Goal: Task Accomplishment & Management: Manage account settings

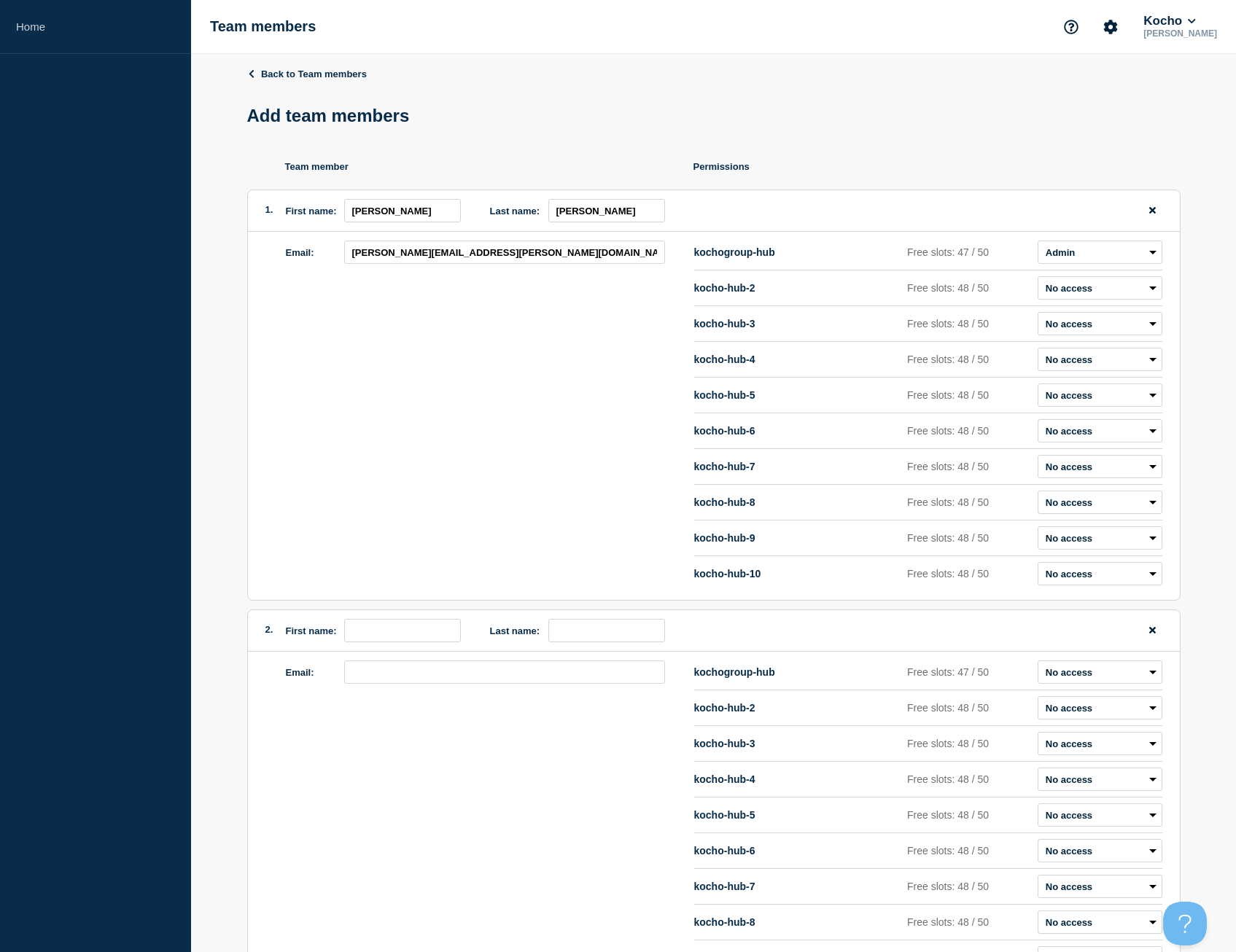
click at [617, 136] on div "Add team members" at bounding box center [713, 116] width 933 height 44
click at [307, 72] on link "Back to Team members" at bounding box center [306, 75] width 119 height 11
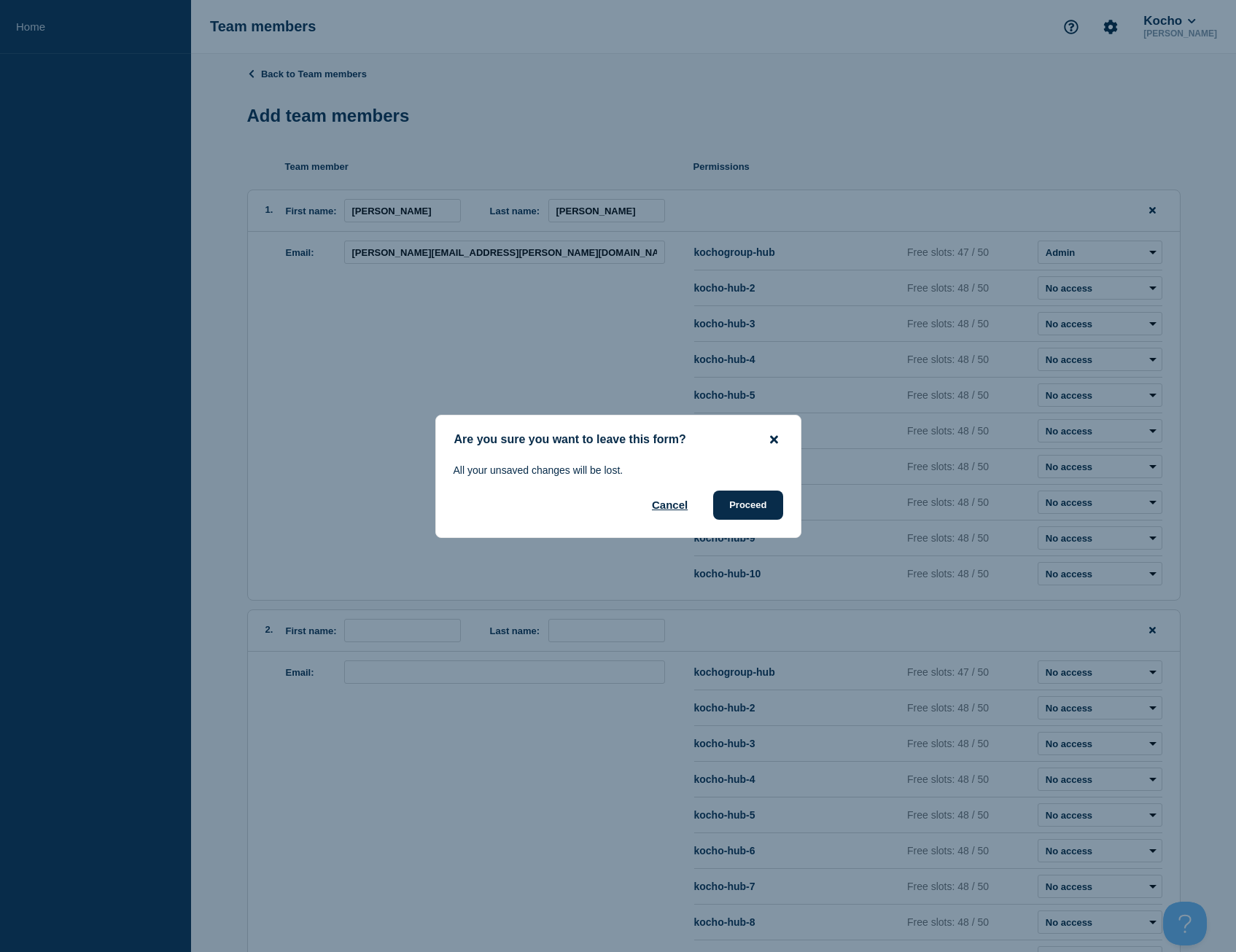
click at [776, 437] on icon "close button" at bounding box center [774, 439] width 8 height 8
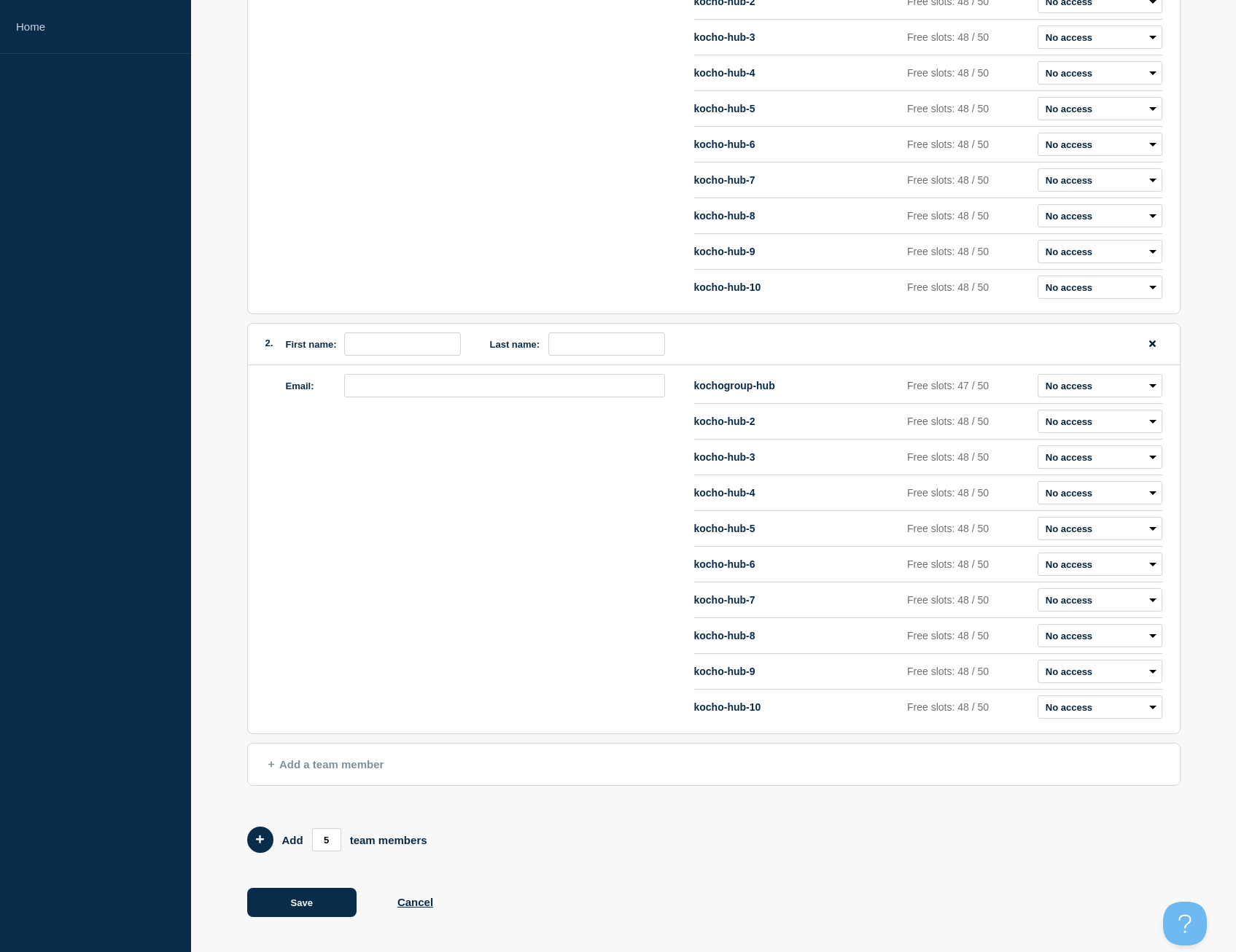
scroll to position [291, 0]
click at [430, 382] on input "email" at bounding box center [504, 386] width 320 height 23
paste input "[PERSON_NAME][EMAIL_ADDRESS][PERSON_NAME][DOMAIN_NAME]"
type input "[PERSON_NAME][EMAIL_ADDRESS][PERSON_NAME][DOMAIN_NAME]"
click at [270, 767] on icon at bounding box center [271, 765] width 6 height 11
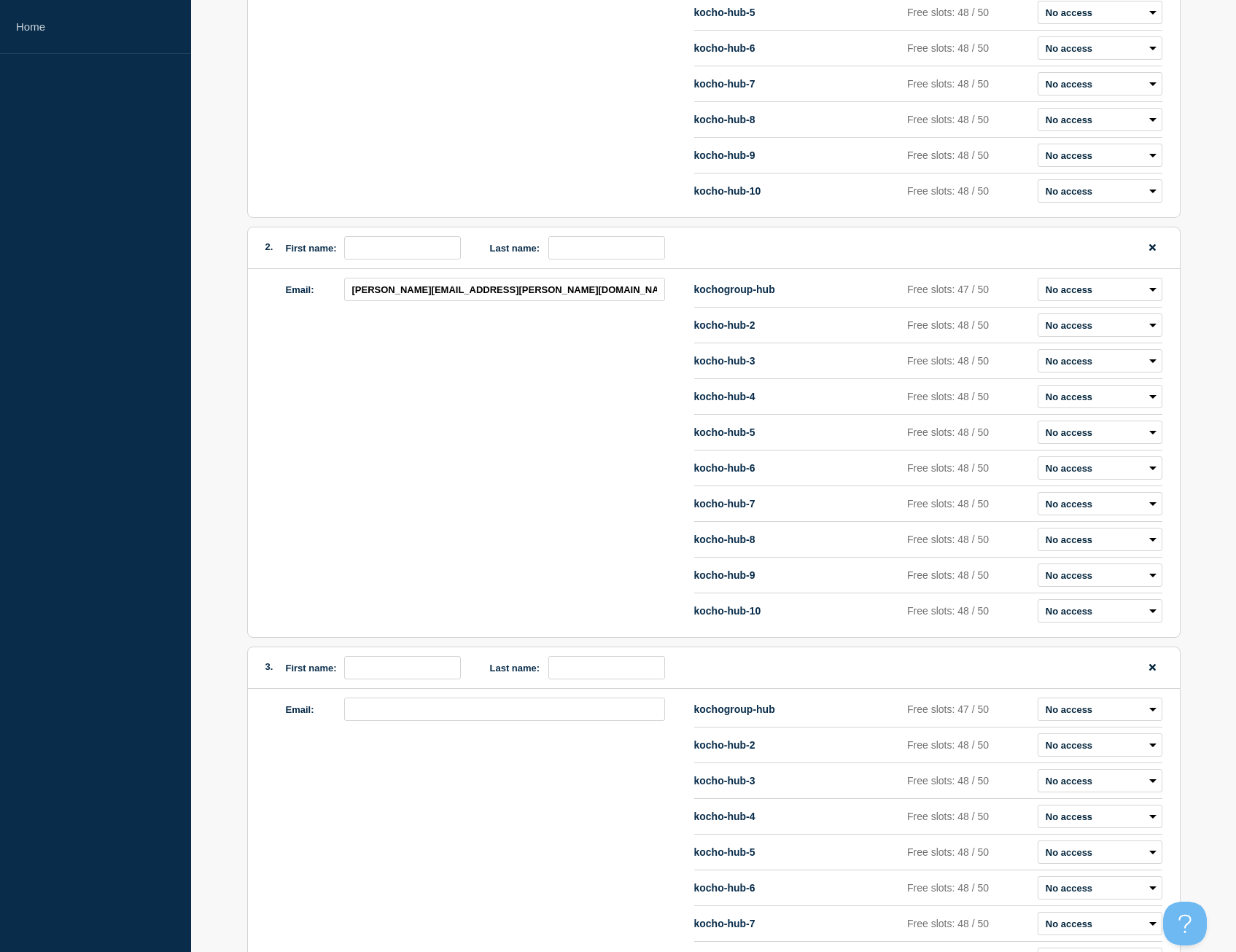
scroll to position [378, 0]
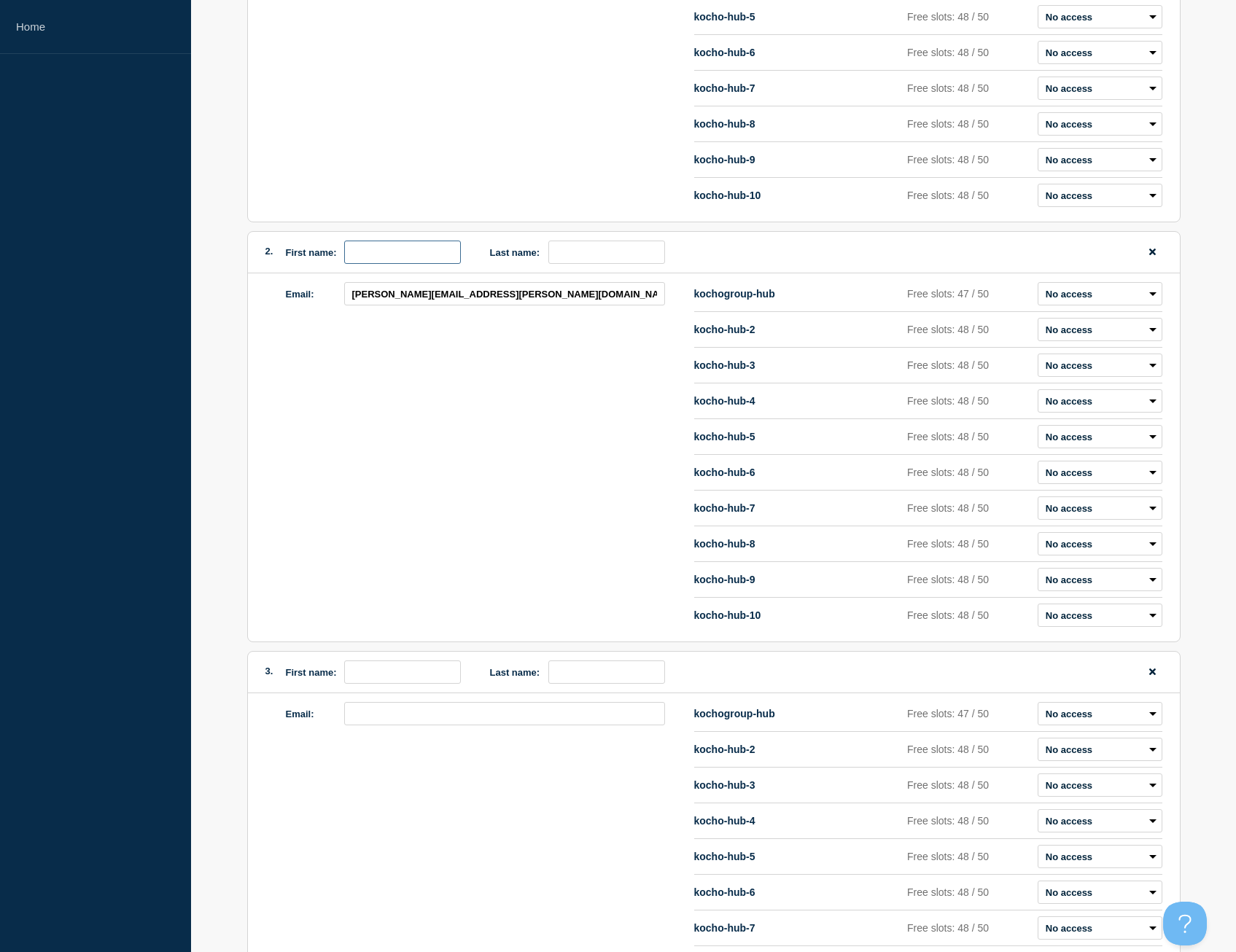
click at [432, 262] on input "first name" at bounding box center [401, 252] width 116 height 23
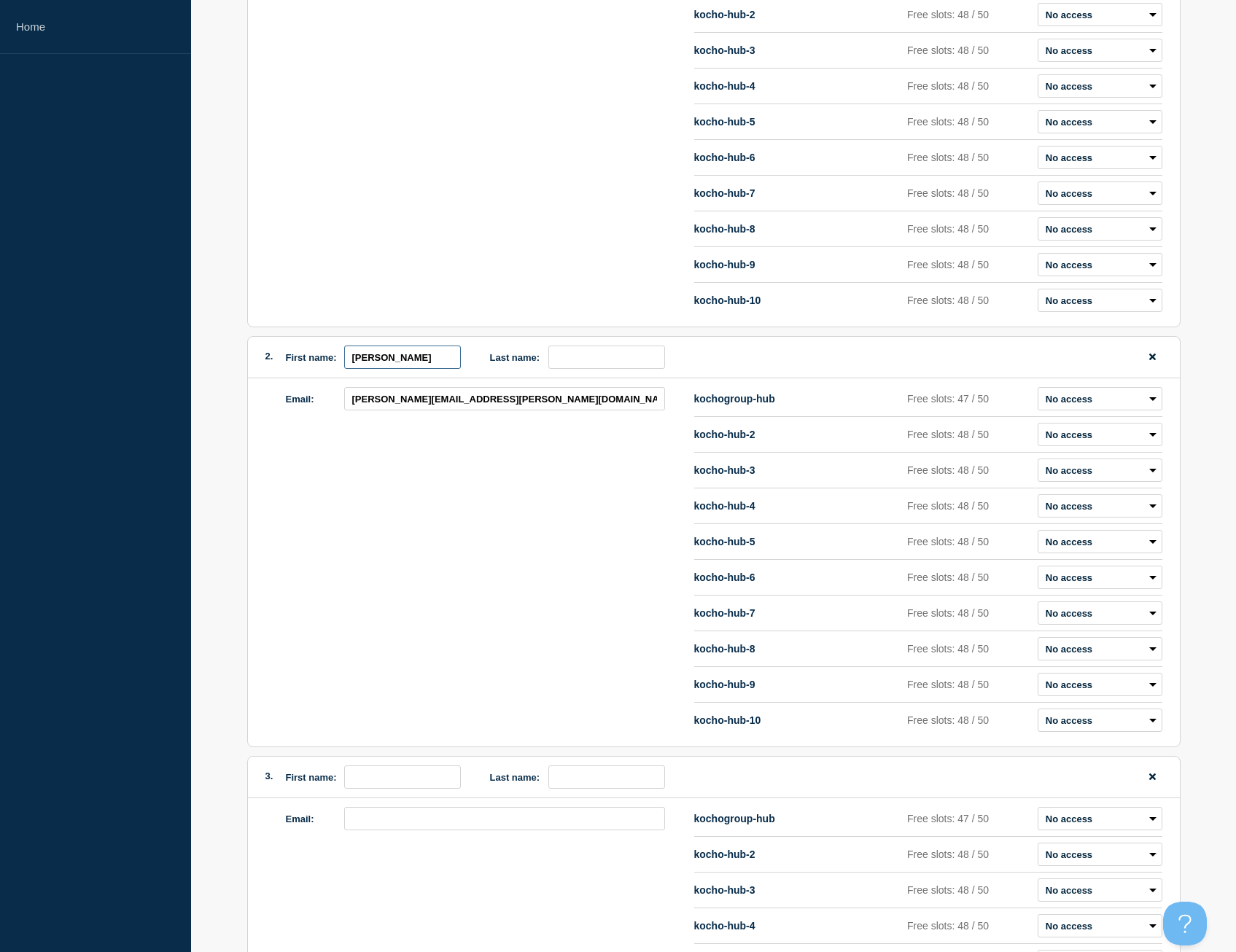
scroll to position [270, 0]
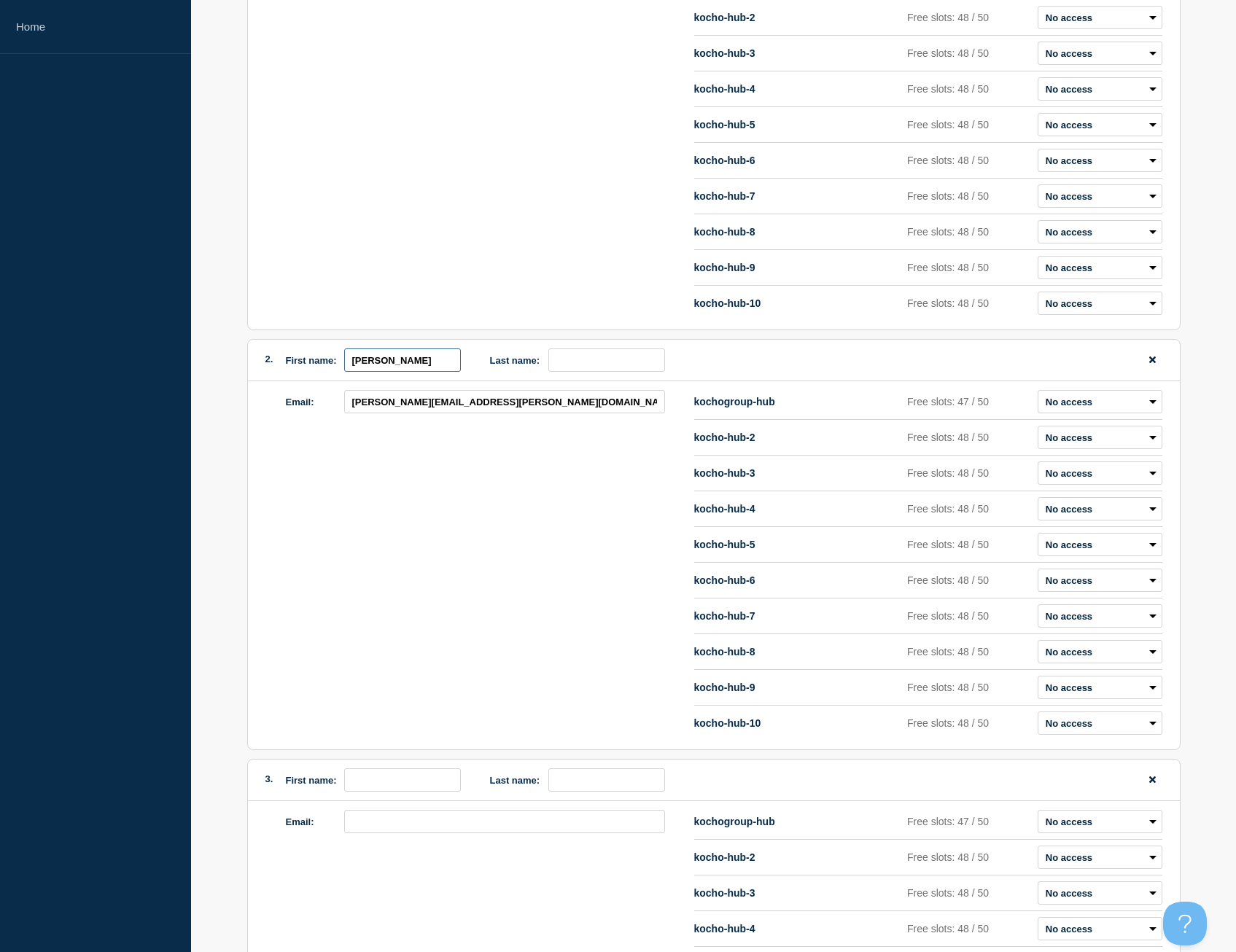
type input "[PERSON_NAME]"
click at [574, 358] on input "last name" at bounding box center [606, 360] width 116 height 23
type input "[PERSON_NAME]"
click at [357, 361] on input "[PERSON_NAME]" at bounding box center [401, 360] width 116 height 23
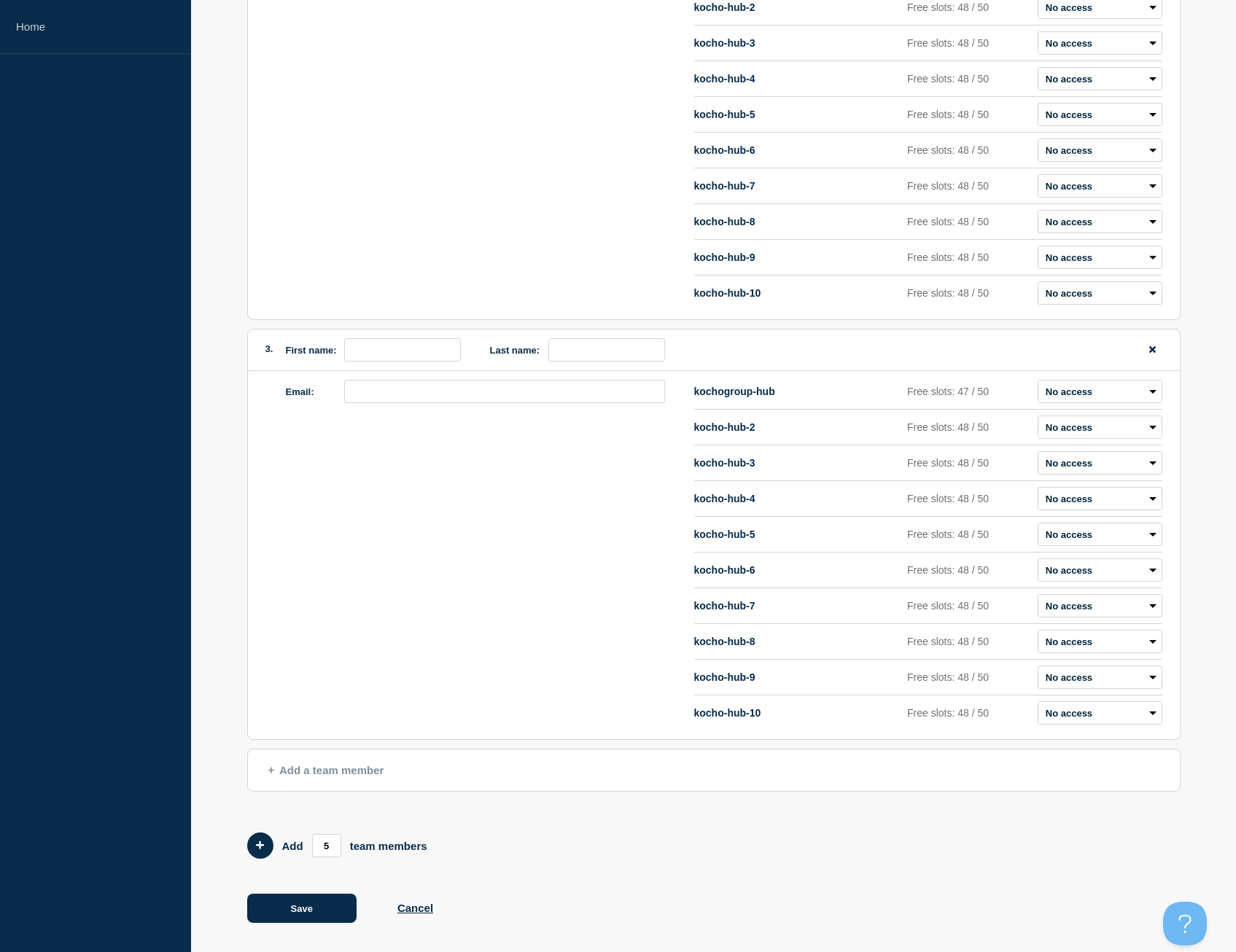
scroll to position [710, 0]
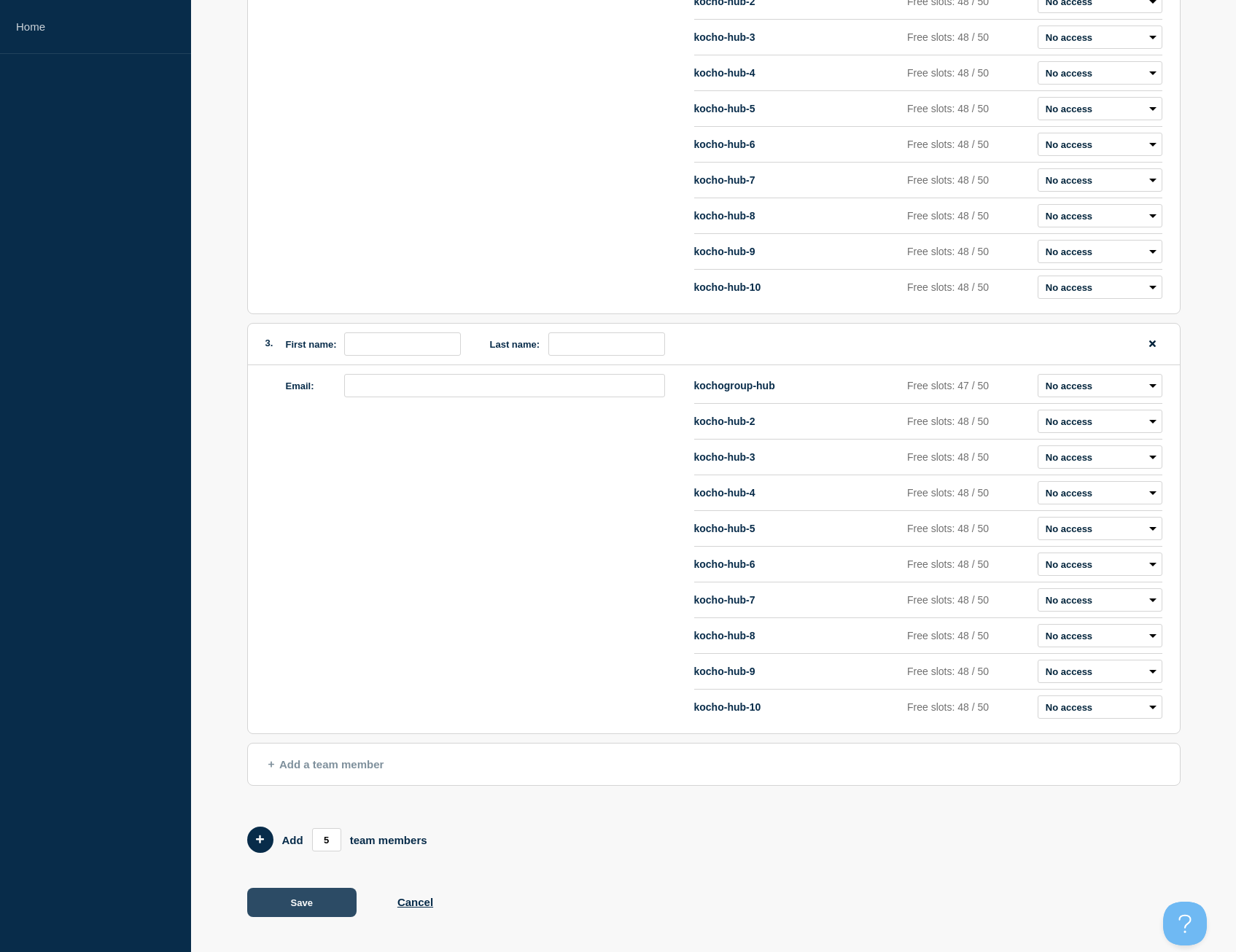
type input "[PERSON_NAME]"
click at [337, 898] on button "Save" at bounding box center [301, 902] width 109 height 29
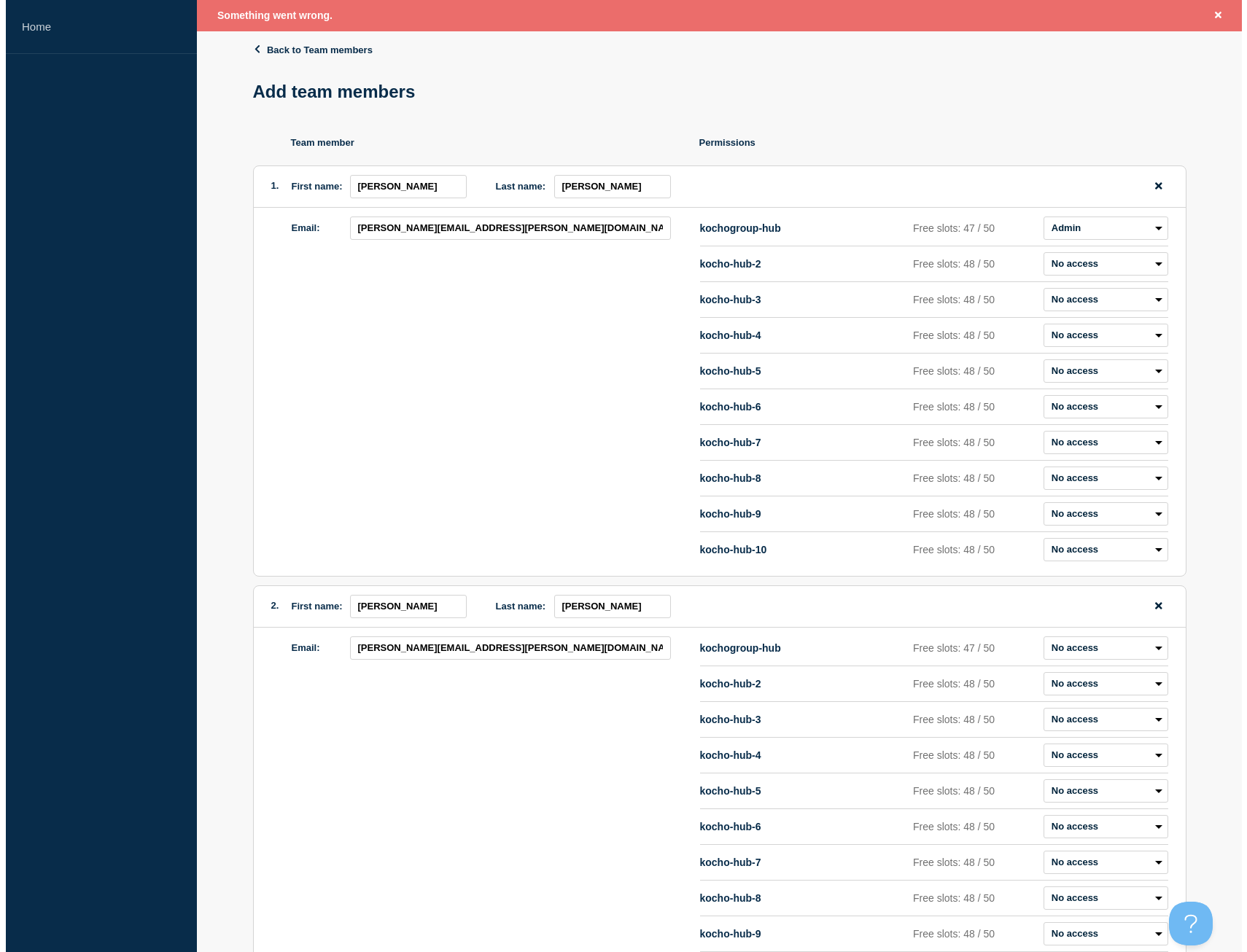
scroll to position [0, 0]
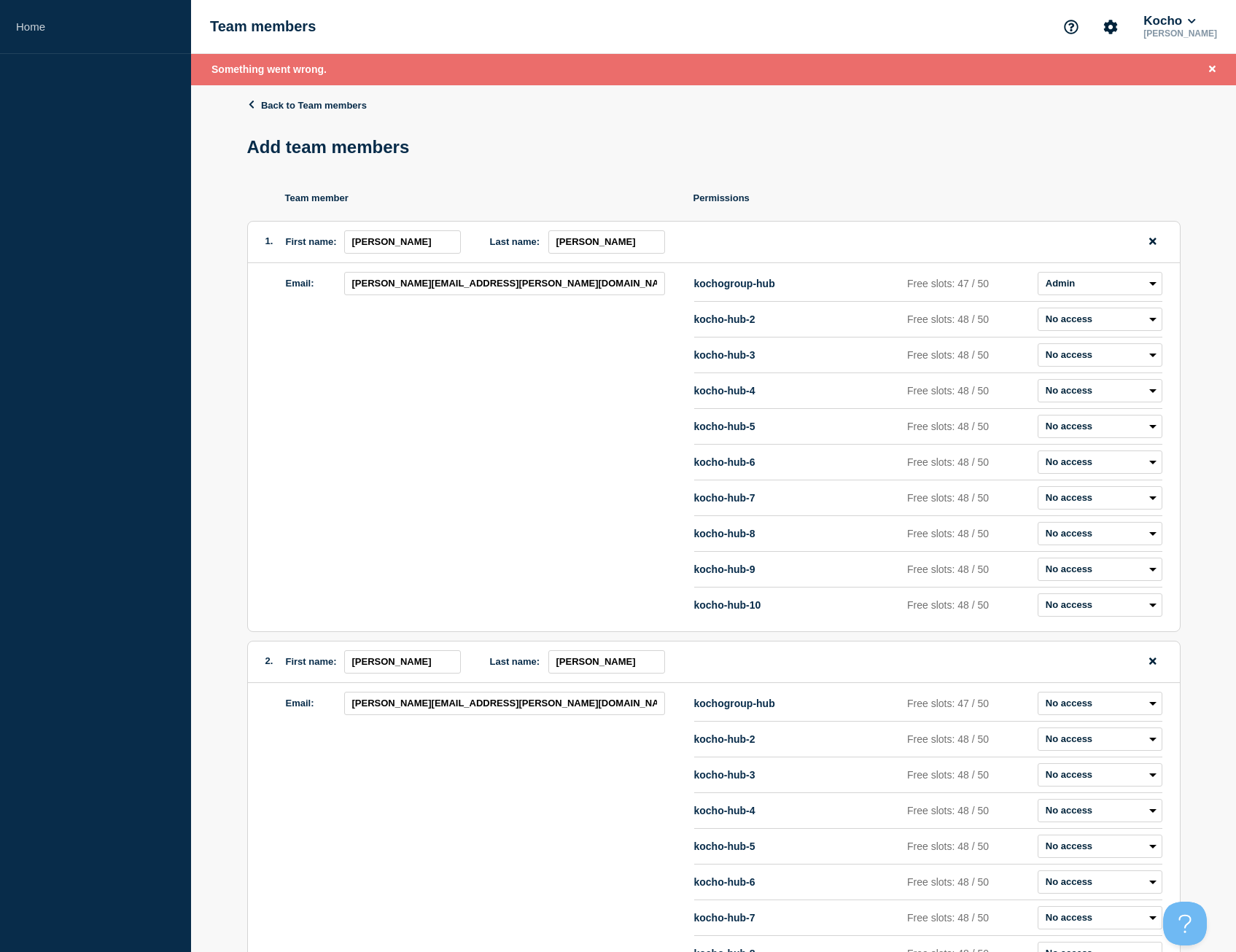
click at [347, 111] on header "Back to Team members Add team members" at bounding box center [713, 134] width 933 height 69
click at [350, 105] on link "Back to Team members" at bounding box center [306, 105] width 119 height 11
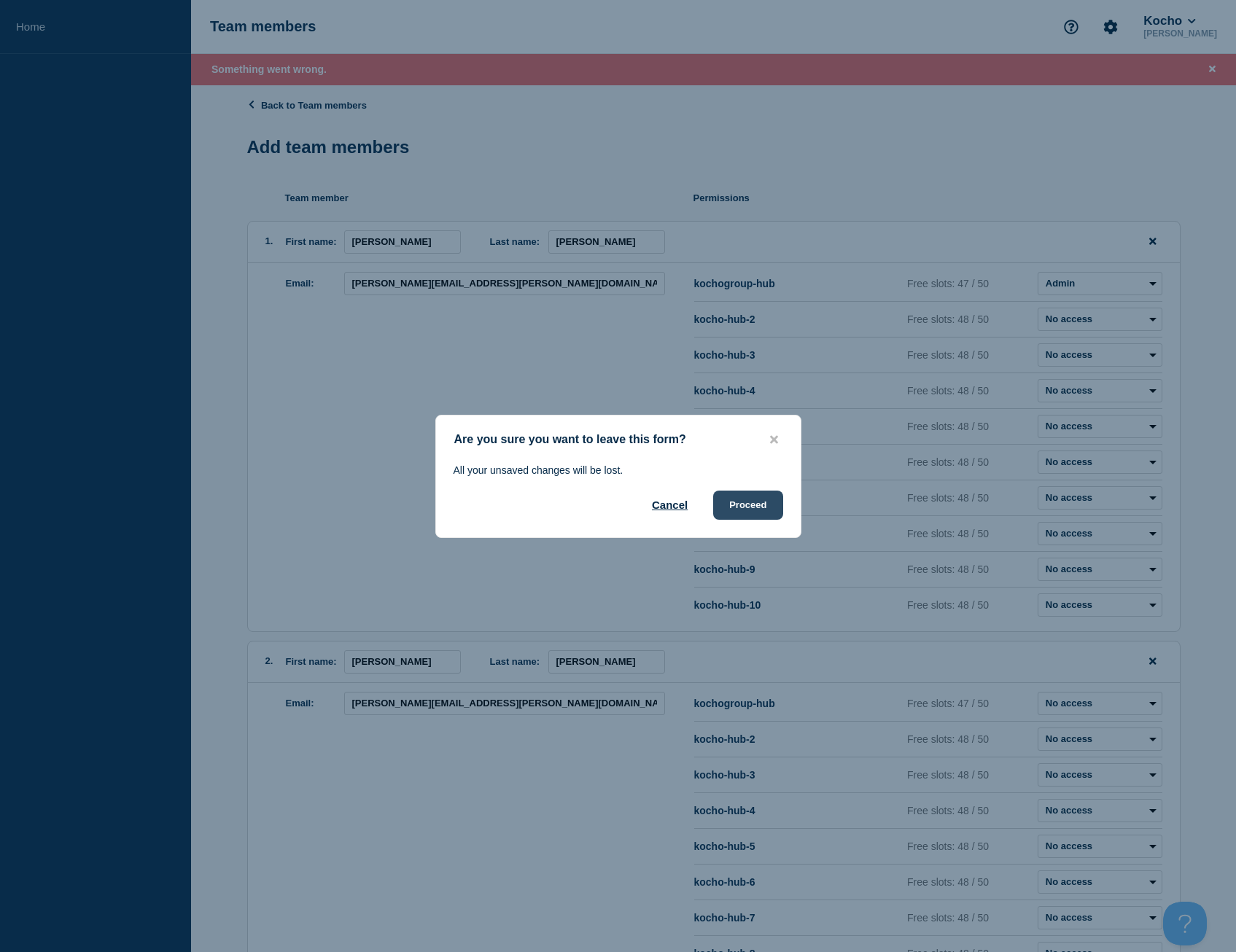
click at [732, 492] on button "Proceed" at bounding box center [747, 505] width 69 height 29
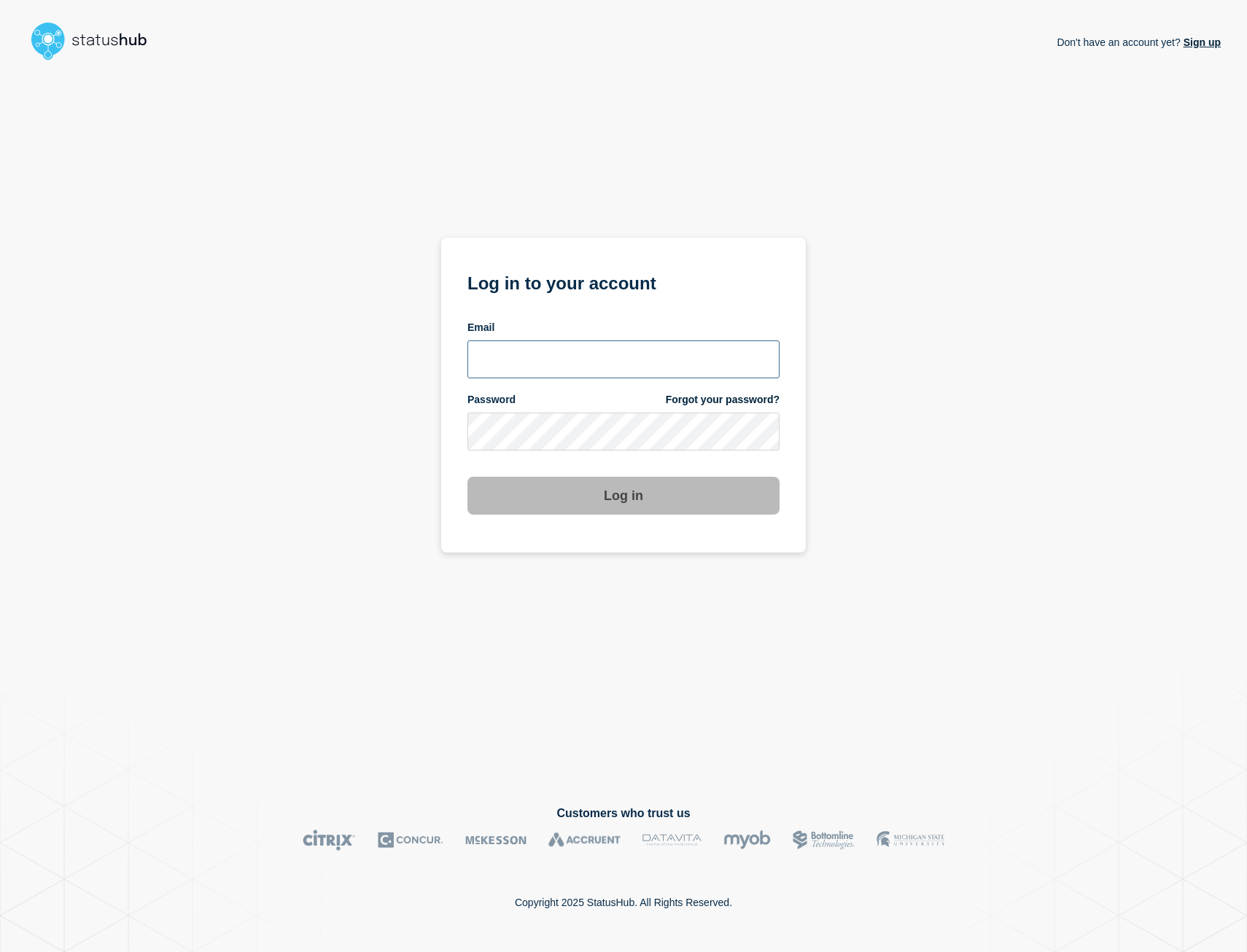
type input "tj.boparan@kocho.co.uk"
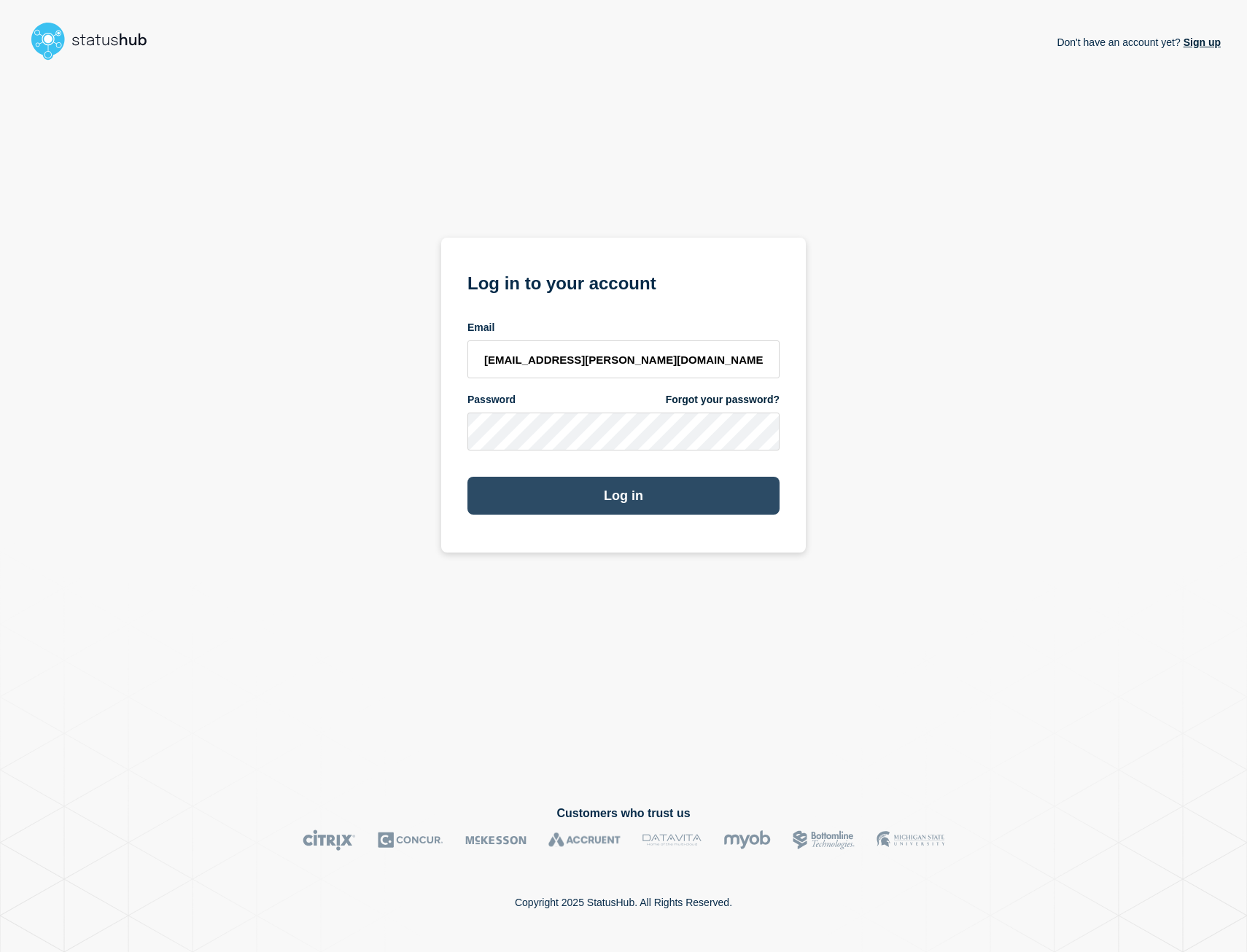
click at [600, 503] on button "Log in" at bounding box center [624, 496] width 312 height 38
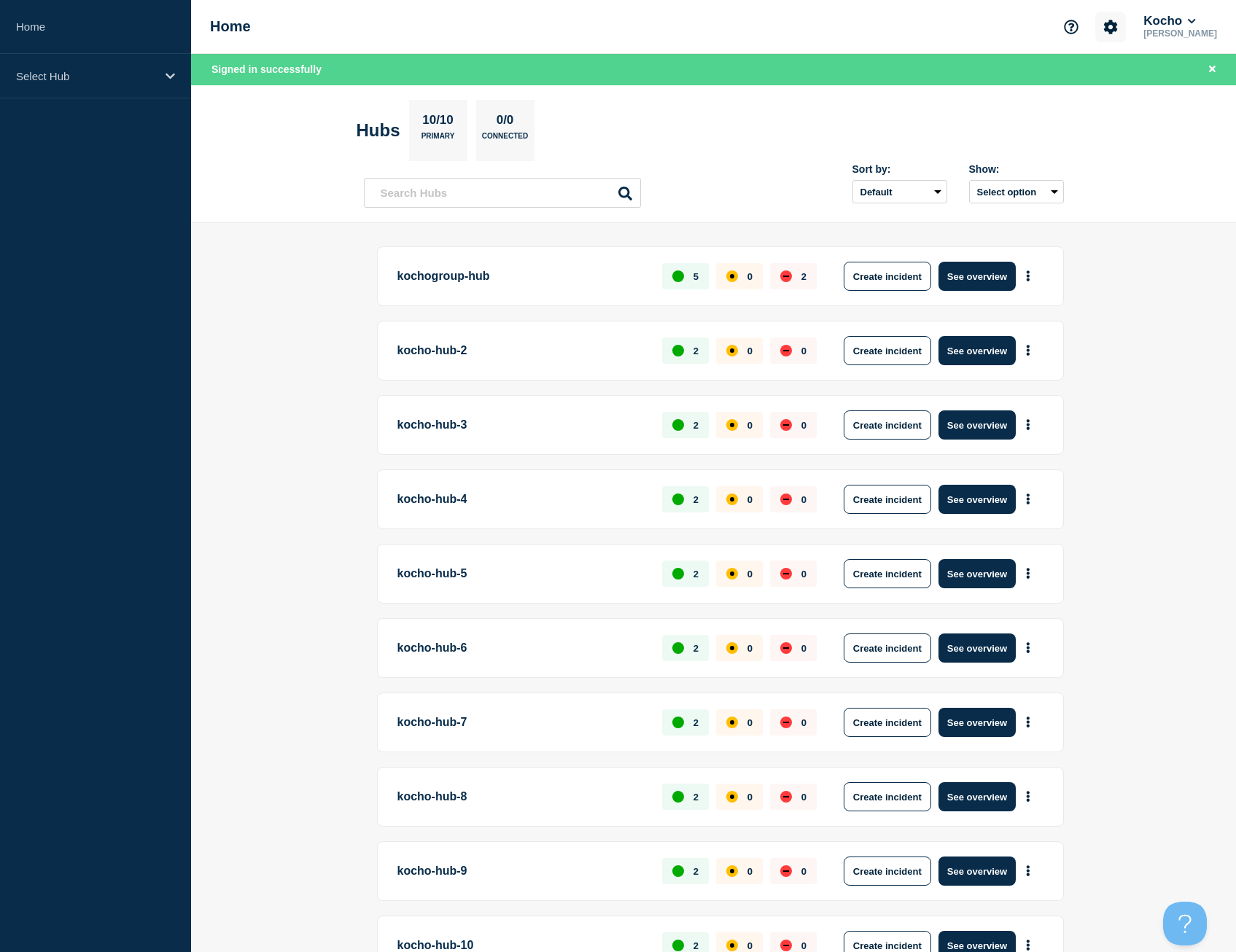
click at [1118, 28] on icon "Account settings" at bounding box center [1110, 26] width 14 height 14
click at [1104, 90] on link "Team Members" at bounding box center [1133, 86] width 75 height 12
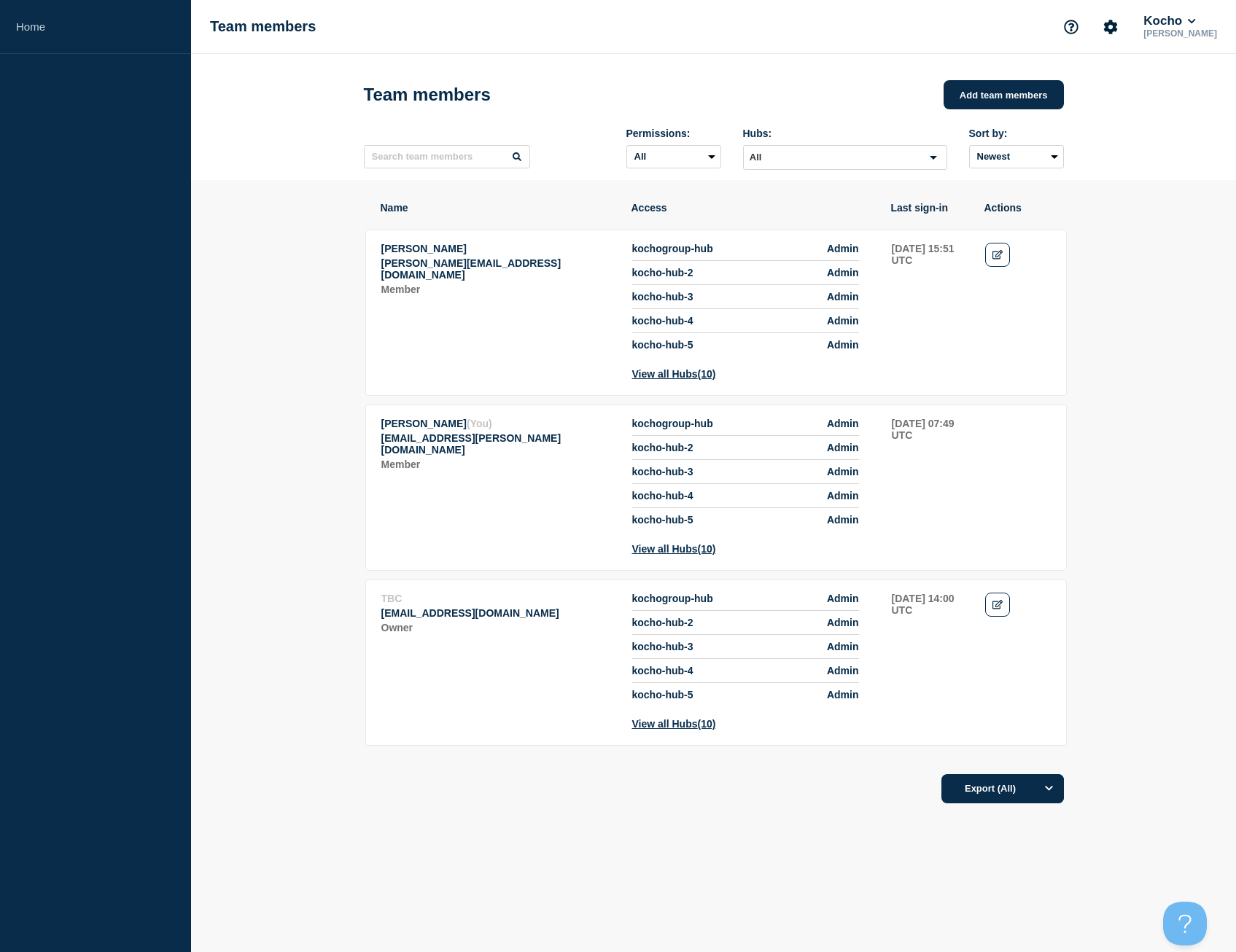
scroll to position [20, 0]
click at [958, 80] on button "Add team members" at bounding box center [1003, 94] width 120 height 29
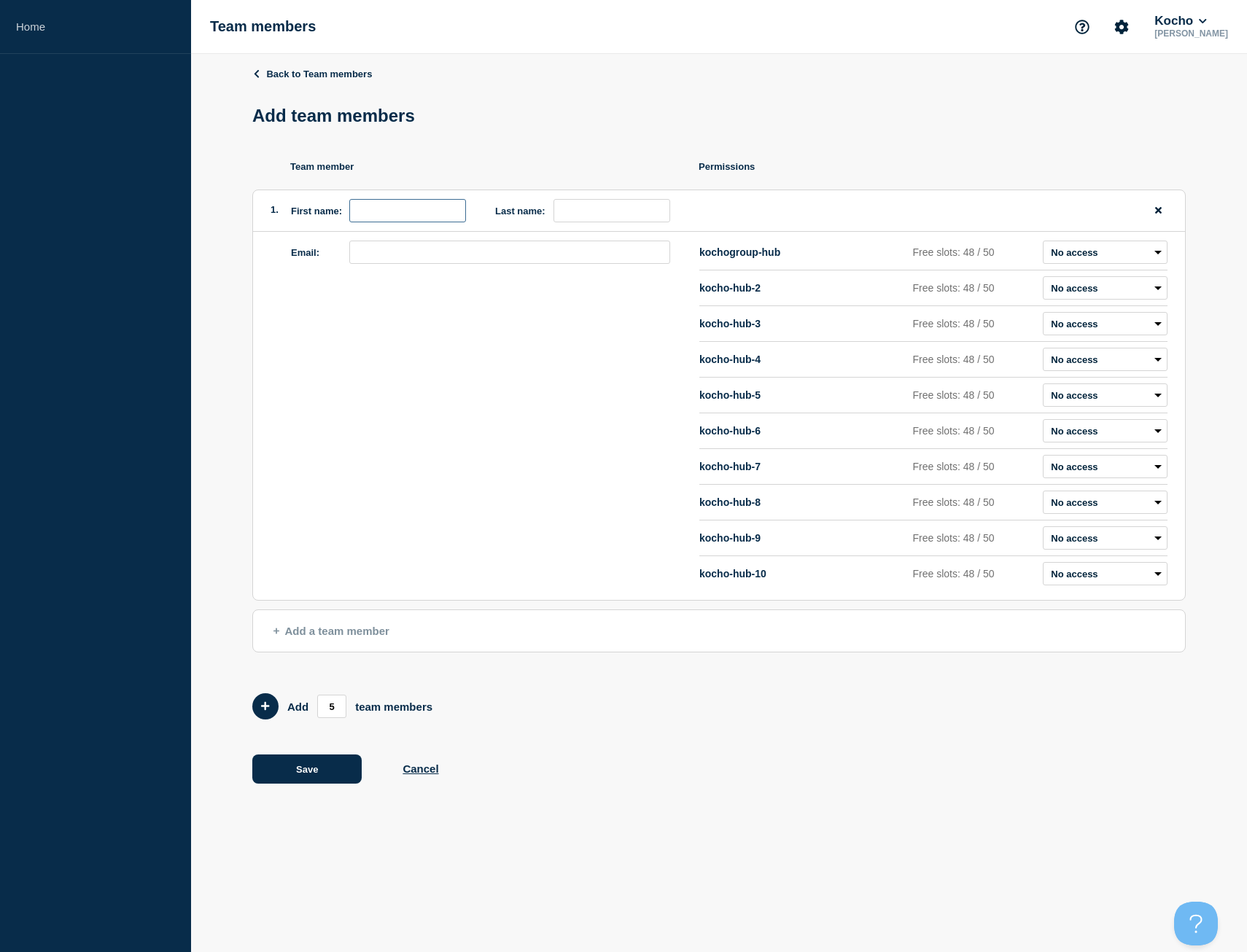
click at [371, 215] on input "first name" at bounding box center [407, 211] width 116 height 23
type input "[PERSON_NAME]"
click at [637, 210] on input "last name" at bounding box center [611, 211] width 116 height 23
type input "[PERSON_NAME]"
click at [280, 636] on span "Add a team member" at bounding box center [332, 631] width 116 height 12
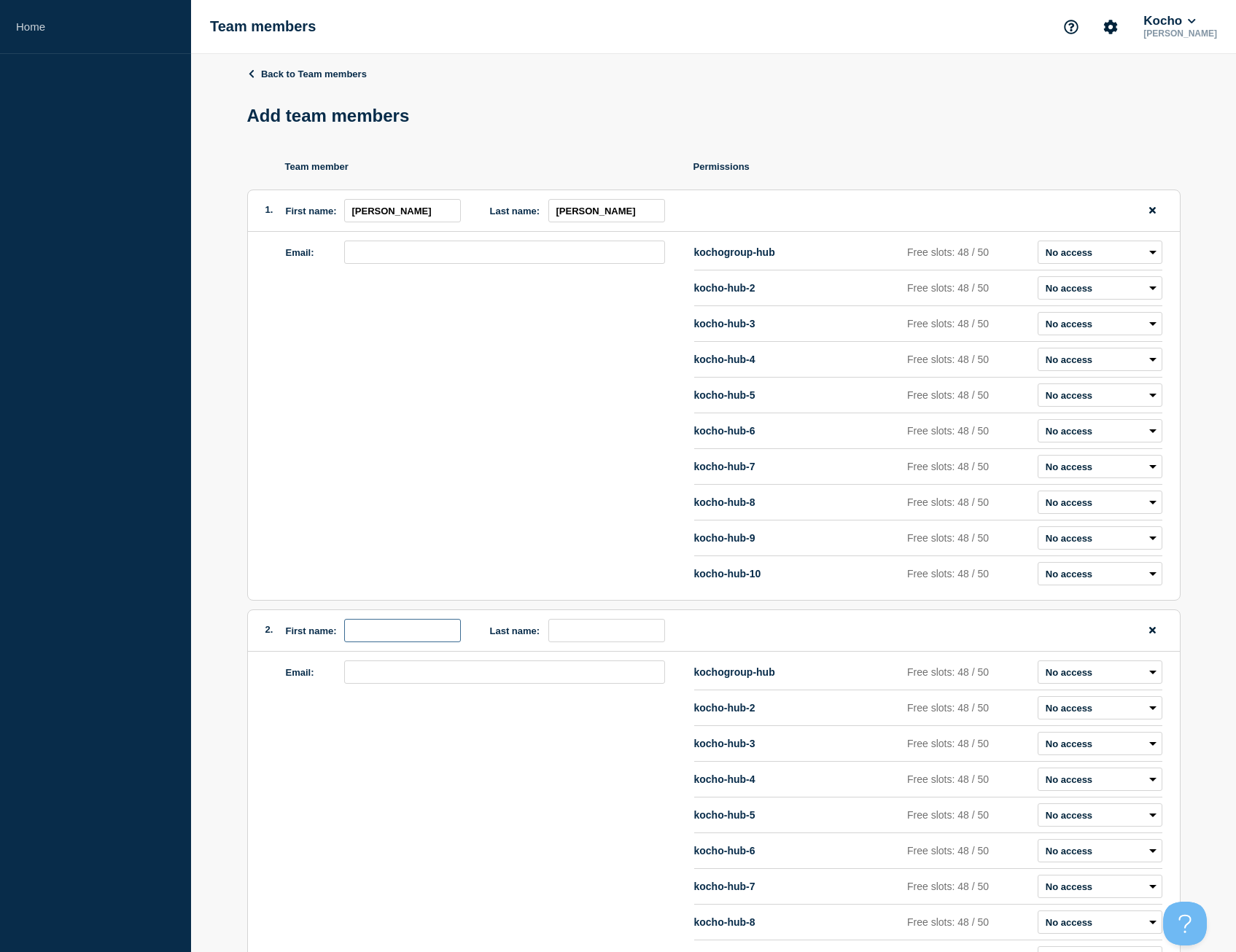
click at [360, 632] on input "first name" at bounding box center [401, 631] width 116 height 23
type input "[PERSON_NAME]"
click at [617, 632] on input "last name" at bounding box center [606, 631] width 116 height 23
type input "[PERSON_NAME]"
click at [457, 670] on input "email" at bounding box center [504, 672] width 320 height 23
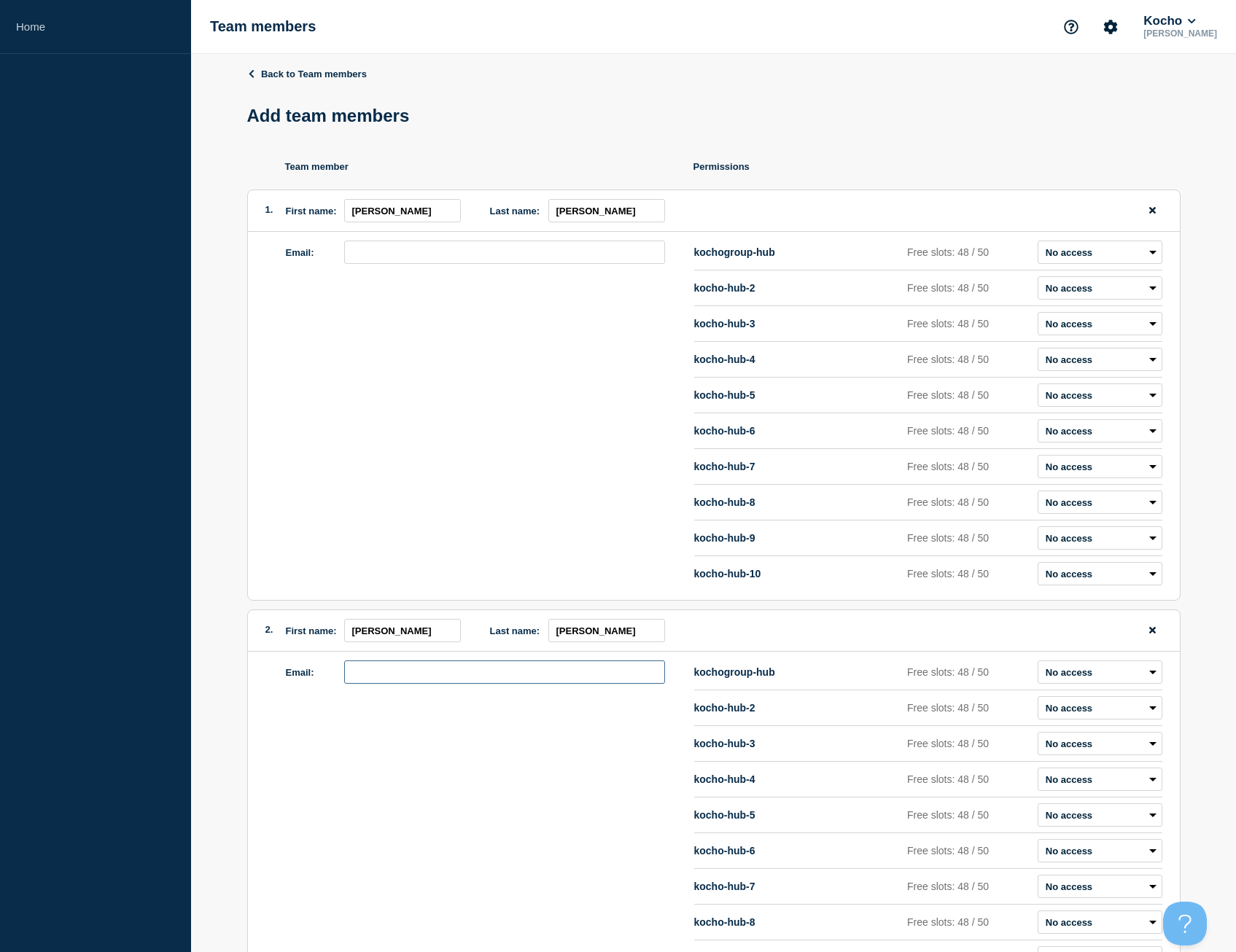
paste input "[PERSON_NAME][EMAIL_ADDRESS][PERSON_NAME][DOMAIN_NAME]"
type input "[PERSON_NAME][EMAIL_ADDRESS][PERSON_NAME][DOMAIN_NAME]"
click at [465, 526] on div "Email:" at bounding box center [490, 415] width 408 height 350
click at [396, 264] on input "email" at bounding box center [504, 252] width 320 height 23
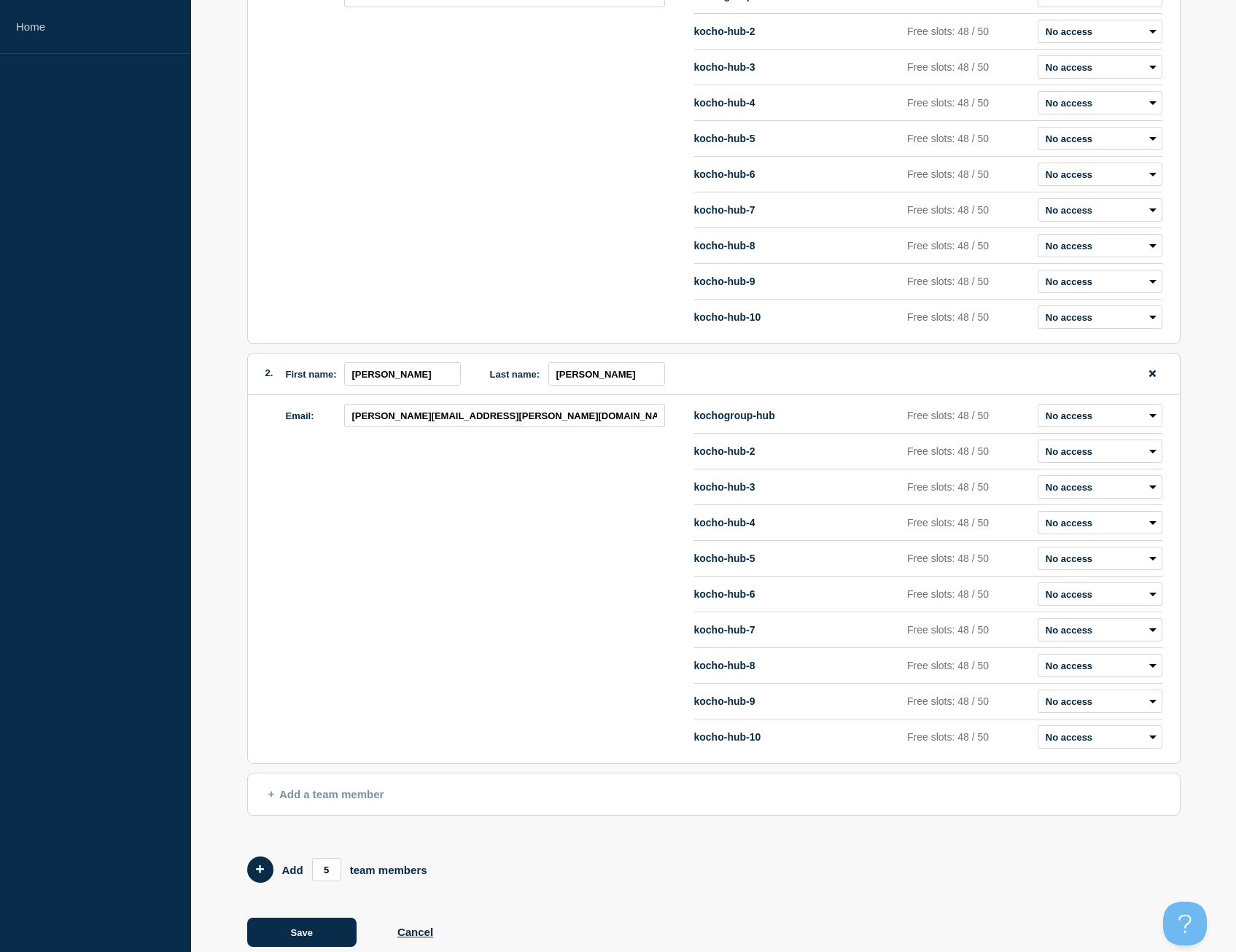
scroll to position [291, 0]
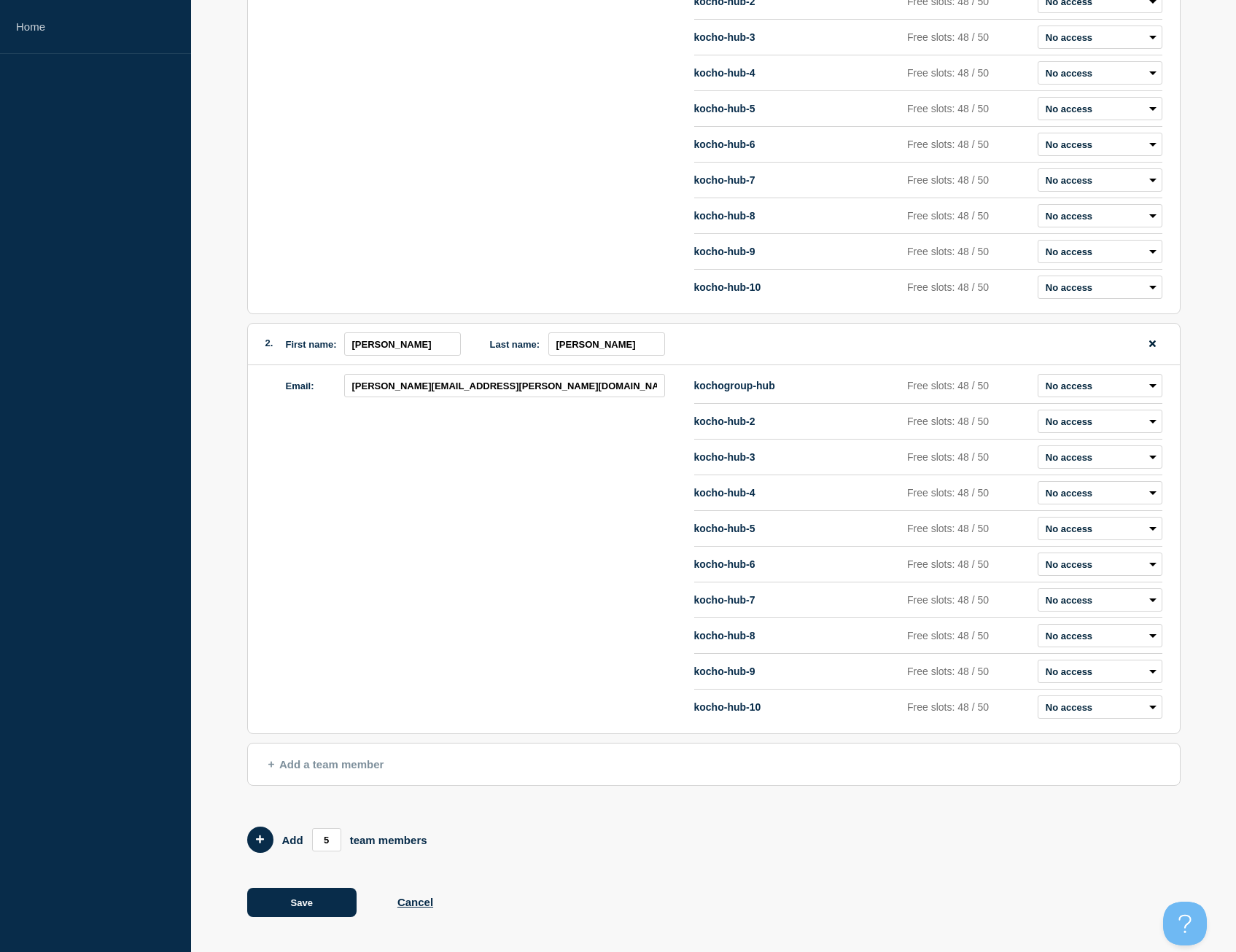
click at [322, 769] on span "Add a team member" at bounding box center [326, 764] width 115 height 12
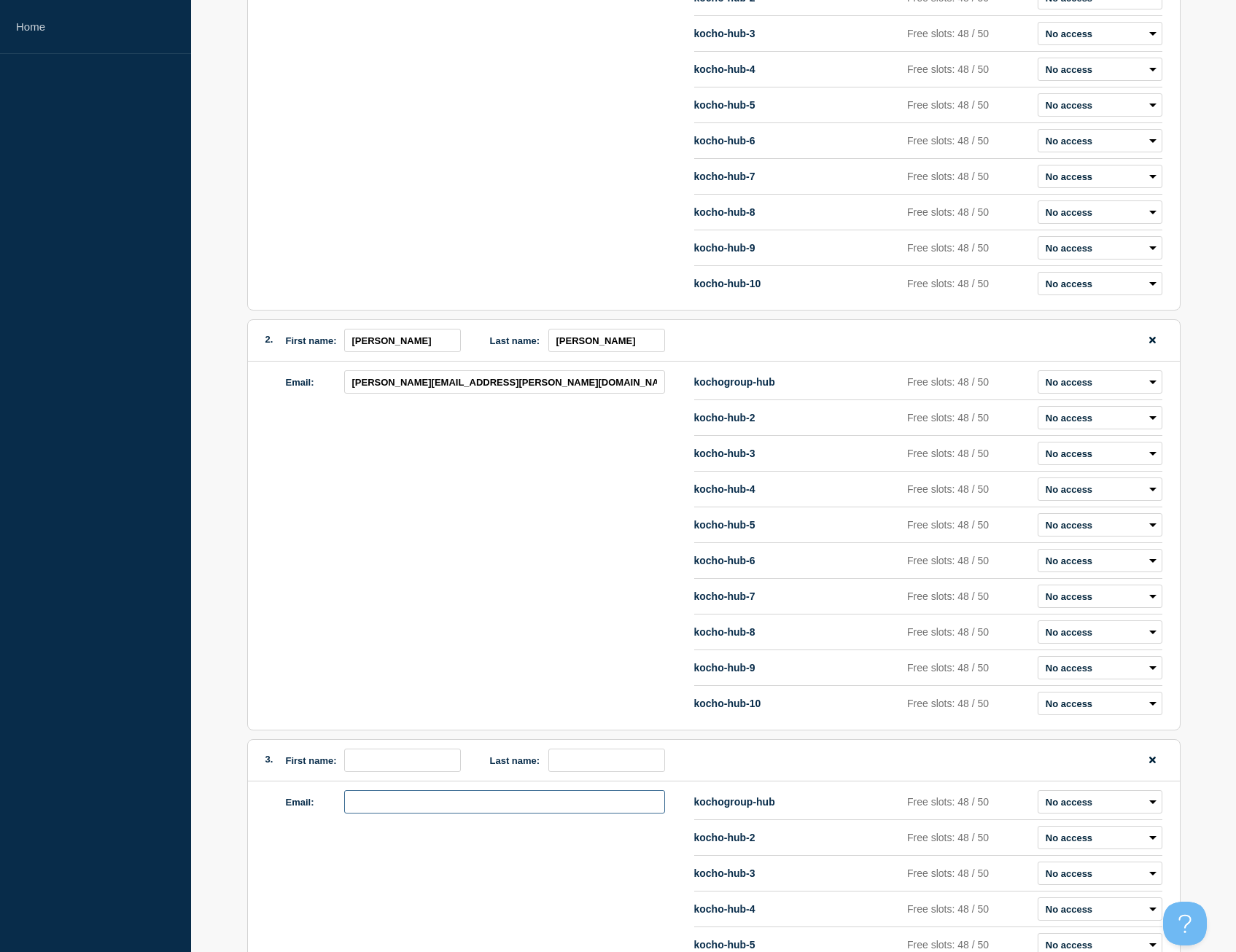
click at [402, 813] on input "email" at bounding box center [504, 801] width 320 height 23
paste input "Alan.Capistrano@kocho.co.uk"
type input "Alan.Capistrano@kocho.co.uk"
click at [370, 765] on input "first name" at bounding box center [401, 760] width 116 height 23
type input "Alan"
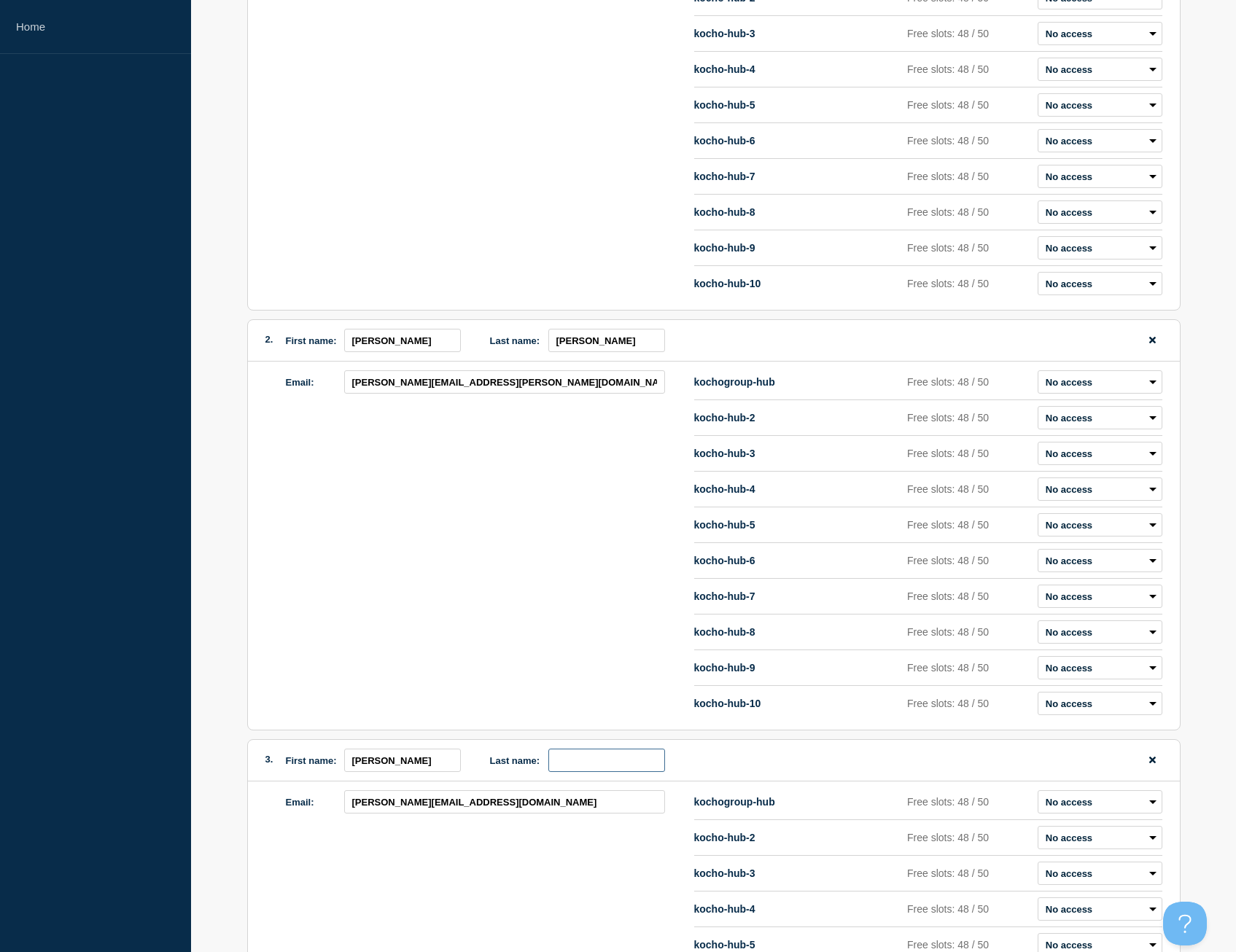
click at [559, 754] on input "last name" at bounding box center [606, 760] width 116 height 23
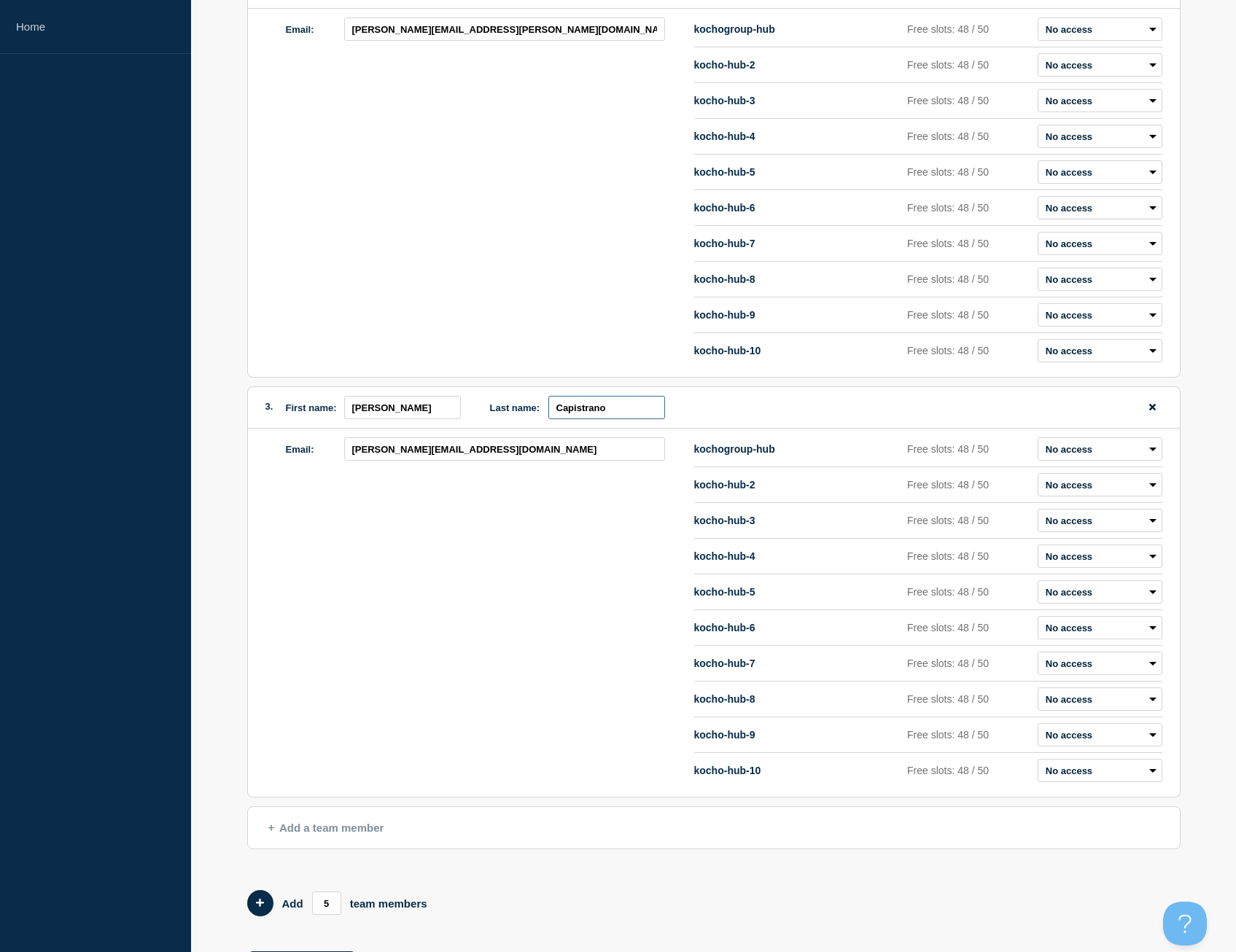
scroll to position [710, 0]
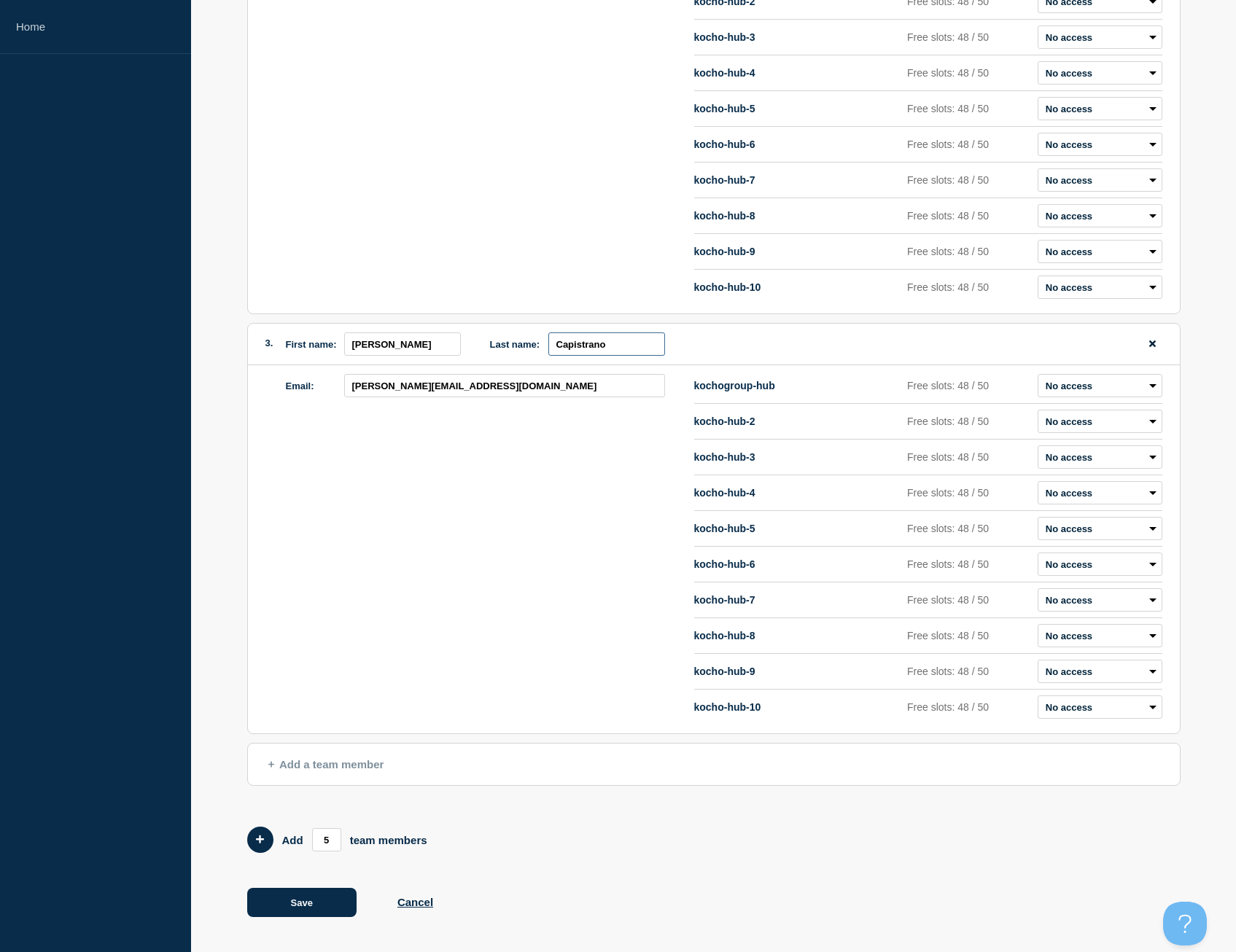
type input "Capistrano"
click at [346, 750] on button "Add a team member" at bounding box center [713, 765] width 933 height 43
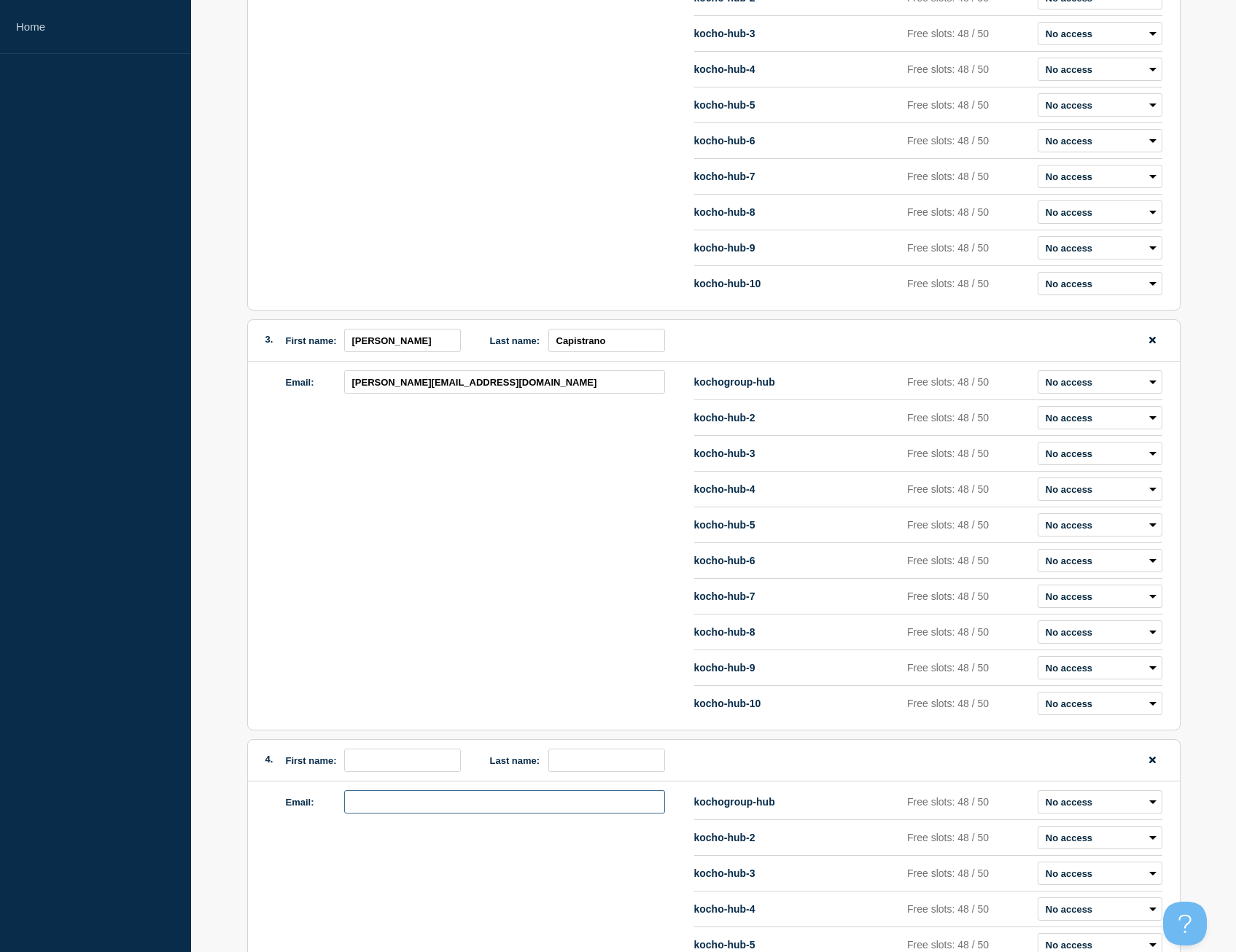
click at [367, 813] on input "email" at bounding box center [504, 801] width 320 height 23
paste input "Adrian.Pangilinan@kocho.co.uk"
type input "Adrian.Pangilinan@kocho.co.uk"
click at [366, 777] on div "4. First name: Last name:" at bounding box center [713, 760] width 931 height 42
click at [371, 760] on input "first name" at bounding box center [401, 760] width 116 height 23
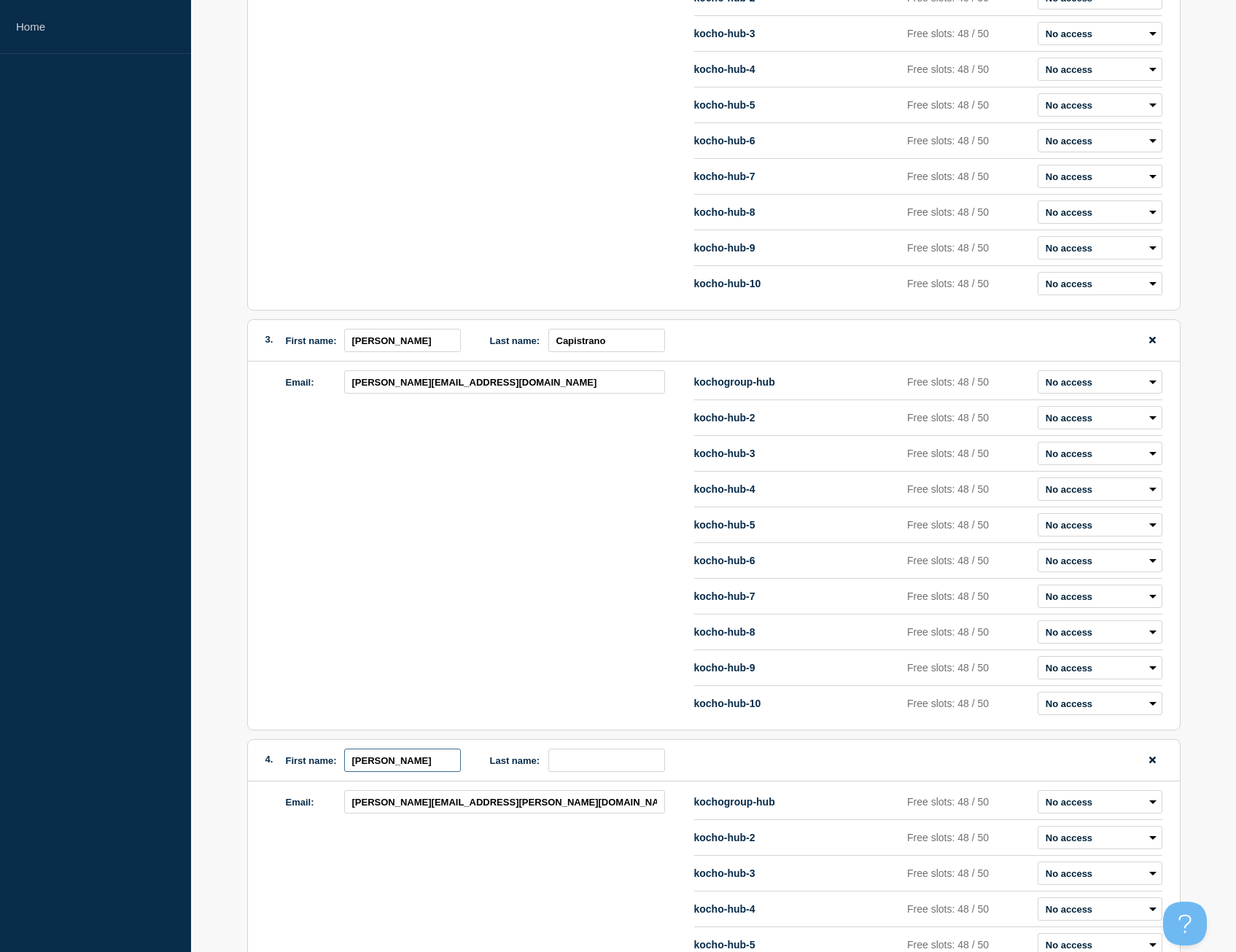
type input "Adrian"
click at [593, 761] on input "last name" at bounding box center [606, 760] width 116 height 23
type input "Pangilinan"
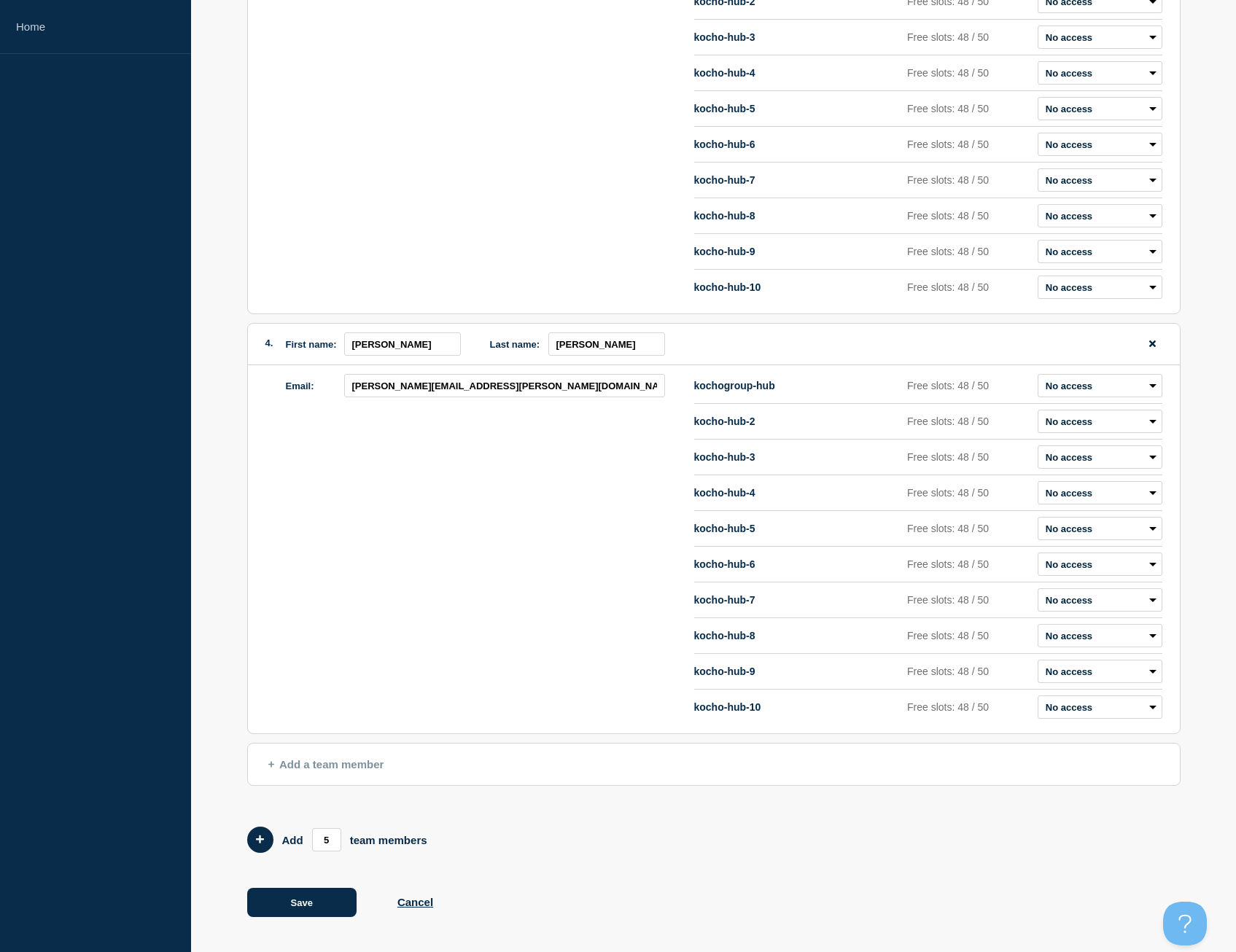
scroll to position [1130, 0]
click at [369, 768] on span "Add a team member" at bounding box center [326, 764] width 115 height 12
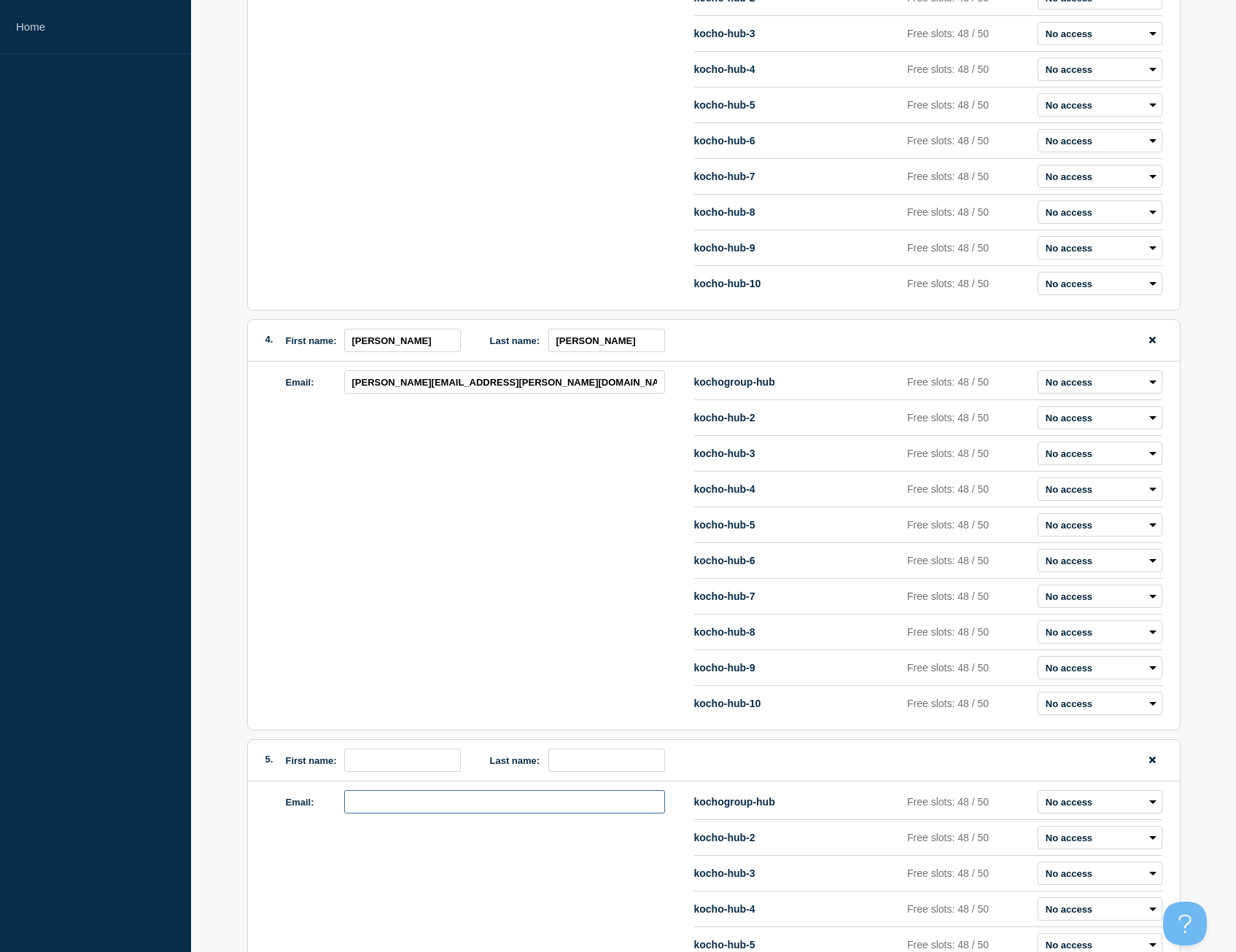
click at [383, 801] on input "email" at bounding box center [504, 801] width 320 height 23
paste input "ismaeel.kasper@kocho.co.uk"
type input "ismaeel.kasper@kocho.co.uk"
click at [381, 763] on input "first name" at bounding box center [401, 760] width 116 height 23
type input "Ismaeel"
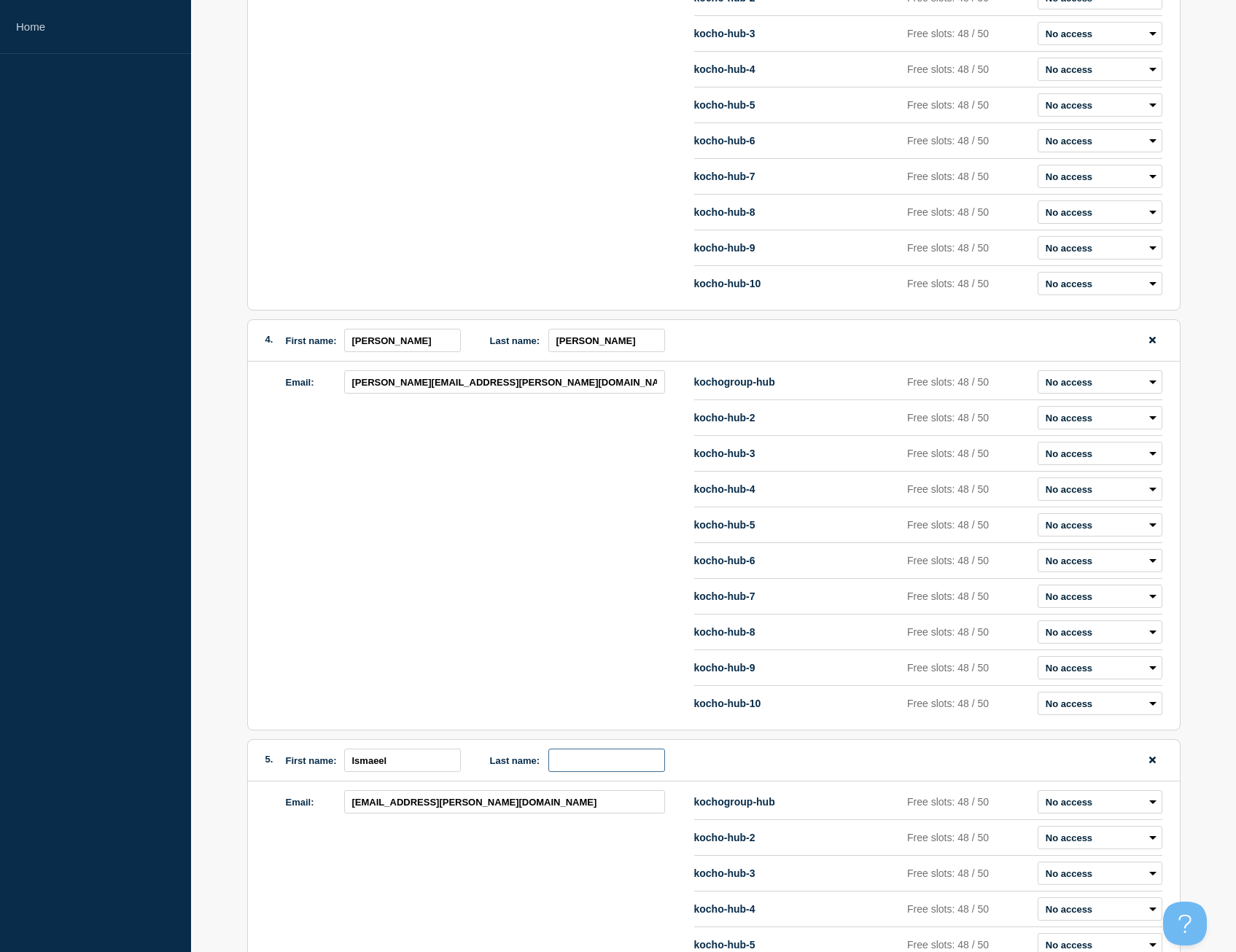
click at [565, 756] on input "last name" at bounding box center [606, 760] width 116 height 23
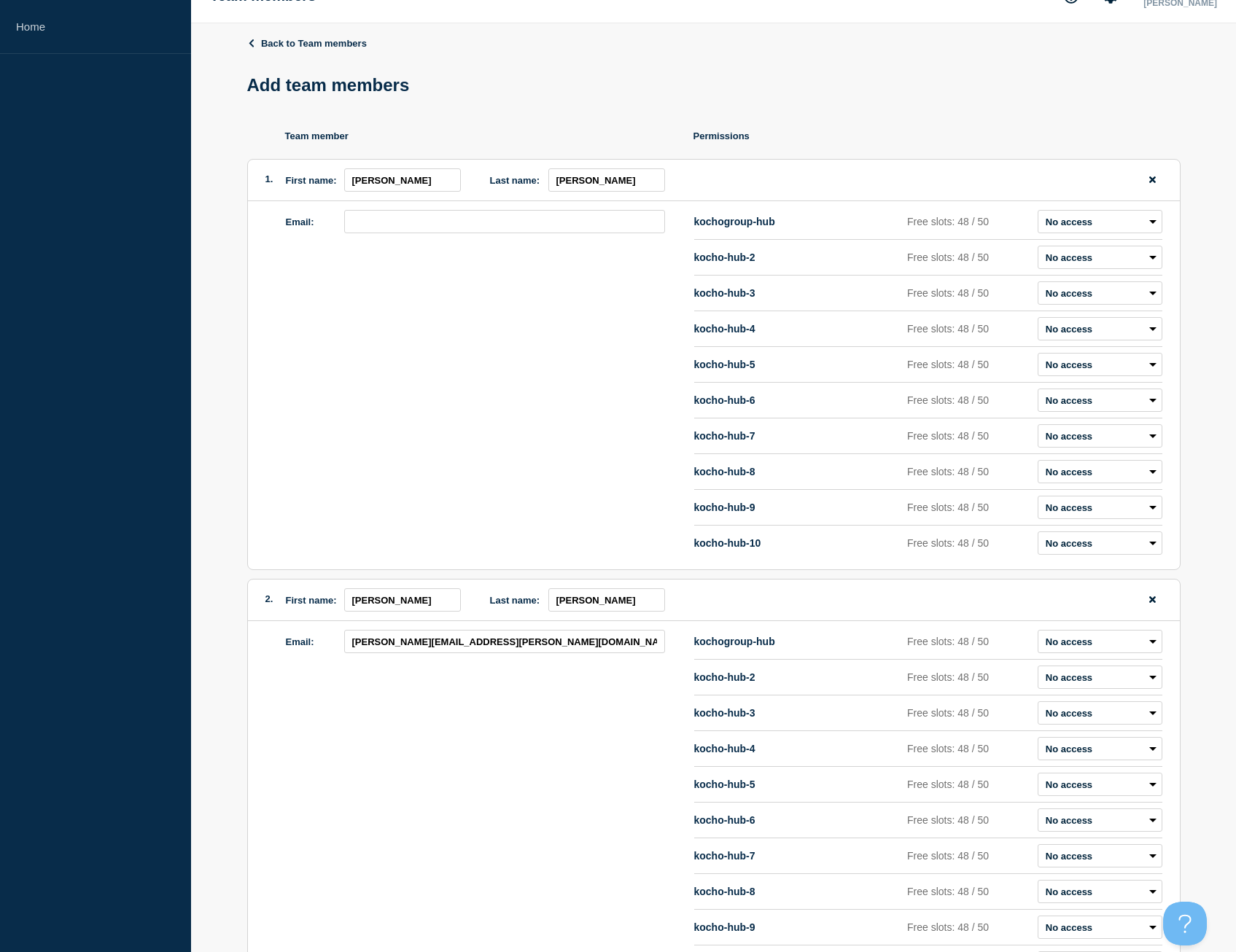
scroll to position [0, 0]
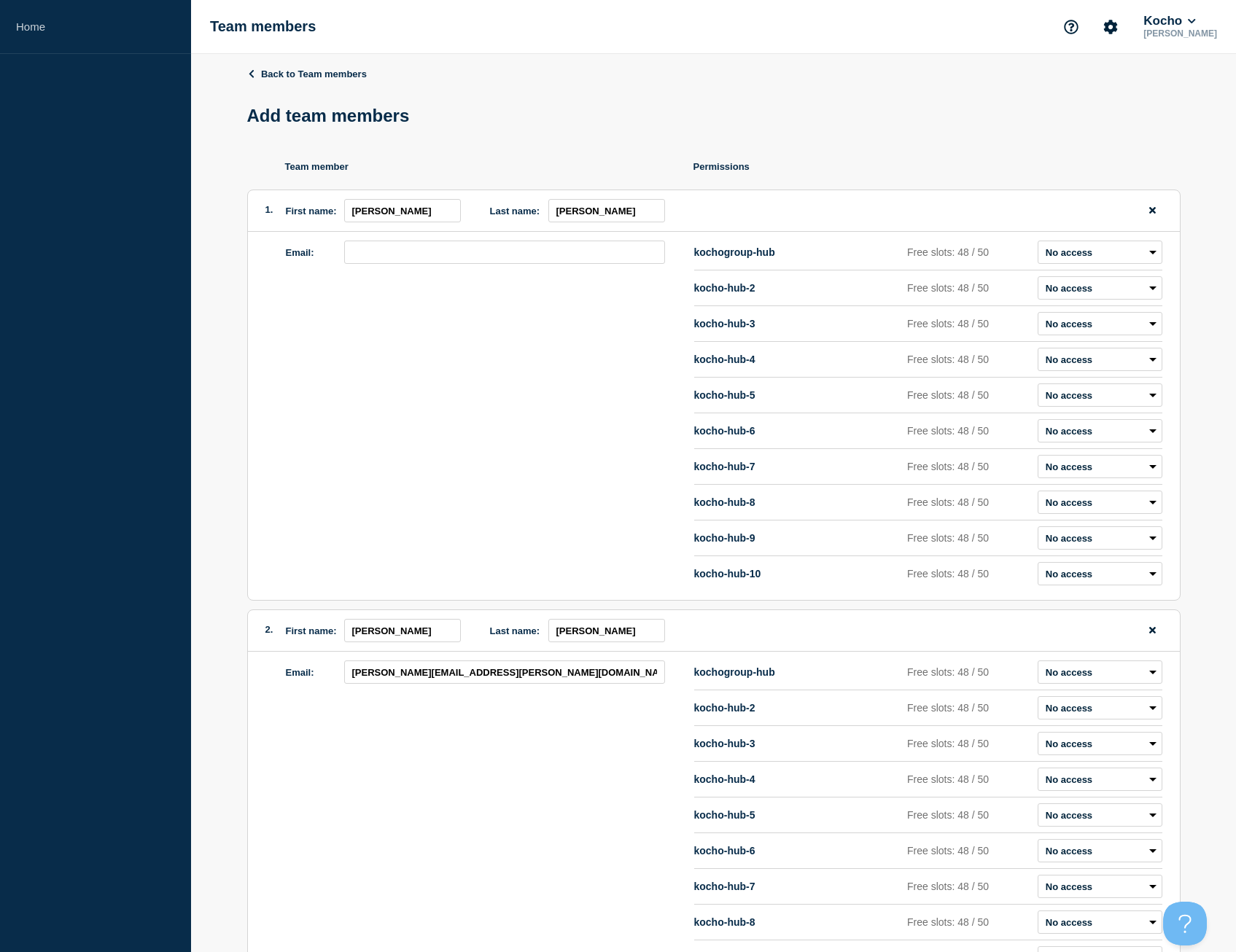
type input "Kasper"
click at [442, 250] on input "email" at bounding box center [504, 252] width 320 height 23
type input "[PERSON_NAME][EMAIL_ADDRESS][PERSON_NAME][DOMAIN_NAME]"
click at [1151, 255] on select "Admin Manager Editor No access" at bounding box center [1100, 252] width 125 height 23
select select "1"
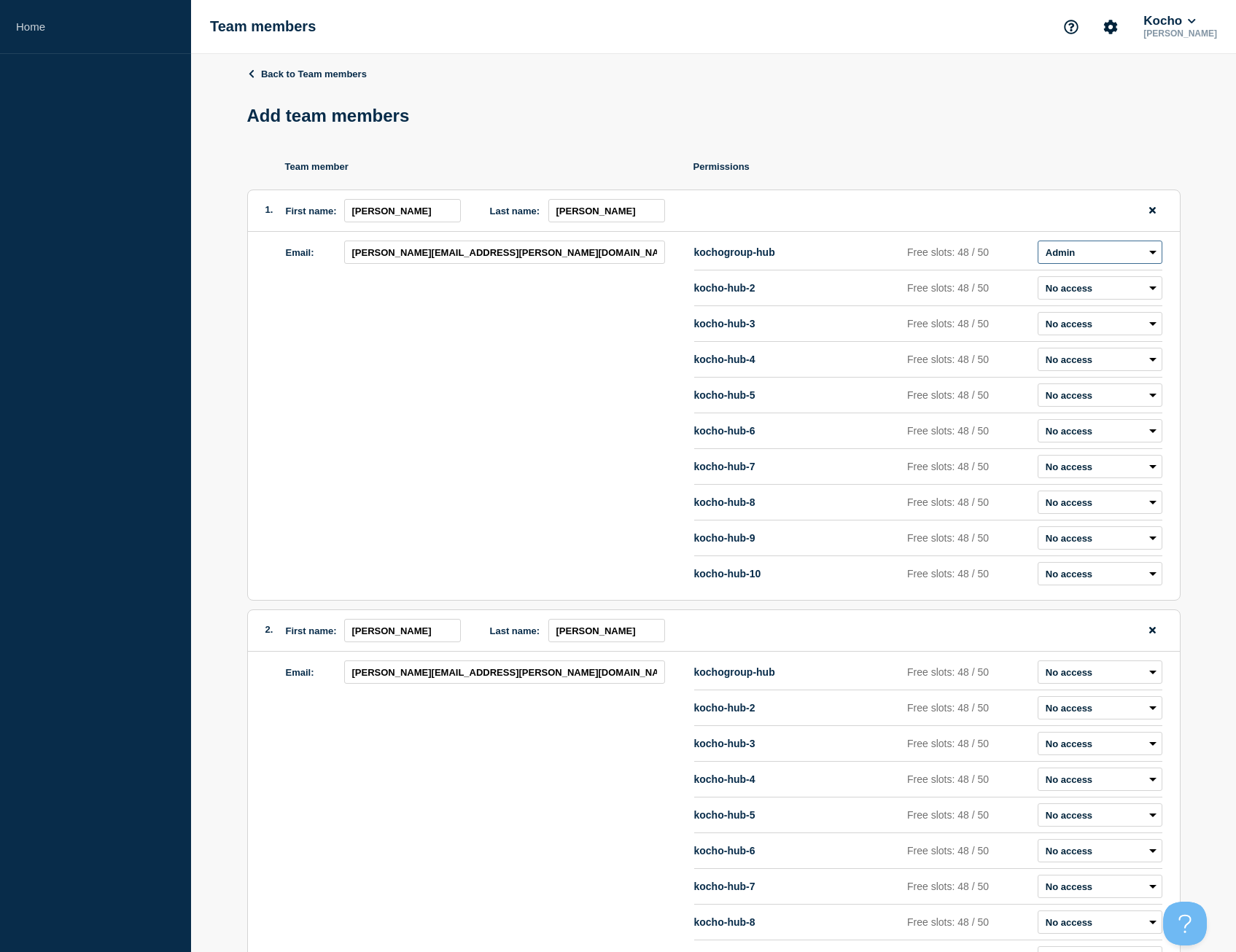
click at [1038, 244] on select "Admin Manager Editor No access" at bounding box center [1100, 252] width 125 height 23
click at [1131, 292] on select "Admin Manager Editor No access" at bounding box center [1100, 288] width 125 height 23
select select "1"
click at [1038, 280] on select "Admin Manager Editor No access" at bounding box center [1100, 288] width 125 height 23
click at [1089, 334] on select "Admin Manager Editor No access" at bounding box center [1100, 323] width 125 height 23
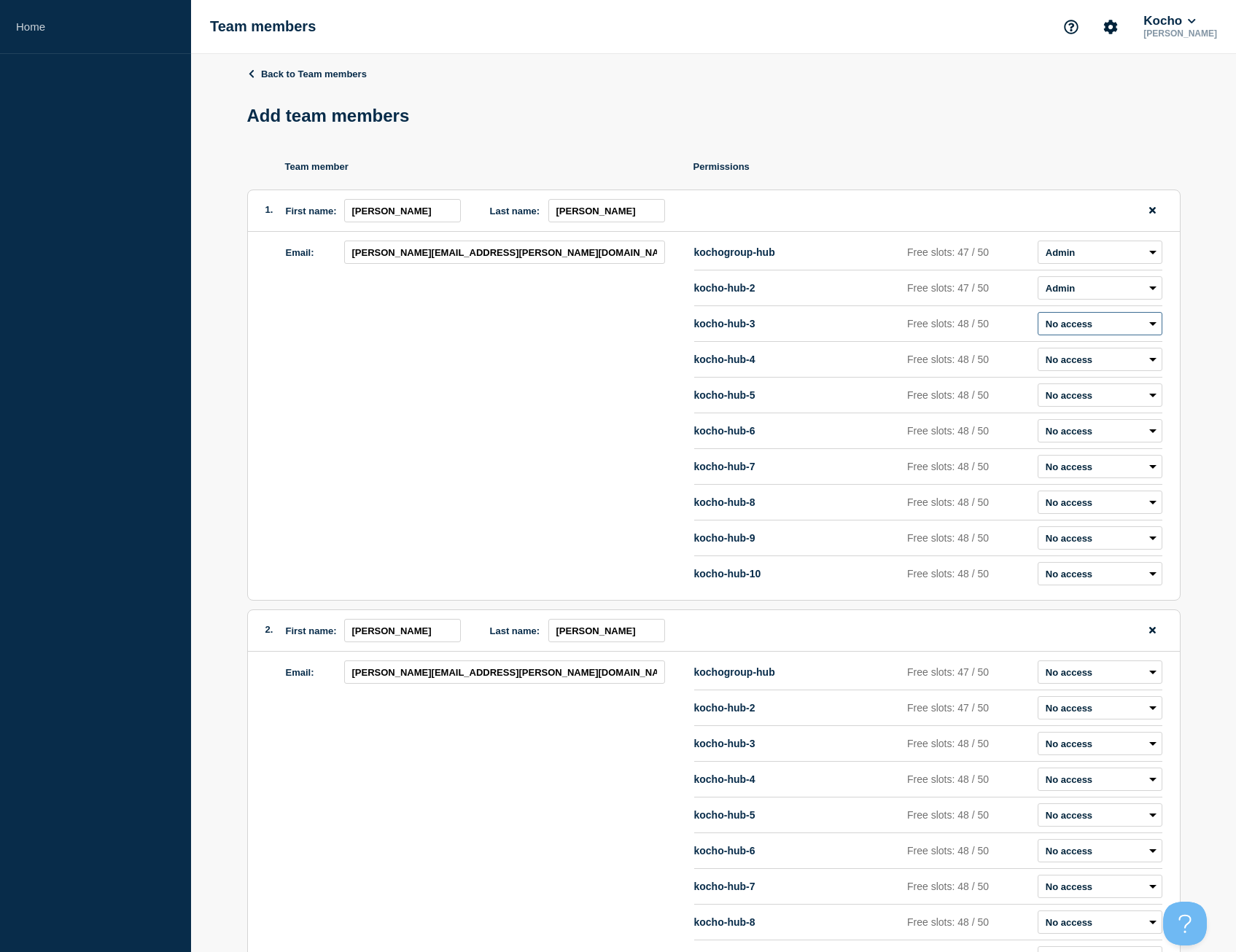
select select "1"
click at [1038, 316] on select "Admin Manager Editor No access" at bounding box center [1100, 323] width 125 height 23
click at [1095, 367] on select "Admin Manager Editor No access" at bounding box center [1100, 359] width 125 height 23
select select "1"
click at [1038, 351] on select "Admin Manager Editor No access" at bounding box center [1100, 359] width 125 height 23
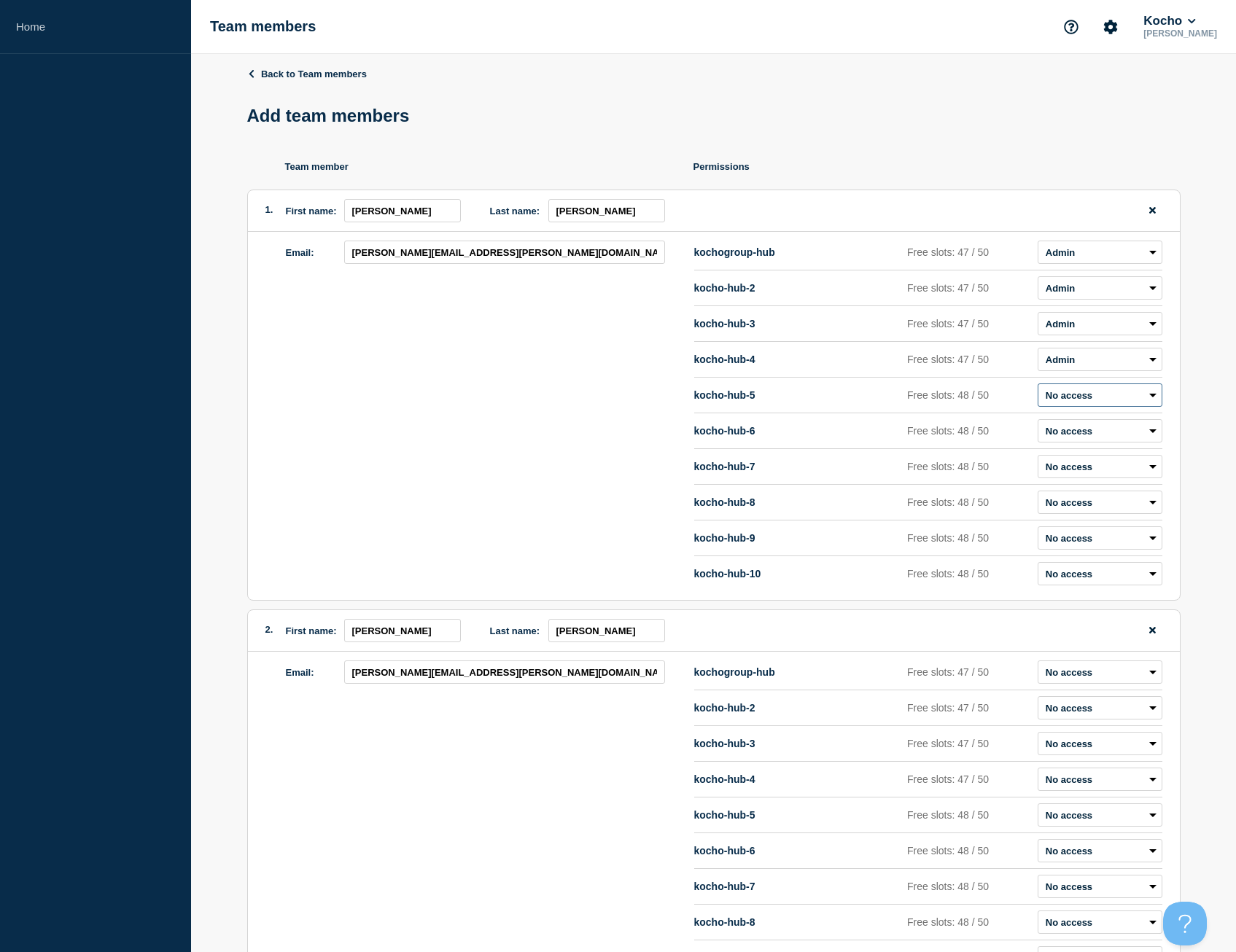
click at [1087, 402] on select "Admin Manager Editor No access" at bounding box center [1100, 395] width 125 height 23
click at [1089, 414] on li "kocho-hub-5 Free slots: 48 / 50 Admin Manager Editor No access" at bounding box center [928, 395] width 468 height 35
click at [1089, 401] on select "Admin Manager Editor No access" at bounding box center [1100, 395] width 125 height 23
select select "1"
click at [1038, 388] on select "Admin Manager Editor No access" at bounding box center [1100, 395] width 125 height 23
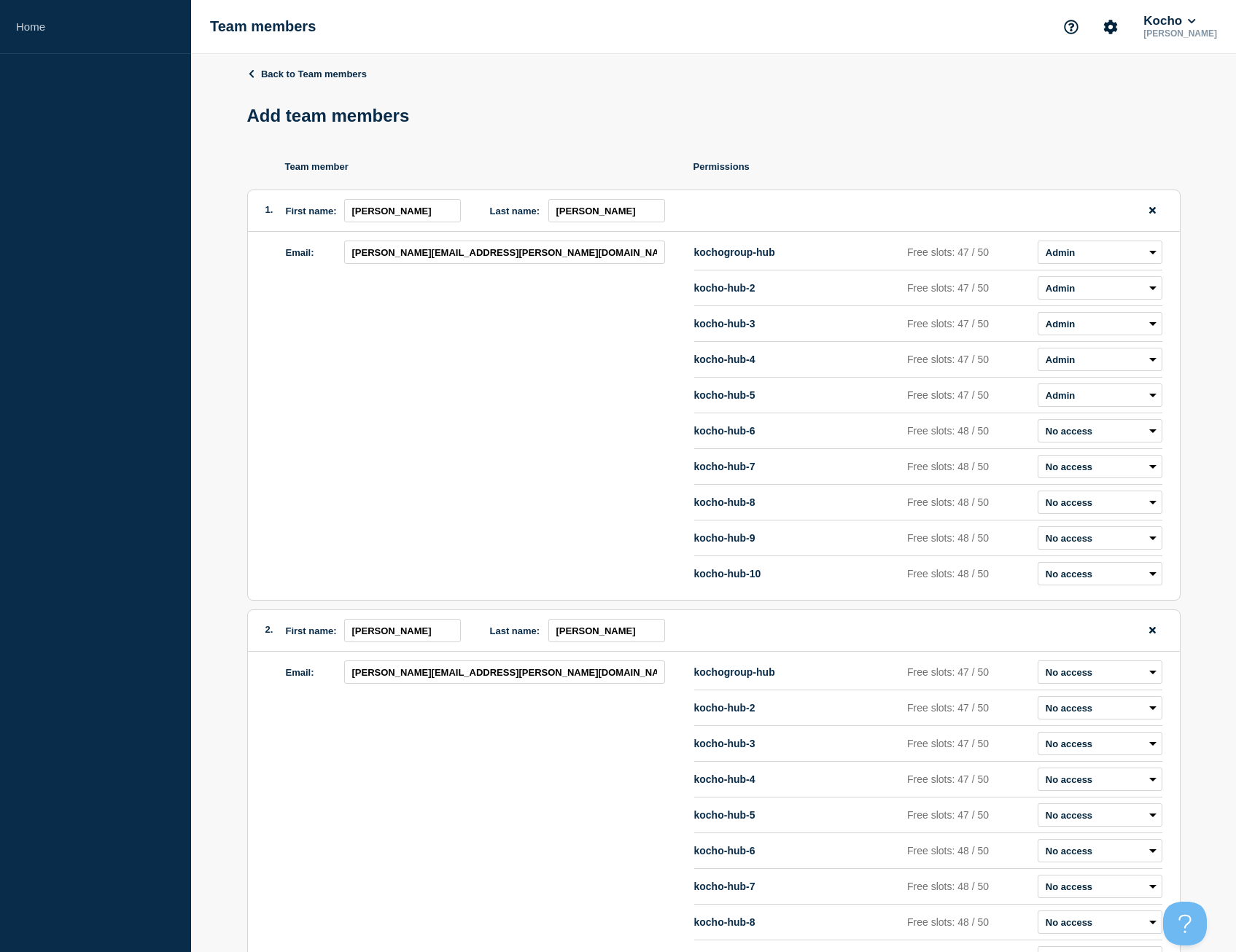
click at [1092, 449] on li "kocho-hub-6 Free slots: 48 / 50 Admin Manager Editor No access" at bounding box center [928, 431] width 468 height 35
click at [1103, 440] on select "Admin Manager Editor No access" at bounding box center [1100, 430] width 125 height 23
select select "1"
click at [1038, 423] on select "Admin Manager Editor No access" at bounding box center [1100, 430] width 125 height 23
click at [1102, 465] on select "Admin Manager Editor No access" at bounding box center [1100, 466] width 125 height 23
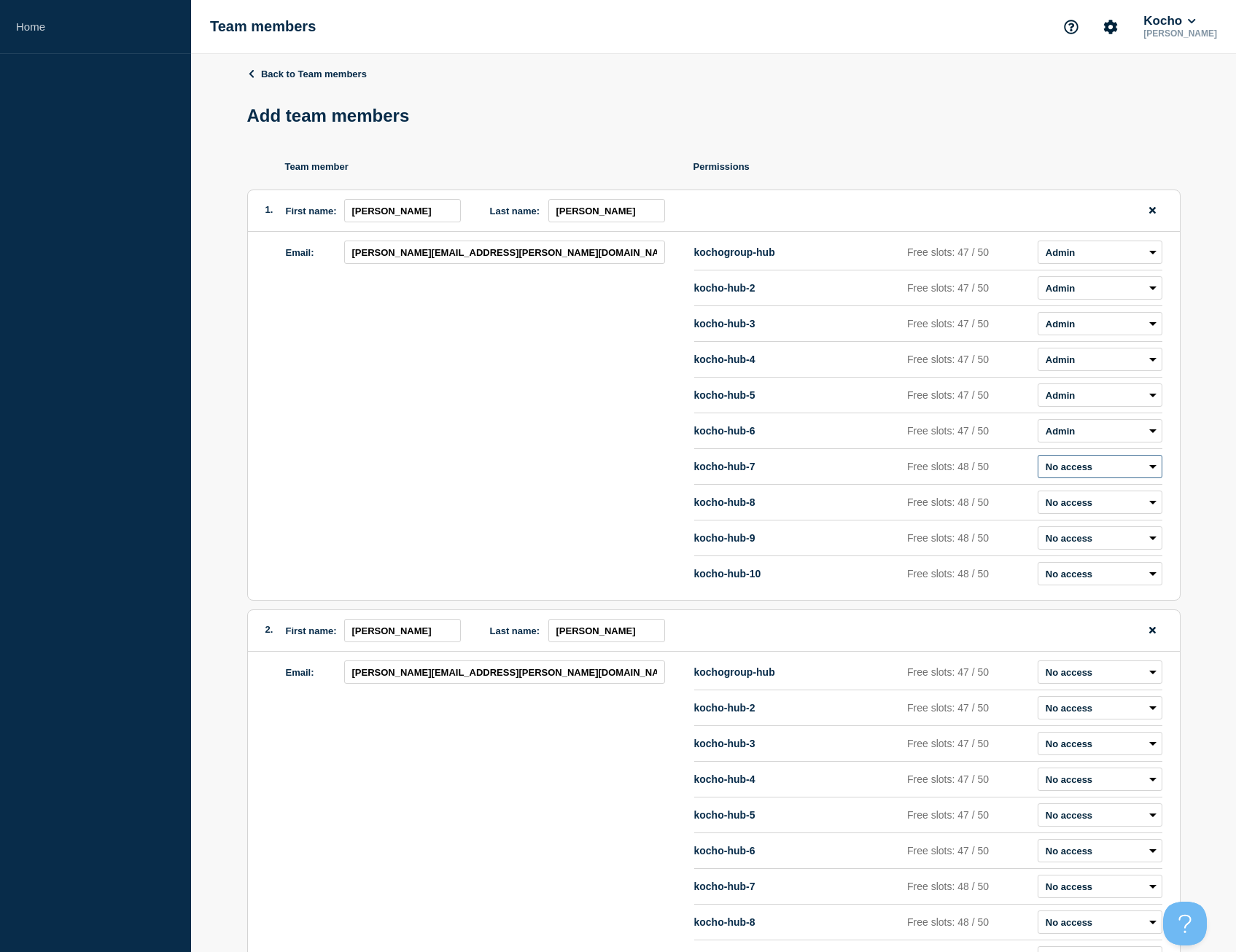
select select "1"
click at [1038, 458] on select "Admin Manager Editor No access" at bounding box center [1100, 466] width 125 height 23
click at [1099, 514] on select "Admin Manager Editor No access" at bounding box center [1100, 502] width 125 height 23
select select "1"
click at [1038, 495] on select "Admin Manager Editor No access" at bounding box center [1100, 502] width 125 height 23
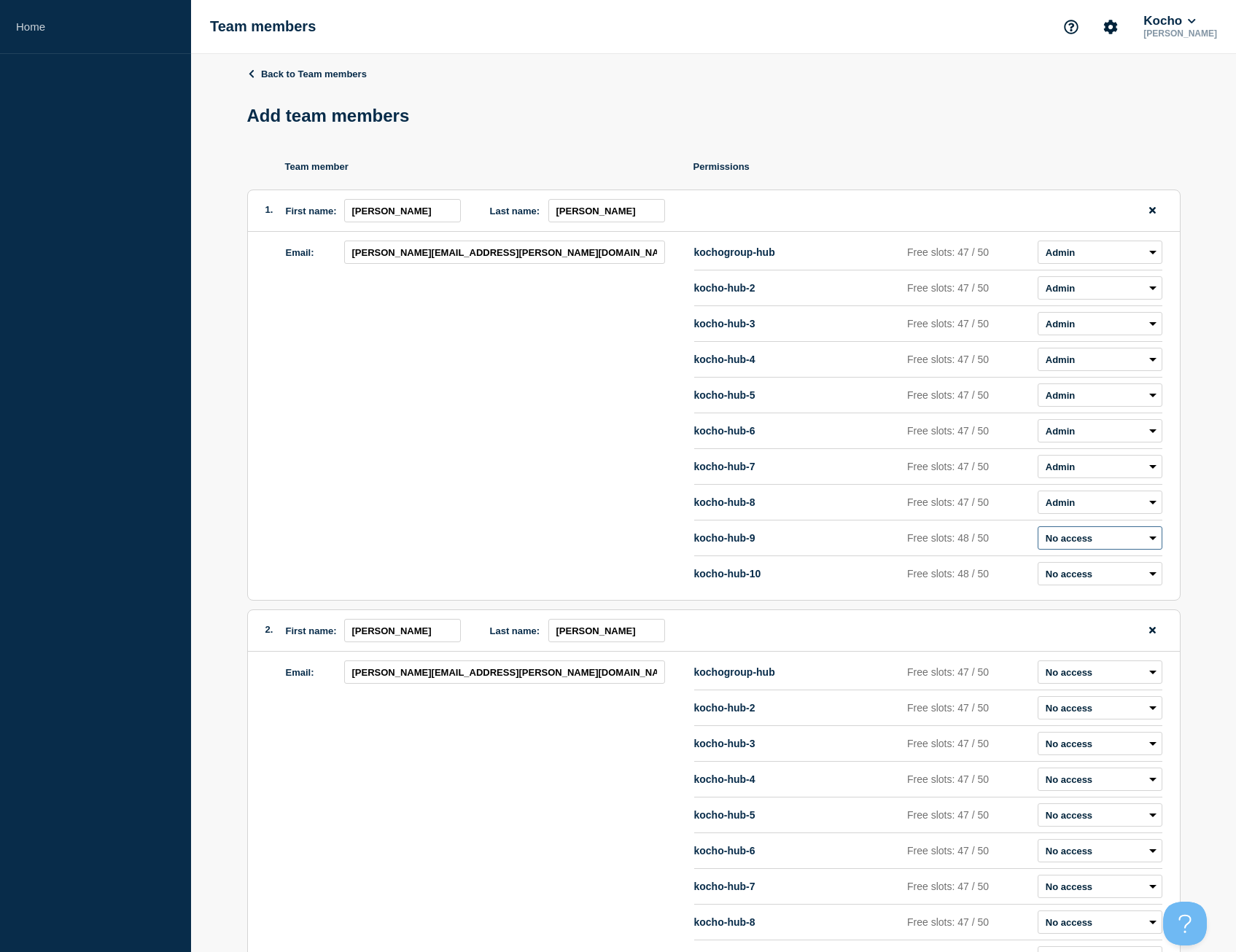
click at [1099, 537] on select "Admin Manager Editor No access" at bounding box center [1100, 537] width 125 height 23
select select "1"
click at [1038, 530] on select "Admin Manager Editor No access" at bounding box center [1100, 537] width 125 height 23
click at [1106, 577] on select "Admin Manager Editor No access" at bounding box center [1100, 573] width 125 height 23
select select "1"
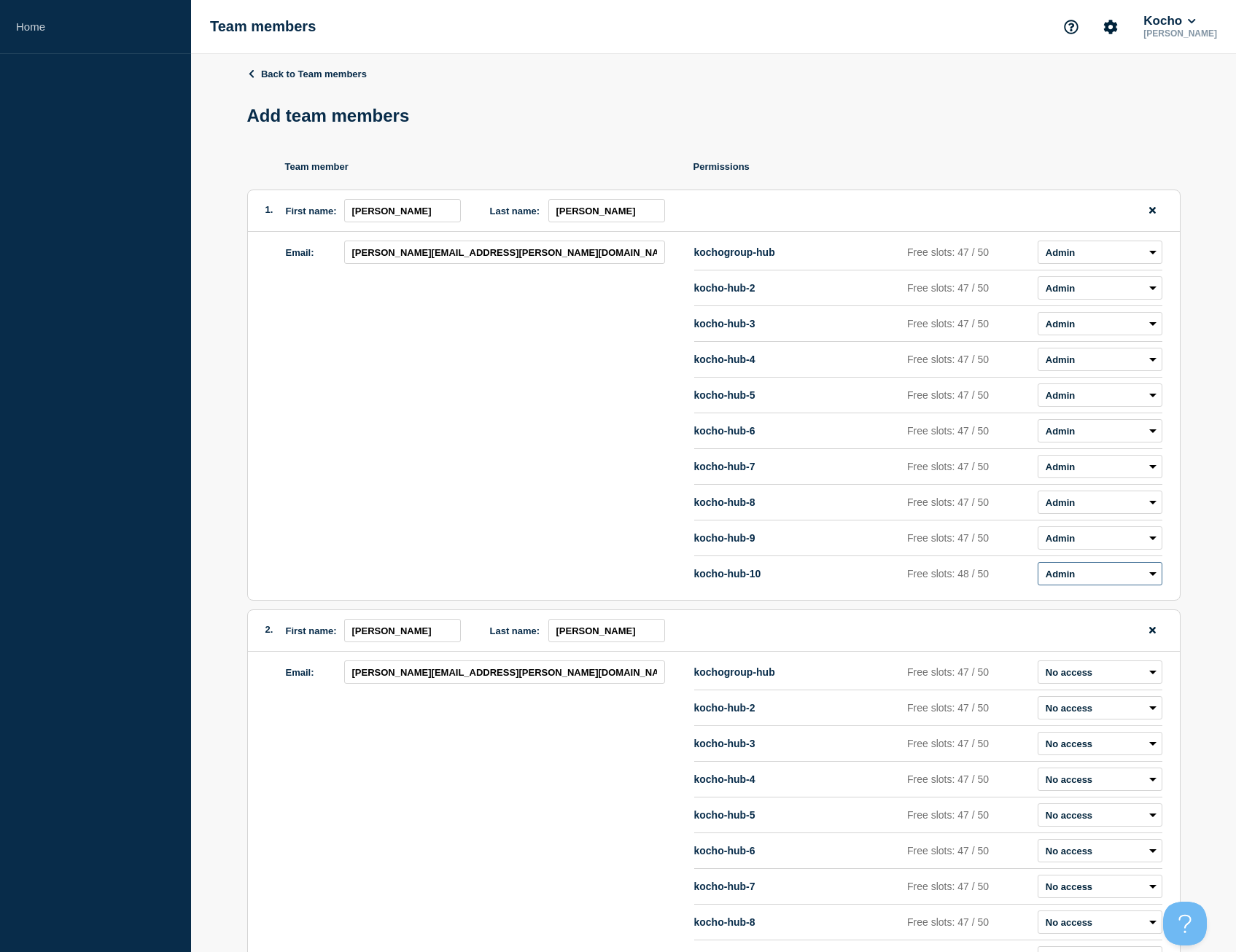
click at [1038, 565] on select "Admin Manager Editor No access" at bounding box center [1100, 573] width 125 height 23
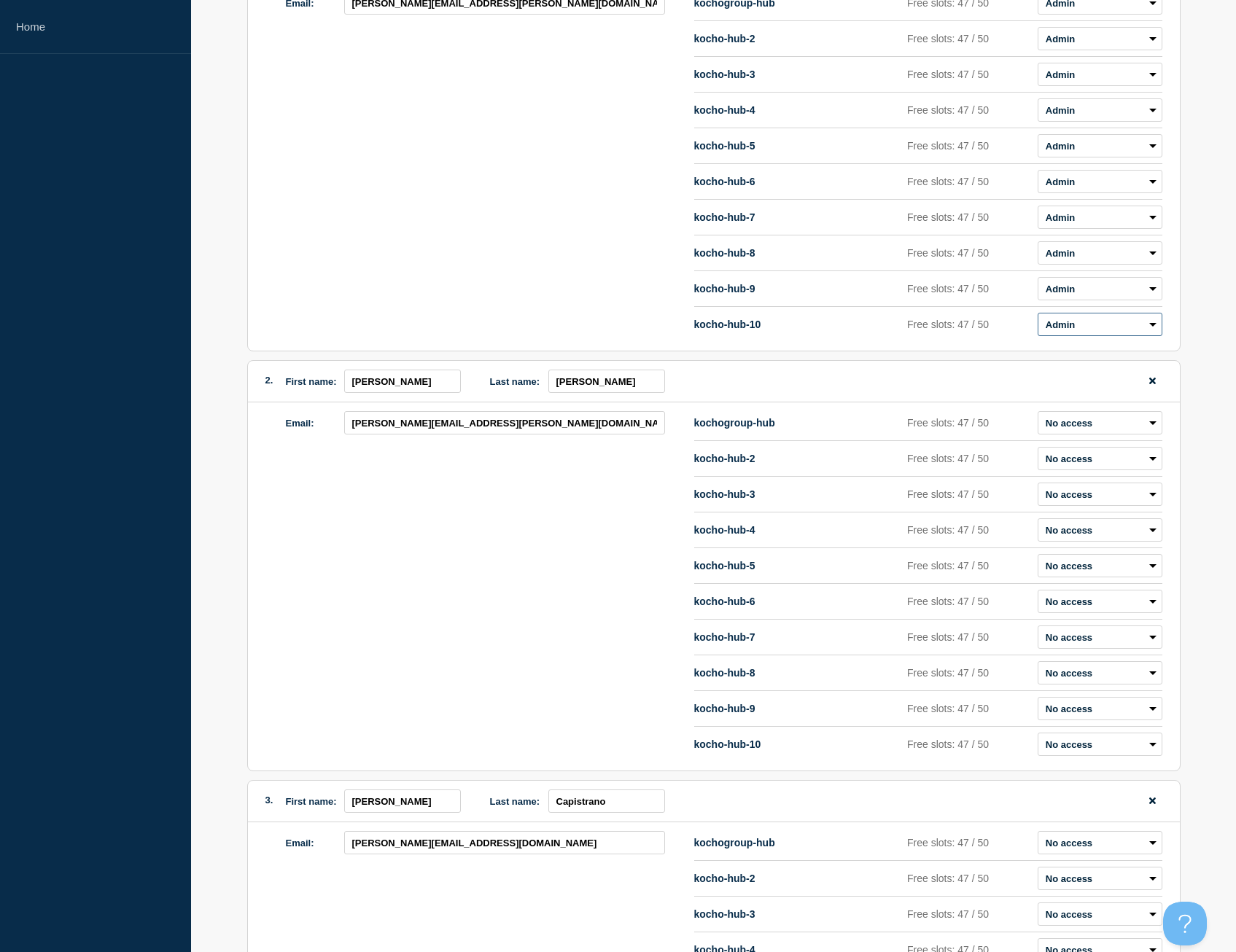
scroll to position [250, 0]
click at [1142, 425] on select "Admin Manager Editor No access" at bounding box center [1100, 422] width 125 height 23
select select "1"
click at [1038, 415] on select "Admin Manager Editor No access" at bounding box center [1100, 422] width 125 height 23
click at [1120, 469] on select "Admin Manager Editor No access" at bounding box center [1100, 457] width 125 height 23
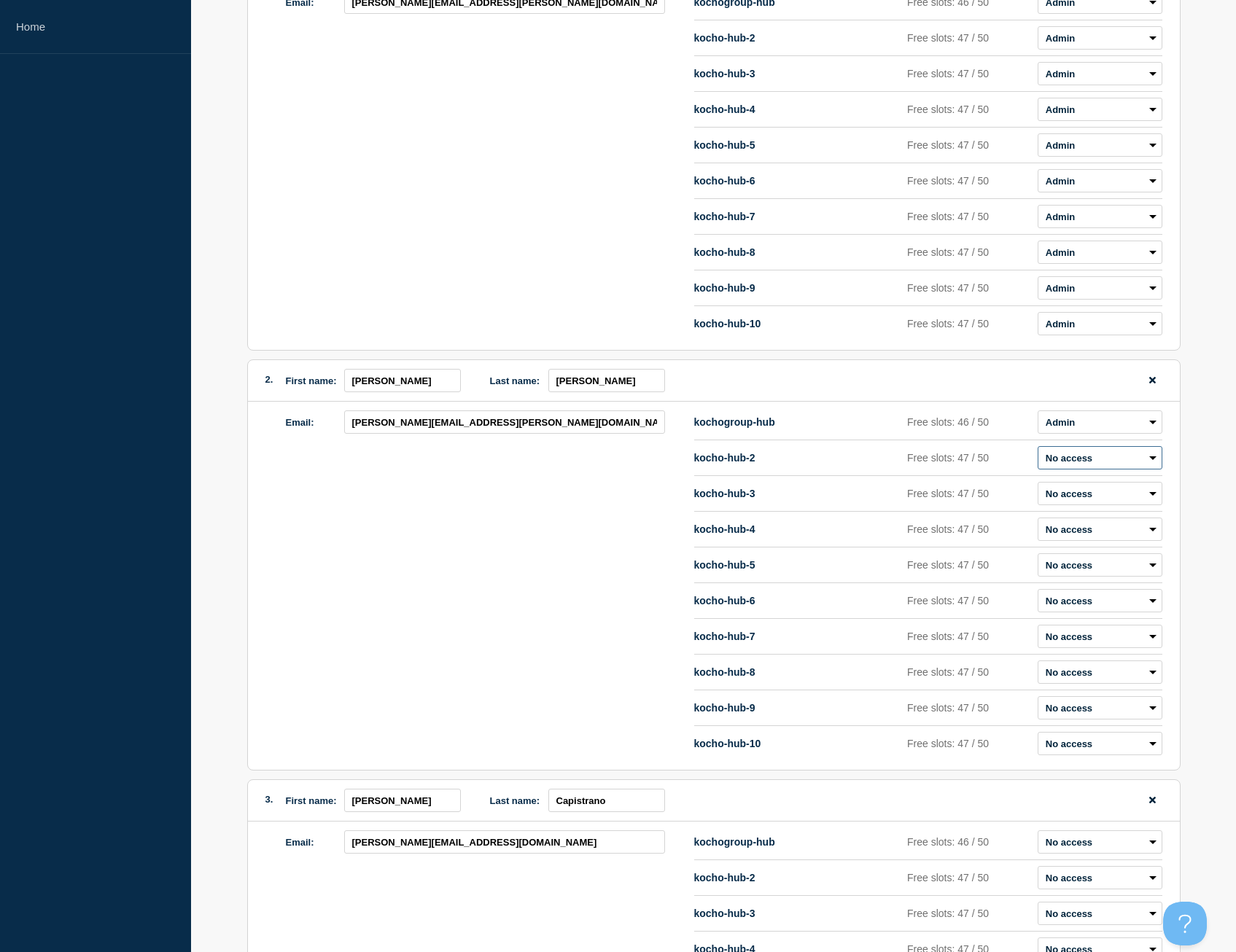
select select "1"
click at [1038, 450] on select "Admin Manager Editor No access" at bounding box center [1100, 457] width 125 height 23
click at [1116, 495] on select "Admin Manager Editor No access" at bounding box center [1100, 493] width 125 height 23
select select "1"
click at [1038, 485] on select "Admin Manager Editor No access" at bounding box center [1100, 493] width 125 height 23
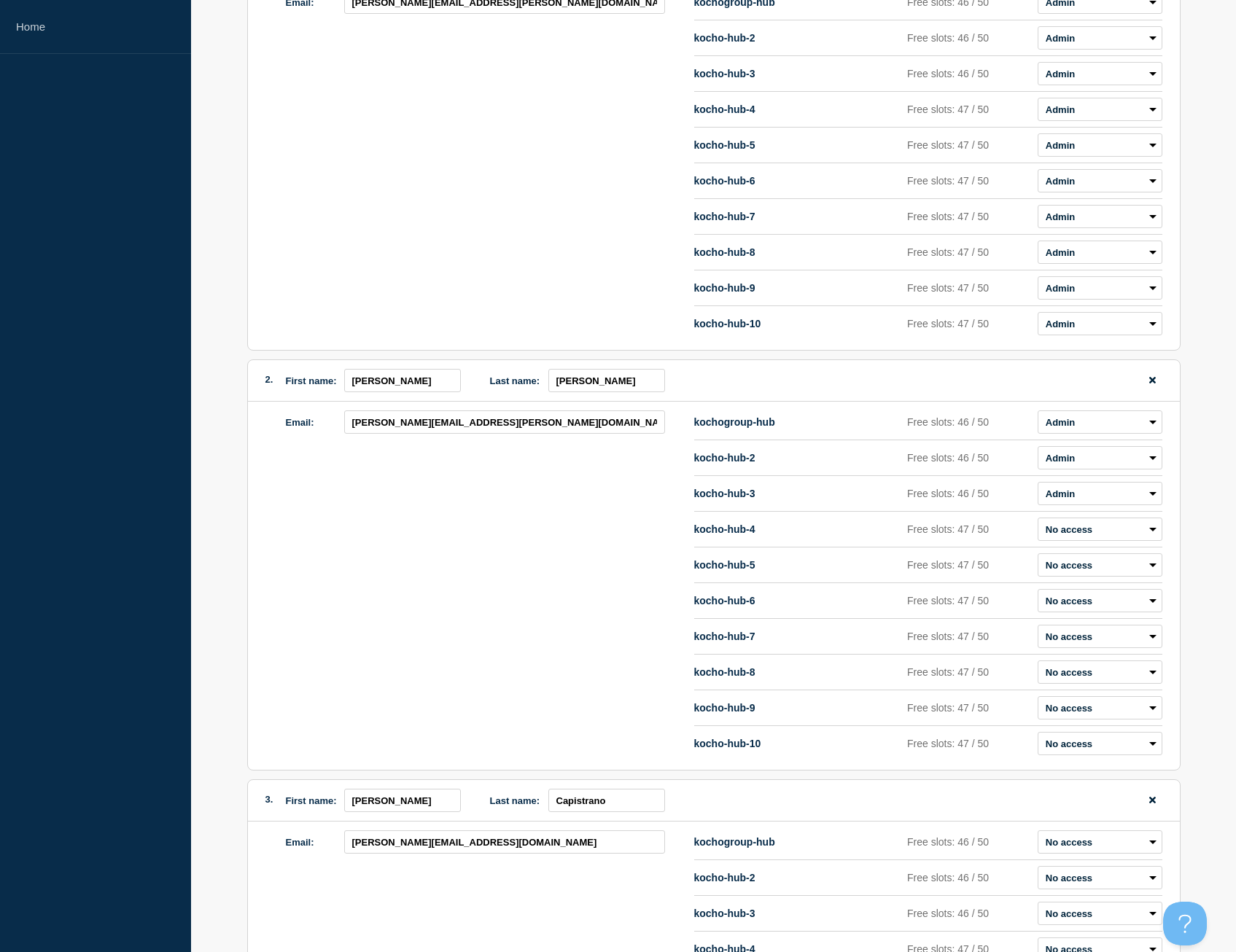
click at [1112, 518] on li "kocho-hub-4 Free slots: 47 / 50 Admin Manager Editor No access" at bounding box center [928, 529] width 468 height 35
click at [1114, 529] on select "Admin Manager Editor No access" at bounding box center [1100, 529] width 125 height 23
select select "1"
click at [1038, 522] on select "Admin Manager Editor No access" at bounding box center [1100, 529] width 125 height 23
click at [1112, 572] on select "Admin Manager Editor No access" at bounding box center [1100, 564] width 125 height 23
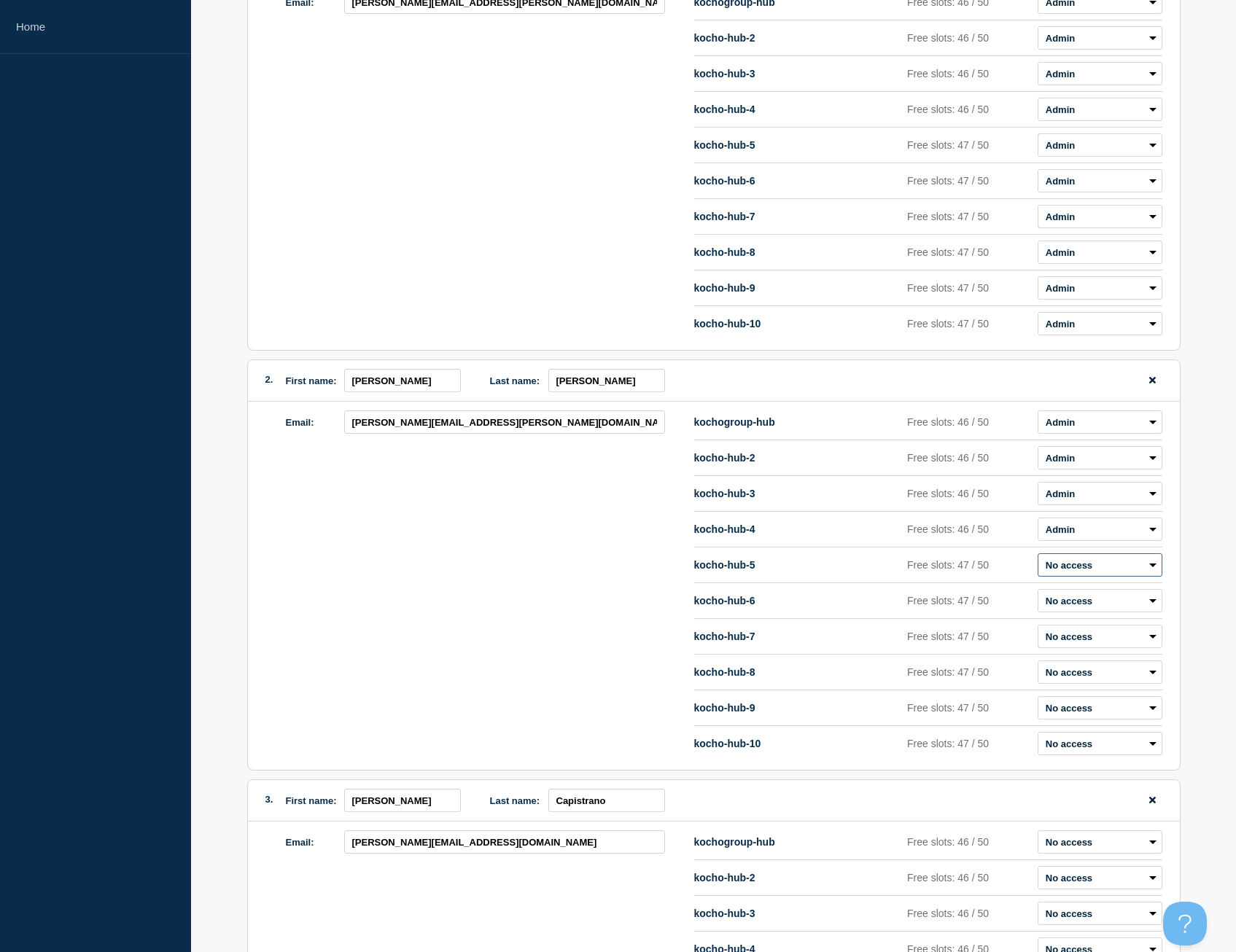
select select "1"
click at [1038, 557] on select "Admin Manager Editor No access" at bounding box center [1100, 564] width 125 height 23
click at [1107, 610] on select "Admin Manager Editor No access" at bounding box center [1100, 600] width 125 height 23
click at [1038, 592] on select "Admin Manager Editor No access" at bounding box center [1100, 600] width 125 height 23
click at [1111, 648] on select "Admin Manager Editor No access" at bounding box center [1100, 636] width 125 height 23
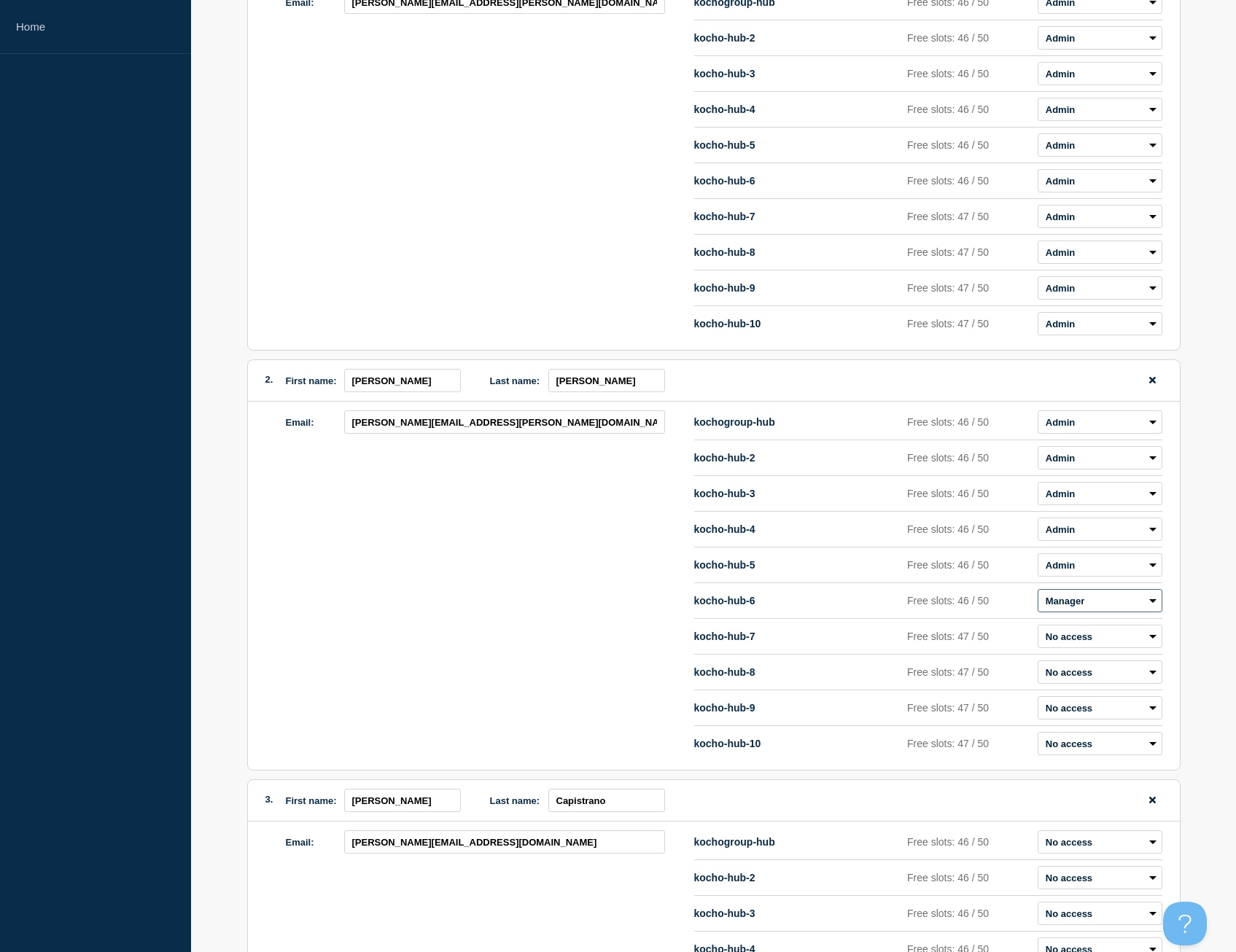
click at [1112, 601] on select "Admin Manager Editor No access" at bounding box center [1100, 600] width 125 height 23
select select "1"
click at [1038, 592] on select "Admin Manager Editor No access" at bounding box center [1100, 600] width 125 height 23
click at [1106, 634] on select "Admin Manager Editor No access" at bounding box center [1100, 636] width 125 height 23
select select "1"
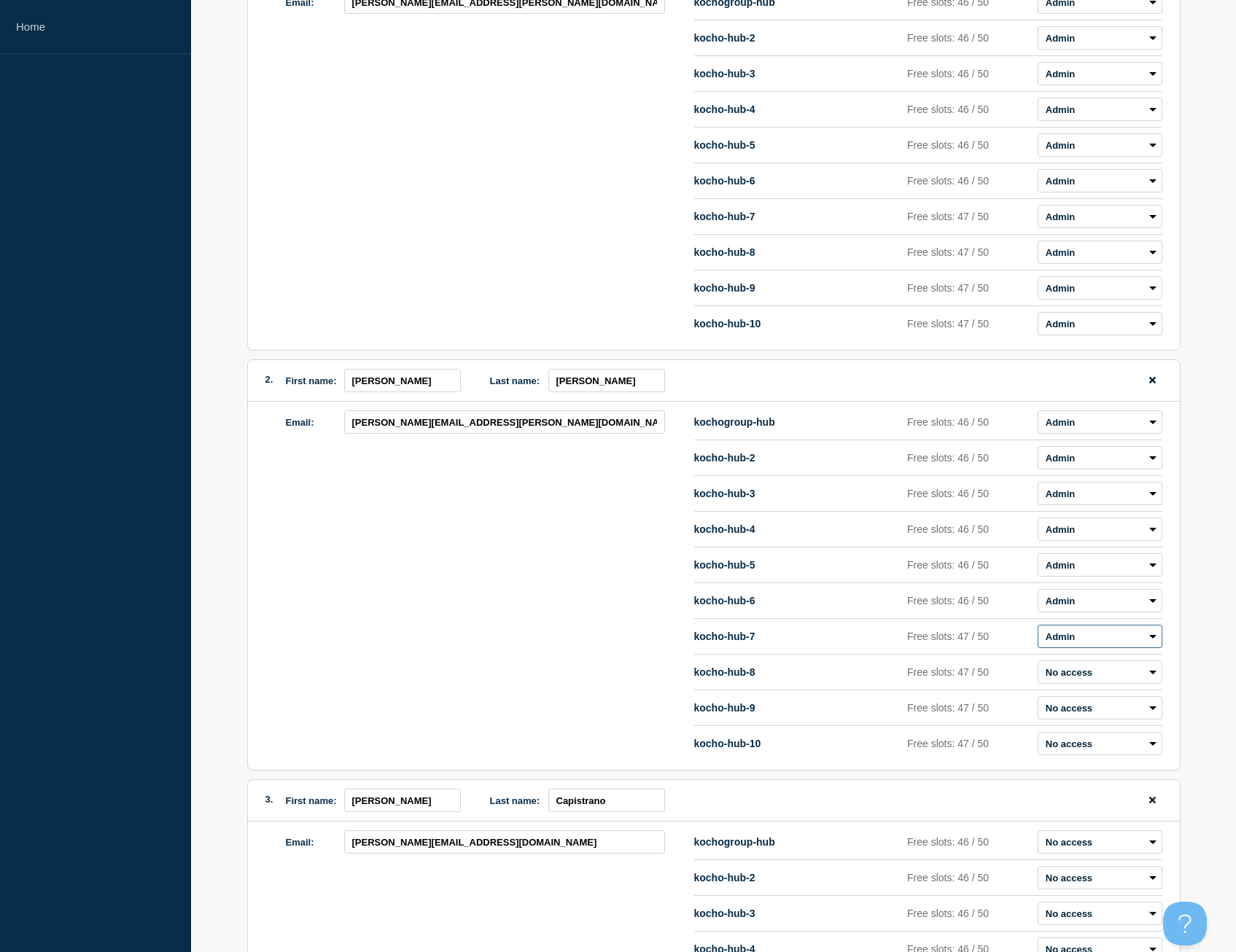
click at [1038, 629] on select "Admin Manager Editor No access" at bounding box center [1100, 636] width 125 height 23
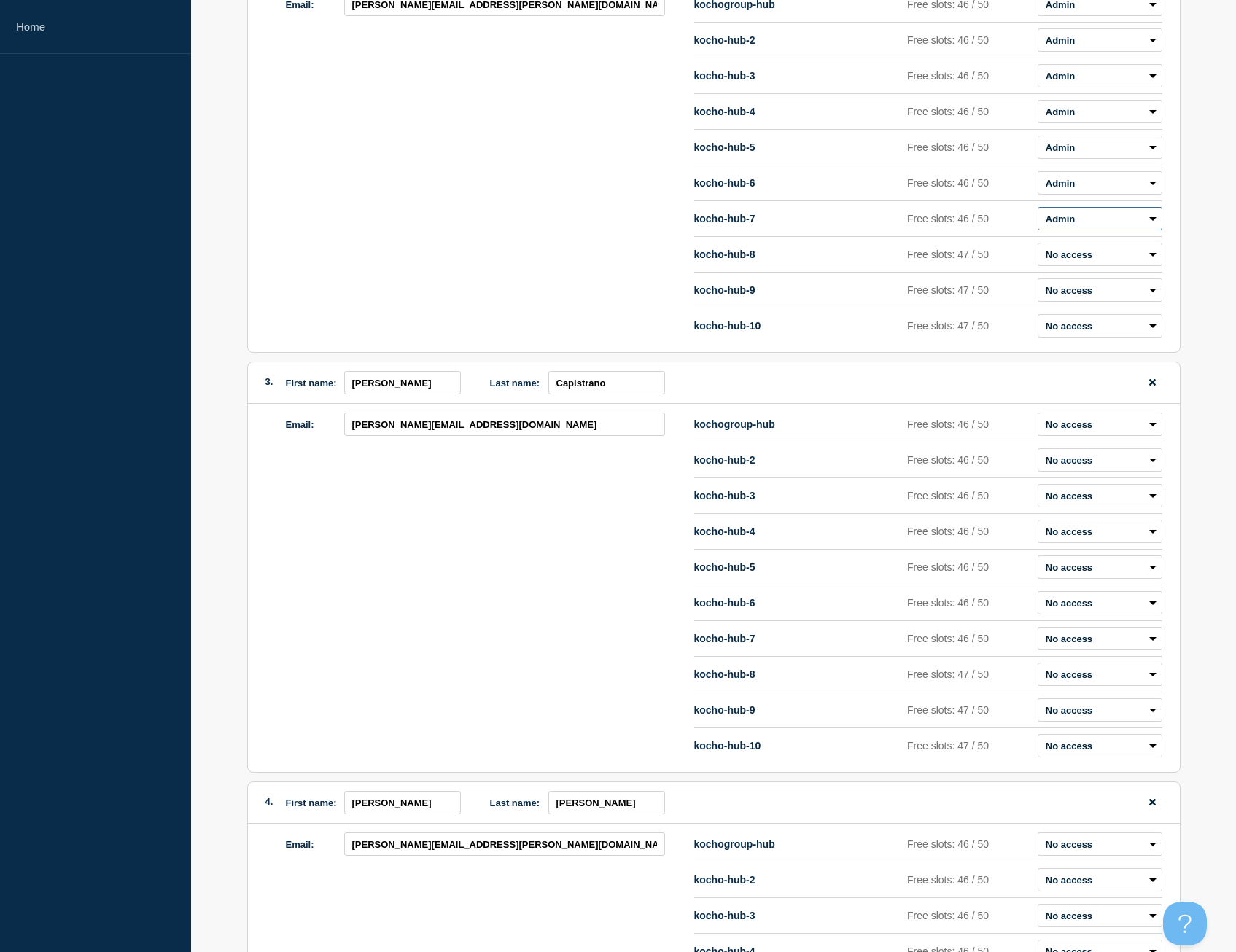
scroll to position [709, 0]
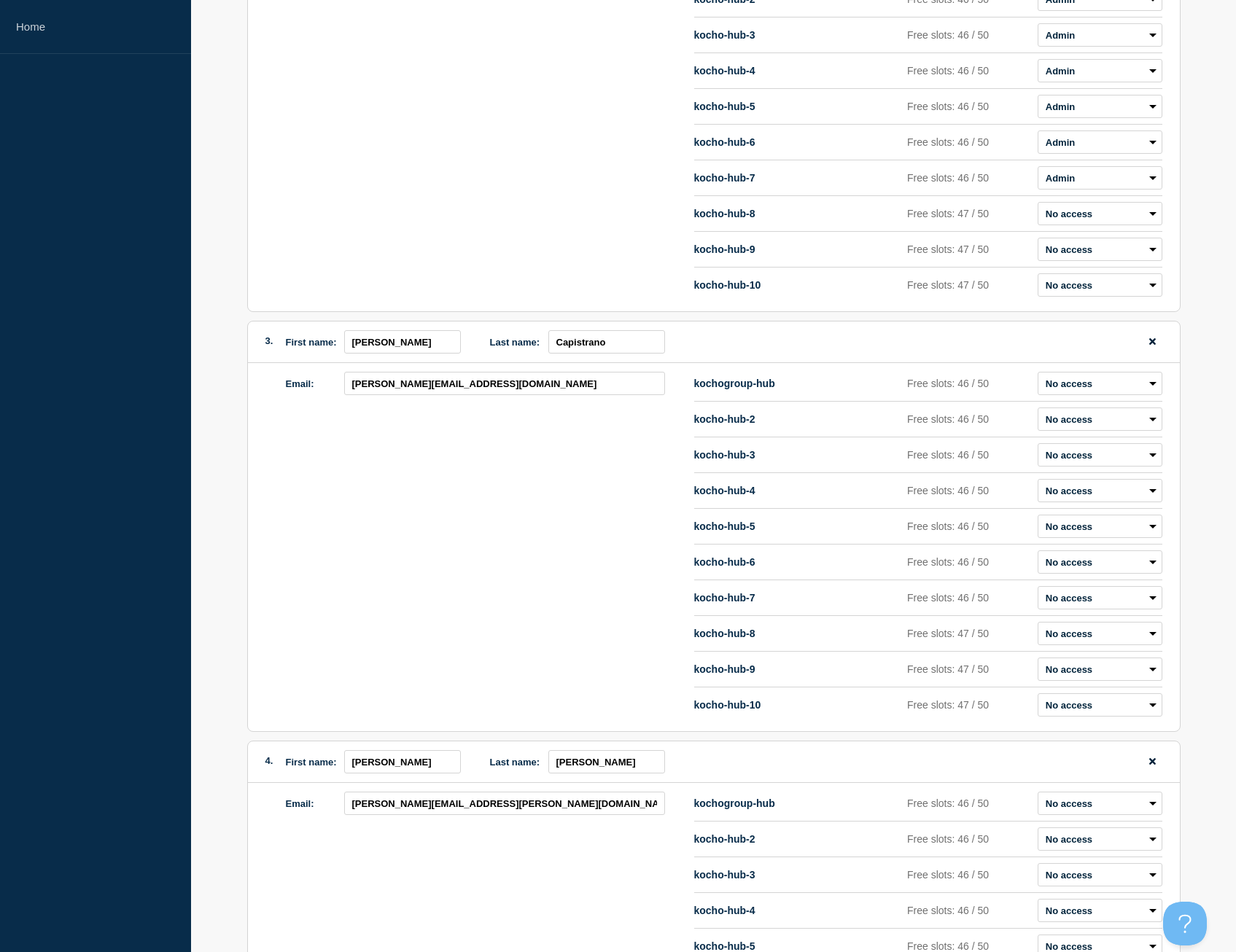
click at [1092, 205] on li "kocho-hub-8 Free slots: 47 / 50 Admin Manager Editor No access" at bounding box center [928, 214] width 468 height 35
click at [1092, 214] on select "Admin Manager Editor No access" at bounding box center [1100, 213] width 125 height 23
select select "1"
click at [1038, 206] on select "Admin Manager Editor No access" at bounding box center [1100, 213] width 125 height 23
click at [1092, 259] on select "Admin Manager Editor No access" at bounding box center [1100, 249] width 125 height 23
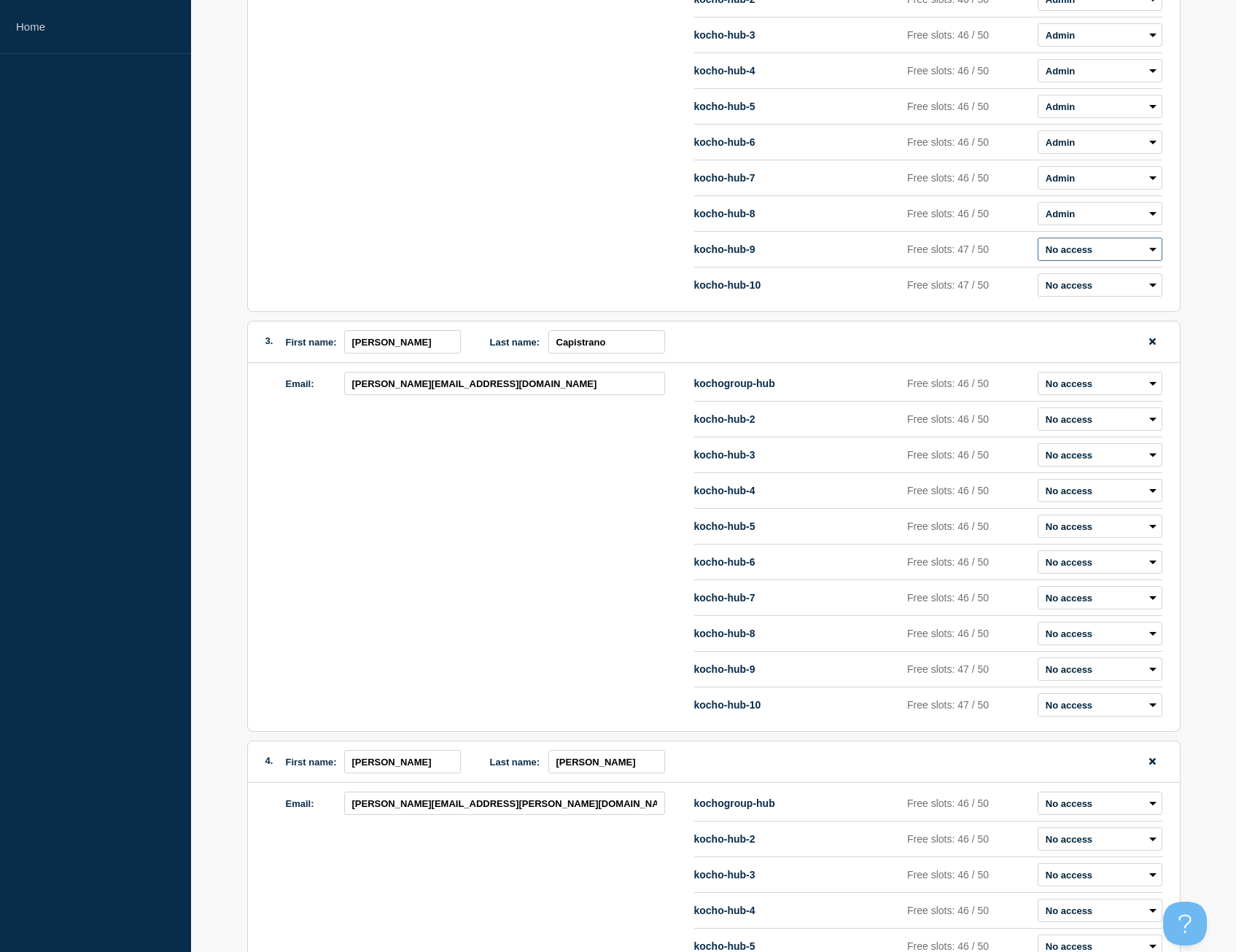
select select "1"
click at [1038, 241] on select "Admin Manager Editor No access" at bounding box center [1100, 249] width 125 height 23
click at [1098, 281] on select "Admin Manager Editor No access" at bounding box center [1100, 285] width 125 height 23
select select "1"
click at [1038, 277] on select "Admin Manager Editor No access" at bounding box center [1100, 285] width 125 height 23
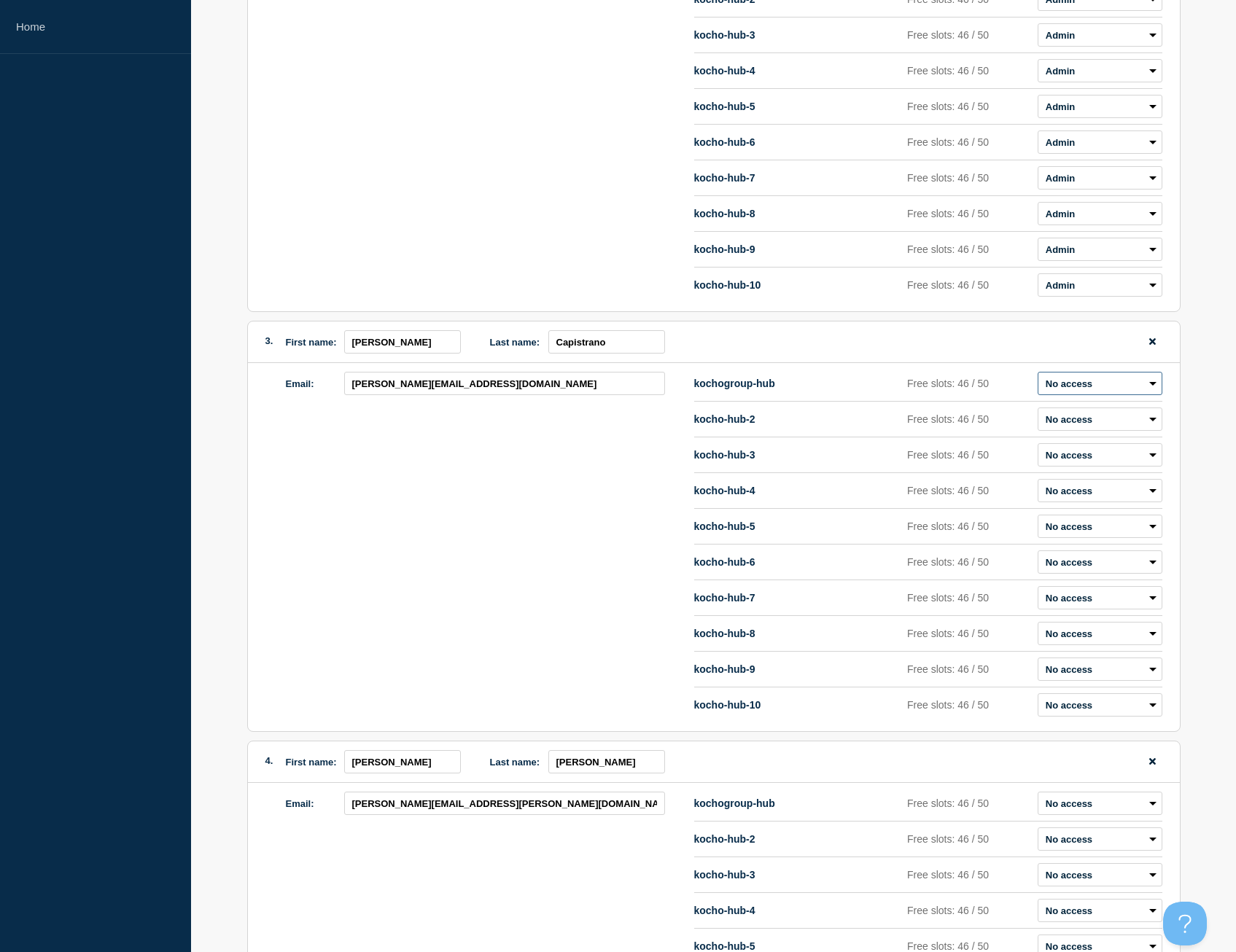
click at [1093, 388] on select "Admin Manager Editor No access" at bounding box center [1100, 383] width 125 height 23
select select "1"
click at [1038, 375] on select "Admin Manager Editor No access" at bounding box center [1100, 383] width 125 height 23
click at [1087, 429] on select "Admin Manager Editor No access" at bounding box center [1100, 419] width 125 height 23
select select "1"
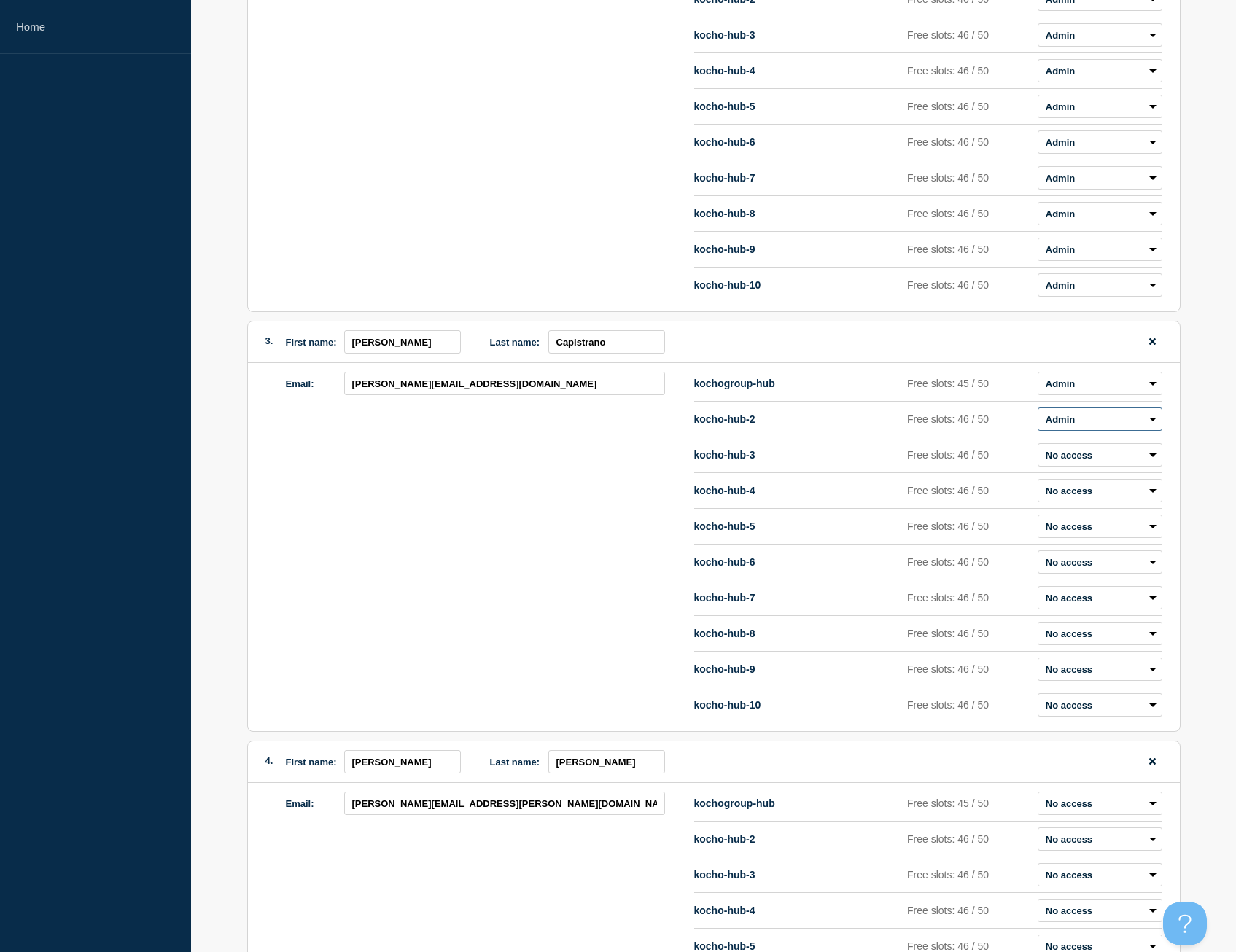
click at [1038, 411] on select "Admin Manager Editor No access" at bounding box center [1100, 419] width 125 height 23
click at [1090, 456] on select "Admin Manager Editor No access" at bounding box center [1100, 455] width 125 height 23
select select "1"
click at [1038, 447] on select "Admin Manager Editor No access" at bounding box center [1100, 455] width 125 height 23
click at [1081, 509] on li "kocho-hub-4 Free slots: 46 / 50 Admin Manager Editor No access" at bounding box center [928, 491] width 468 height 35
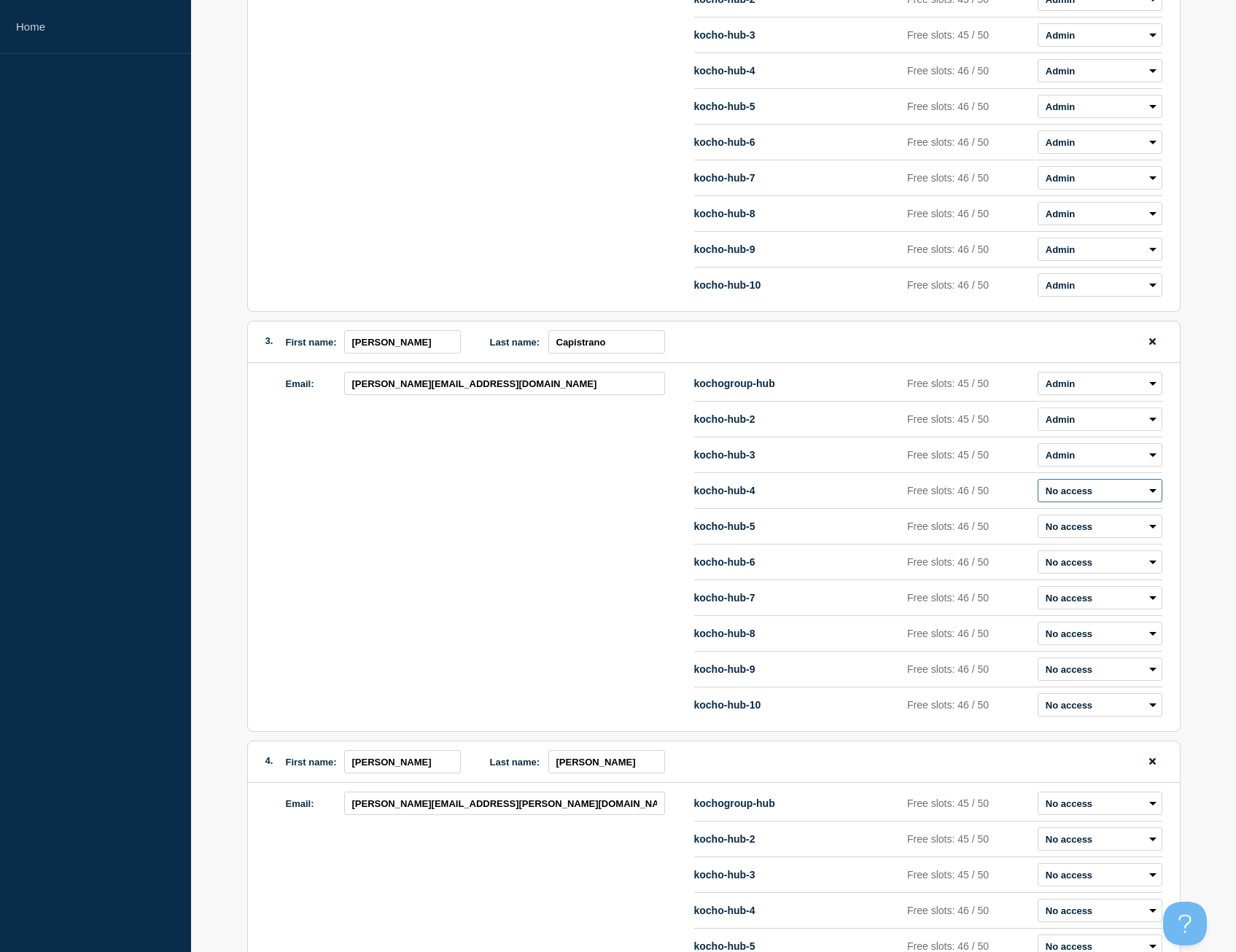
click at [1089, 497] on select "Admin Manager Editor No access" at bounding box center [1100, 490] width 125 height 23
select select "1"
click at [1038, 483] on select "Admin Manager Editor No access" at bounding box center [1100, 490] width 125 height 23
click at [1086, 520] on select "Admin Manager Editor No access" at bounding box center [1100, 526] width 125 height 23
click at [1087, 535] on select "Admin Manager Editor No access" at bounding box center [1100, 526] width 125 height 23
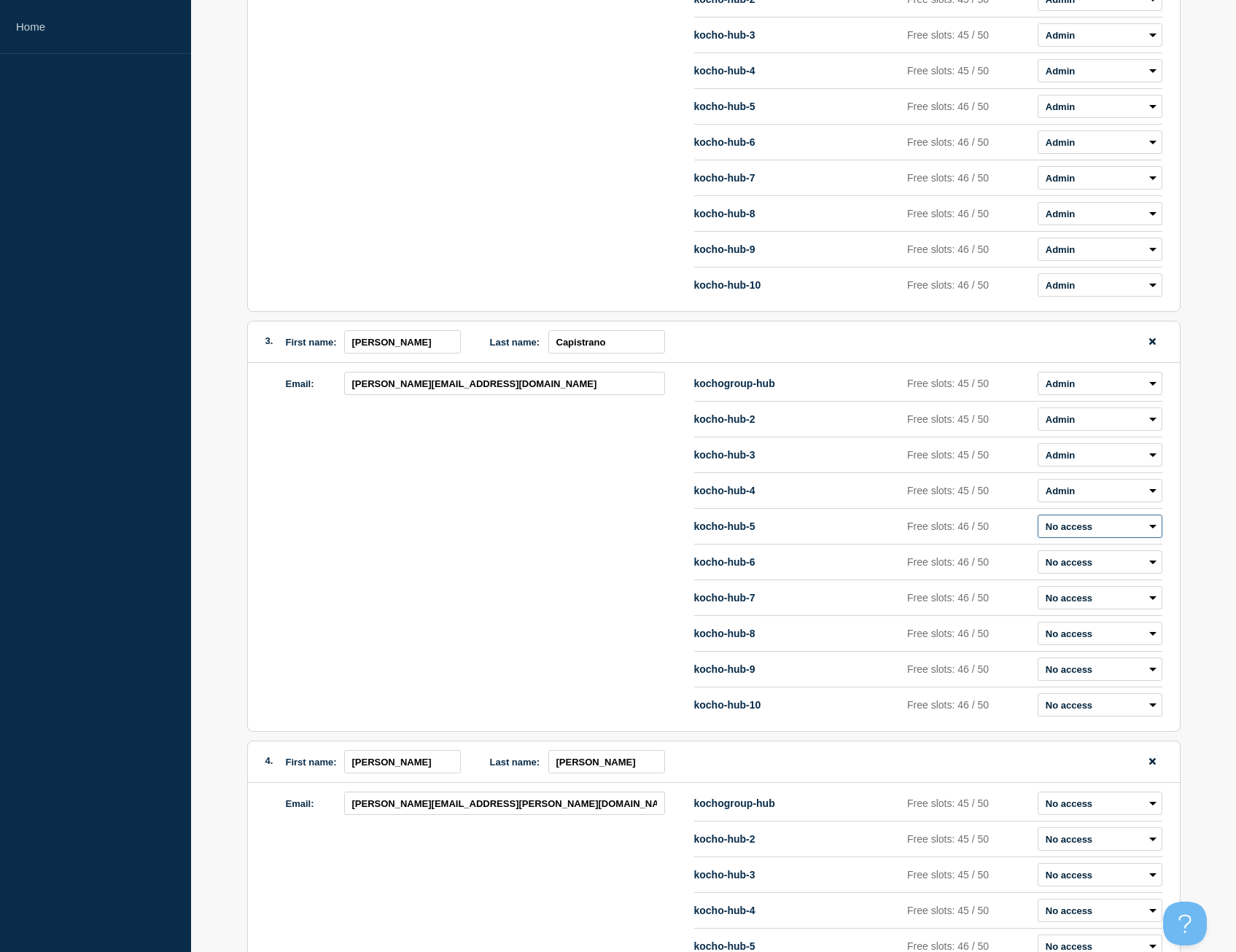
click at [1084, 538] on select "Admin Manager Editor No access" at bounding box center [1100, 526] width 125 height 23
select select "1"
click at [1038, 518] on select "Admin Manager Editor No access" at bounding box center [1100, 526] width 125 height 23
click at [1079, 560] on select "Admin Manager Editor No access" at bounding box center [1100, 562] width 125 height 23
select select "1"
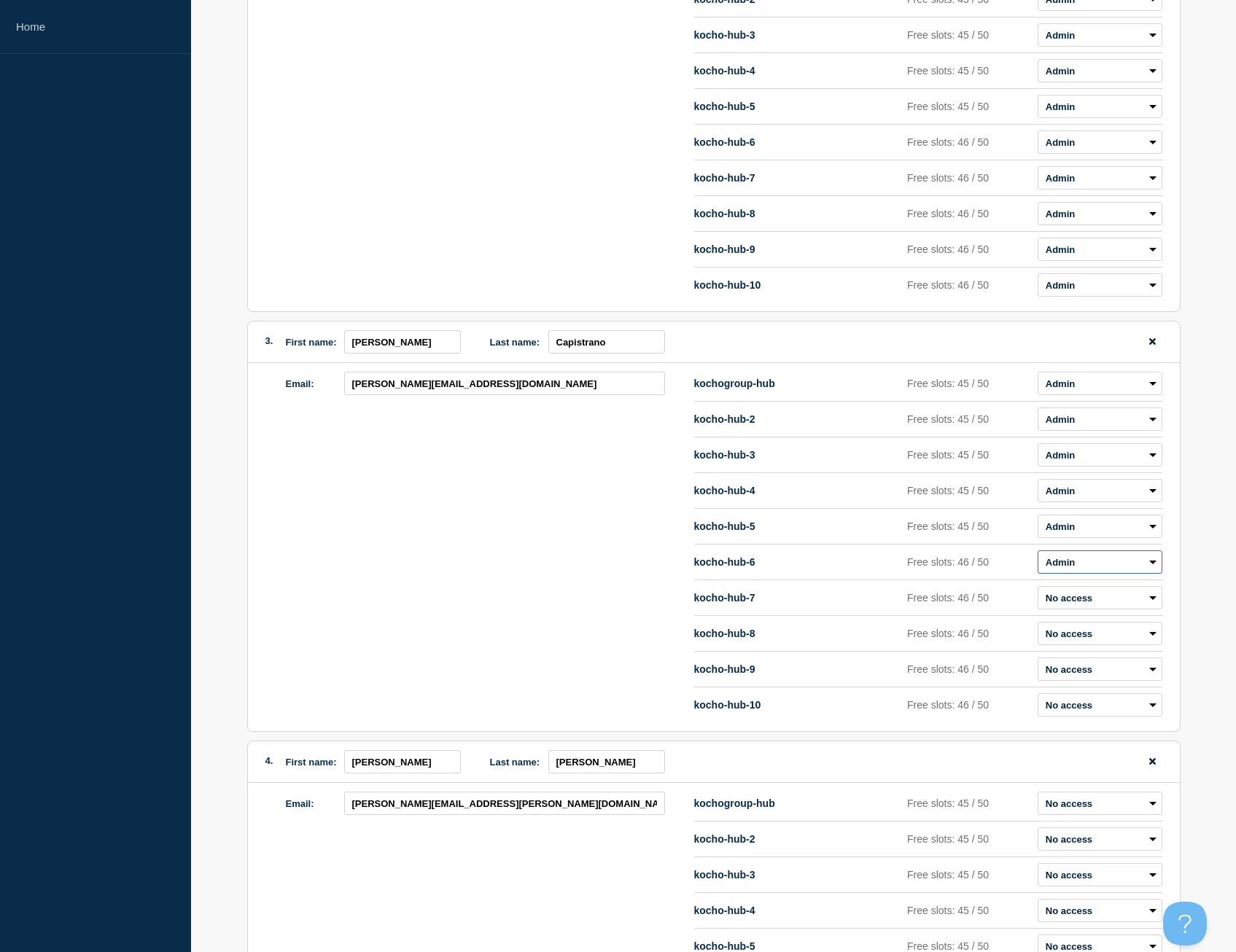
click at [1038, 554] on select "Admin Manager Editor No access" at bounding box center [1100, 562] width 125 height 23
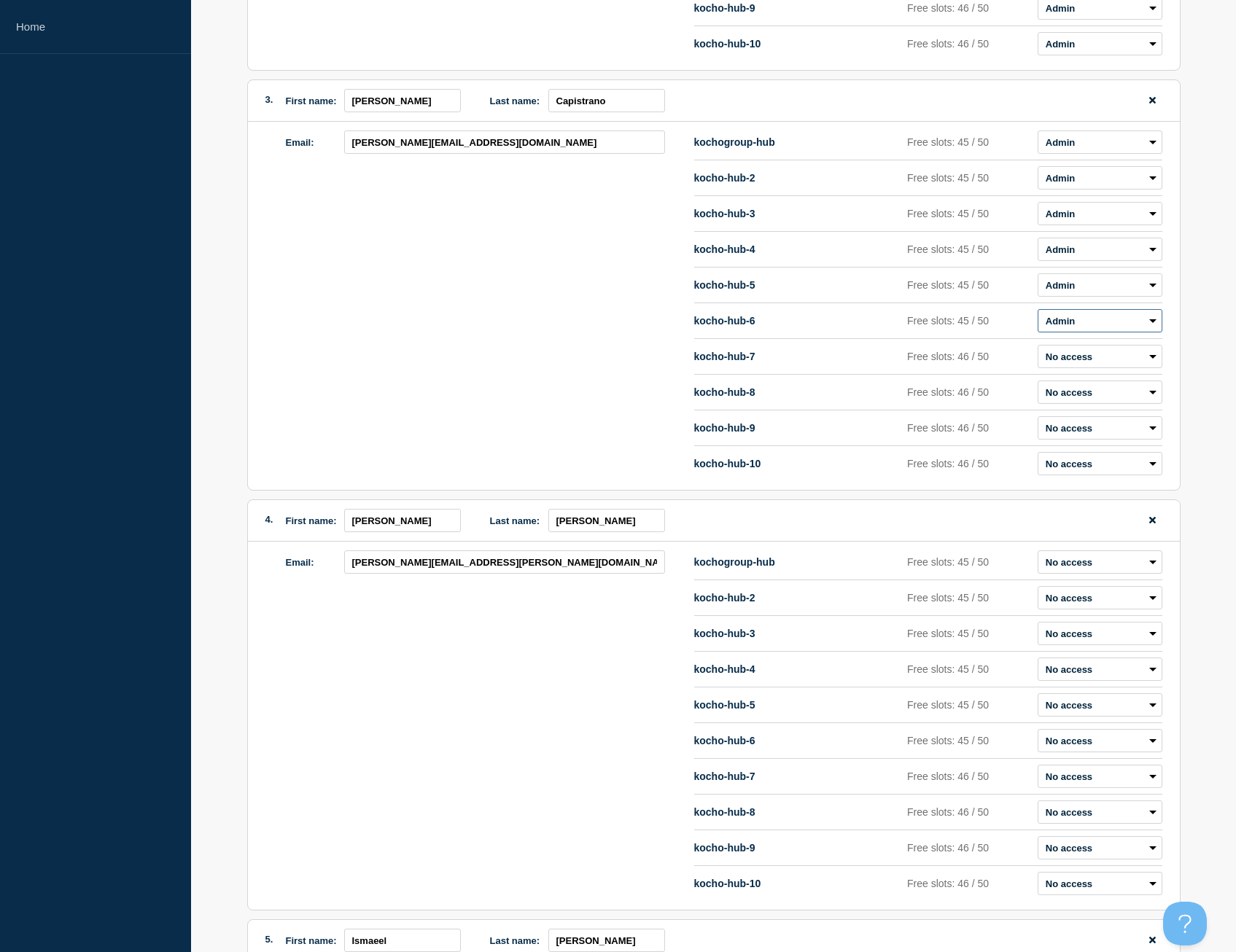
scroll to position [958, 0]
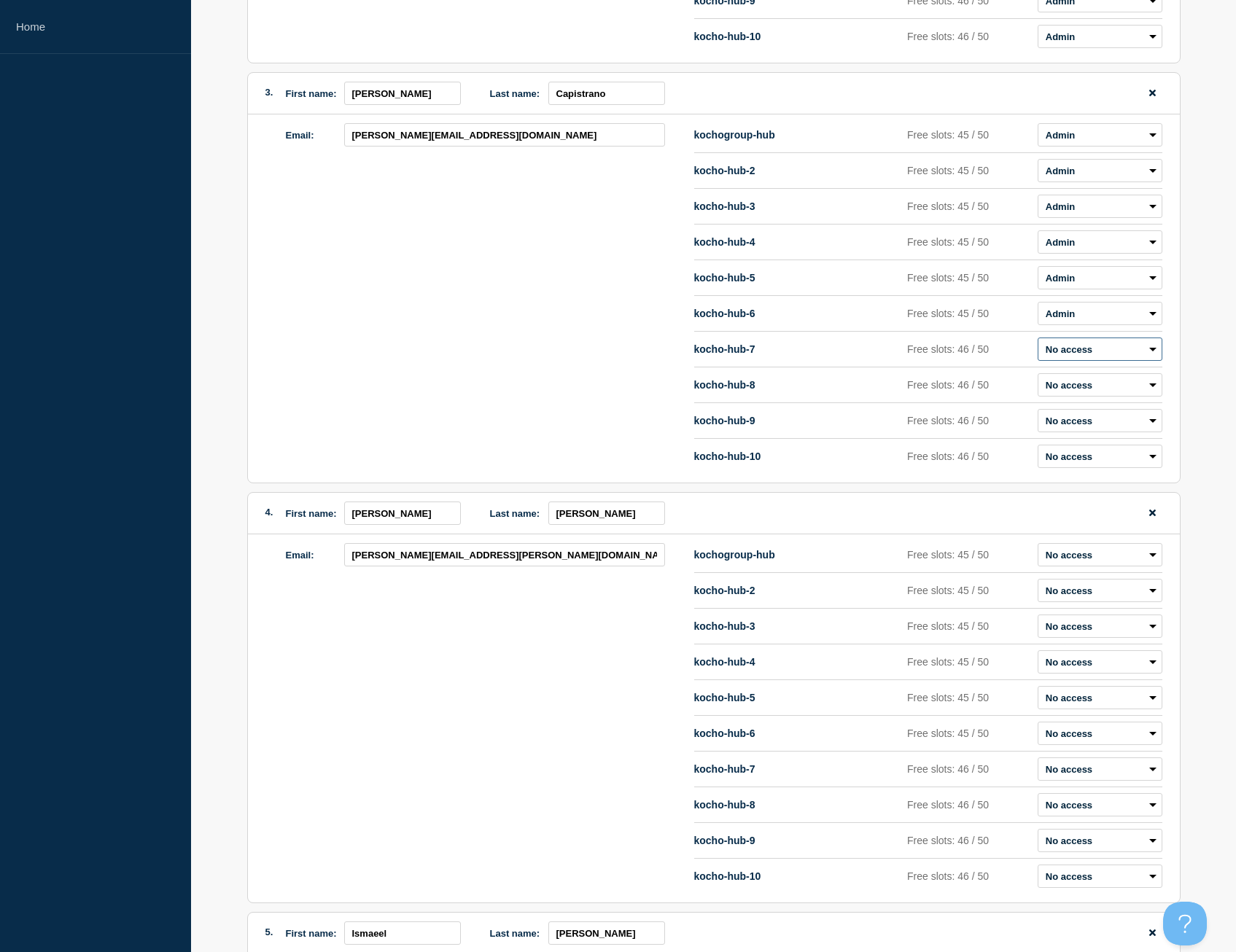
click at [1090, 357] on select "Admin Manager Editor No access" at bounding box center [1100, 348] width 125 height 23
select select "1"
click at [1038, 341] on select "Admin Manager Editor No access" at bounding box center [1100, 348] width 125 height 23
click at [1092, 392] on select "Admin Manager Editor No access" at bounding box center [1100, 385] width 125 height 23
select select "1"
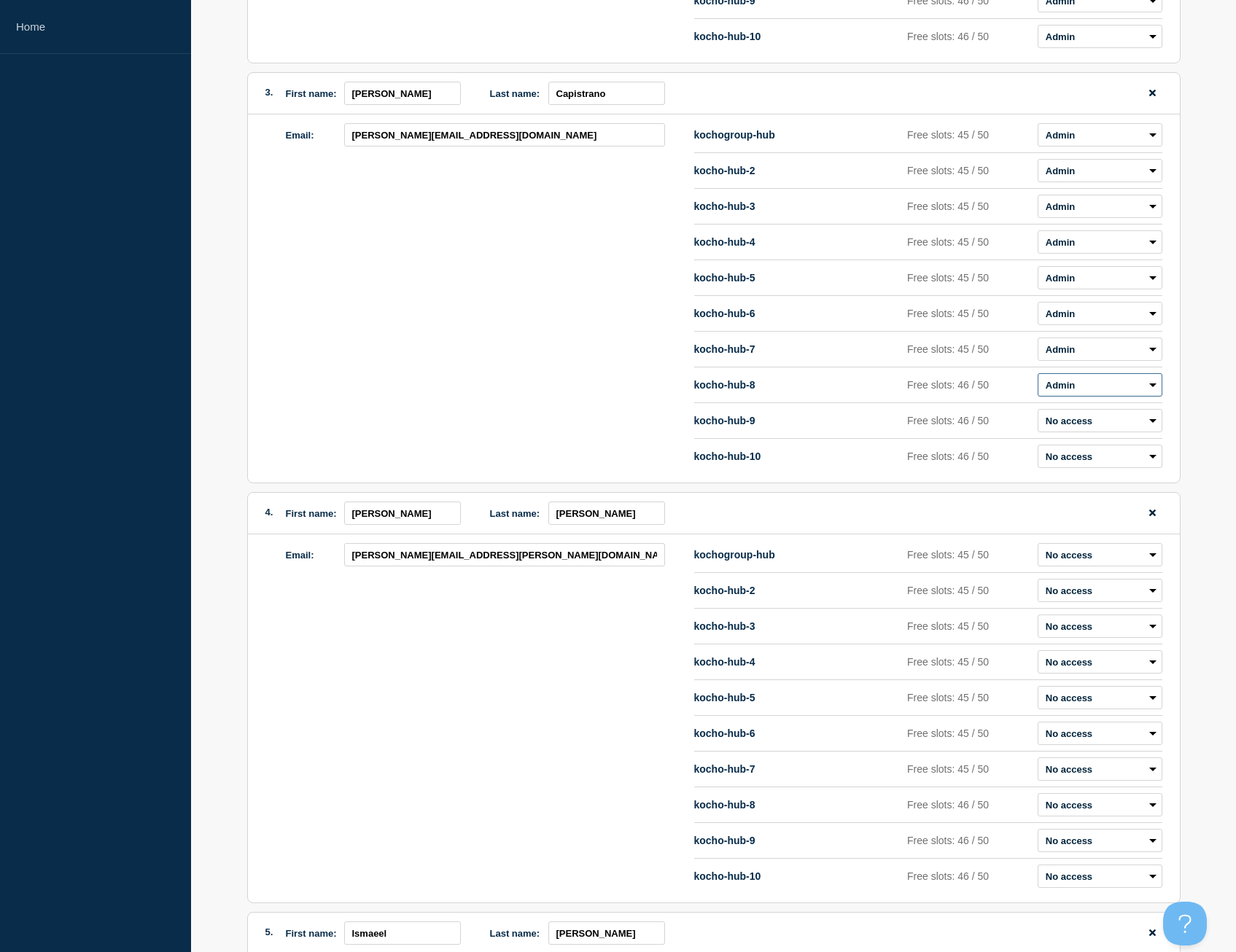
click at [1038, 377] on select "Admin Manager Editor No access" at bounding box center [1100, 385] width 125 height 23
click at [1083, 432] on select "Admin Manager Editor No access" at bounding box center [1100, 420] width 125 height 23
click at [1038, 413] on select "Admin Manager Editor No access" at bounding box center [1100, 420] width 125 height 23
click at [1091, 428] on select "Admin Manager Editor No access" at bounding box center [1100, 420] width 125 height 23
select select "1"
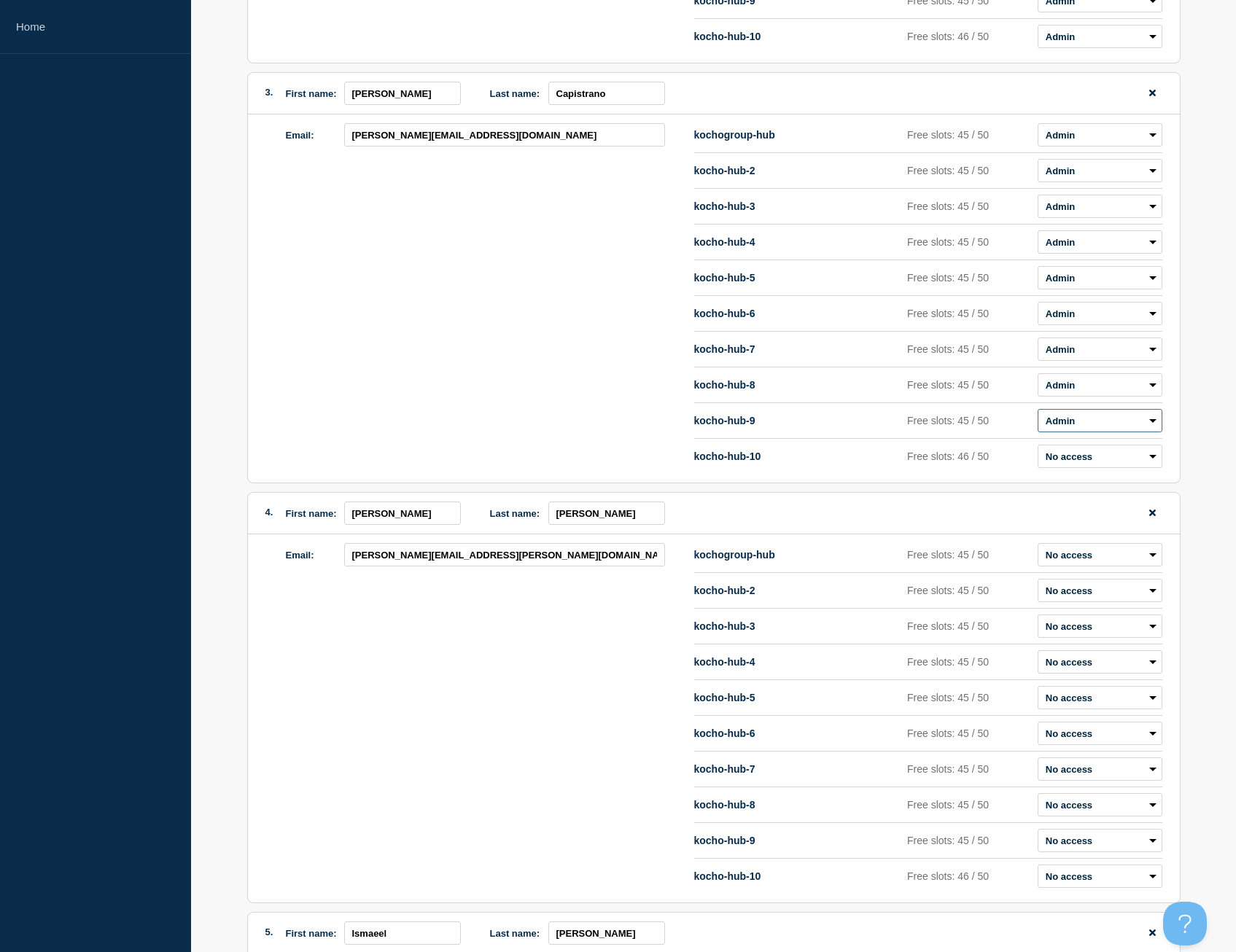
click at [1038, 413] on select "Admin Manager Editor No access" at bounding box center [1100, 420] width 125 height 23
click at [1085, 467] on select "Admin Manager Editor No access" at bounding box center [1100, 456] width 125 height 23
select select "1"
click at [1038, 448] on select "Admin Manager Editor No access" at bounding box center [1100, 456] width 125 height 23
click at [1074, 556] on select "Admin Manager Editor No access" at bounding box center [1100, 554] width 125 height 23
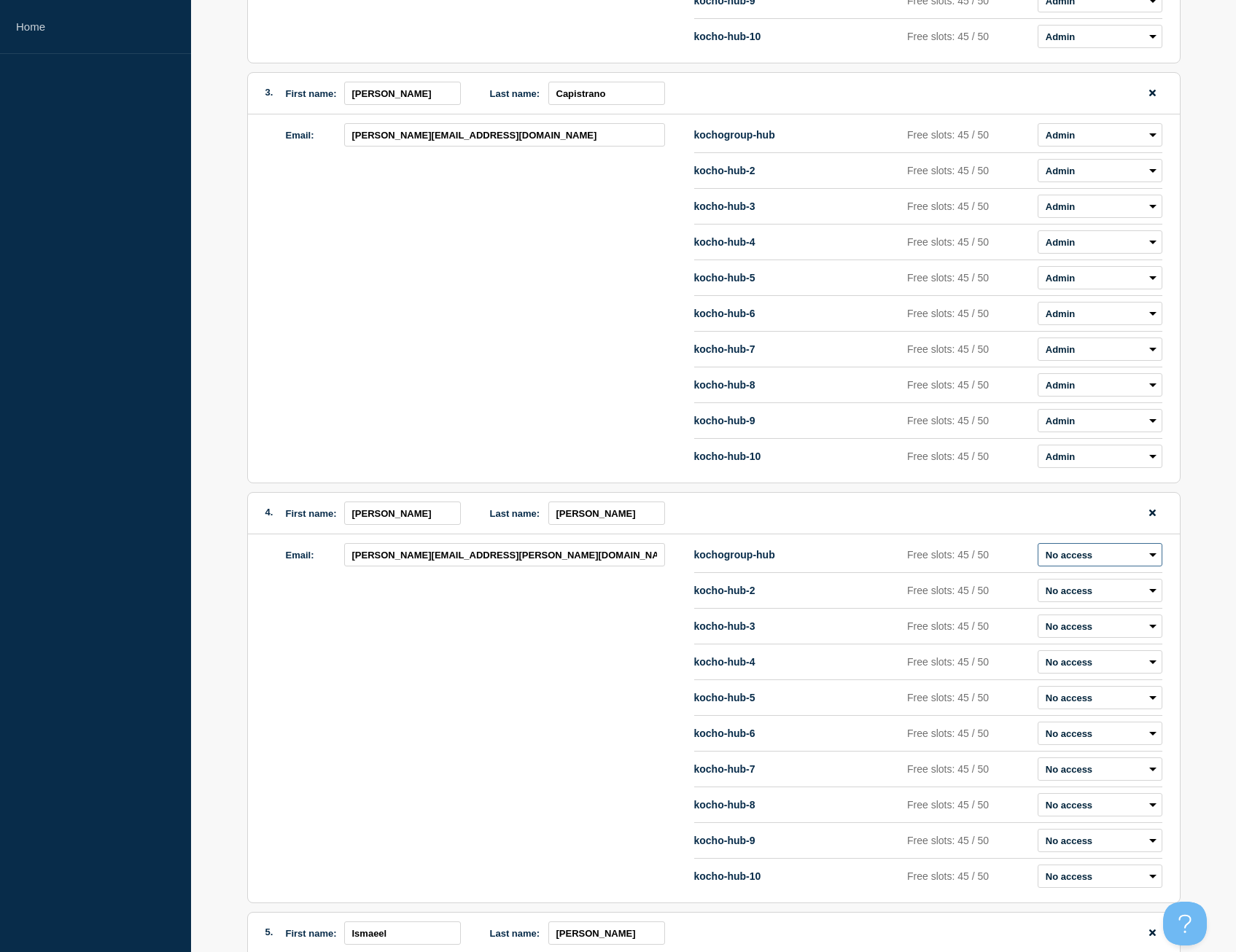
select select "1"
click at [1038, 547] on select "Admin Manager Editor No access" at bounding box center [1100, 554] width 125 height 23
click at [1076, 593] on select "Admin Manager Editor No access" at bounding box center [1100, 590] width 125 height 23
select select "1"
click at [1038, 582] on select "Admin Manager Editor No access" at bounding box center [1100, 590] width 125 height 23
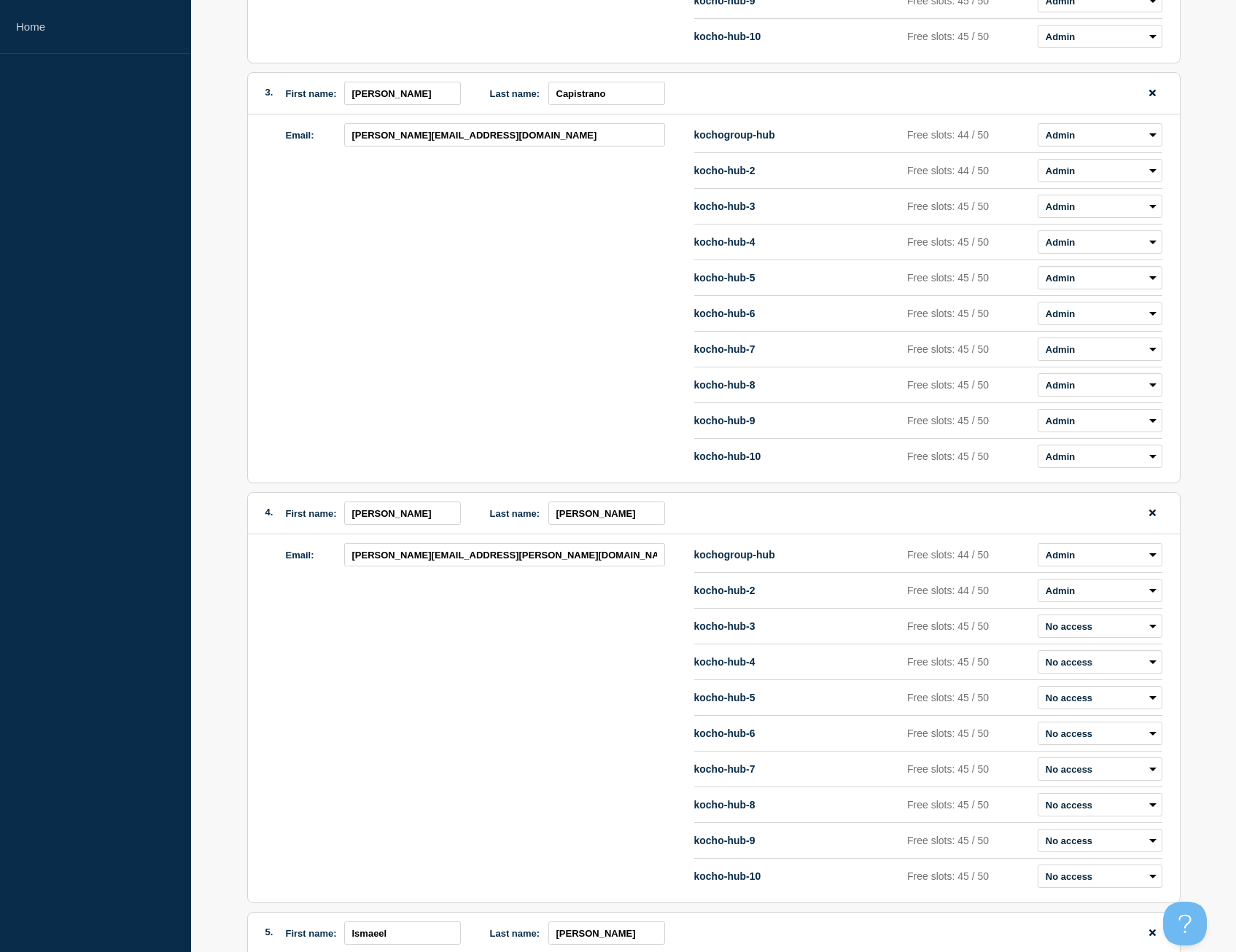
click at [1072, 651] on li "kocho-hub-4 Free slots: 45 / 50 Admin Manager Editor No access" at bounding box center [928, 662] width 468 height 35
click at [1076, 636] on select "Admin Manager Editor No access" at bounding box center [1100, 626] width 125 height 23
select select "1"
click at [1038, 619] on select "Admin Manager Editor No access" at bounding box center [1100, 626] width 125 height 23
click at [1080, 666] on select "Admin Manager Editor No access" at bounding box center [1100, 661] width 125 height 23
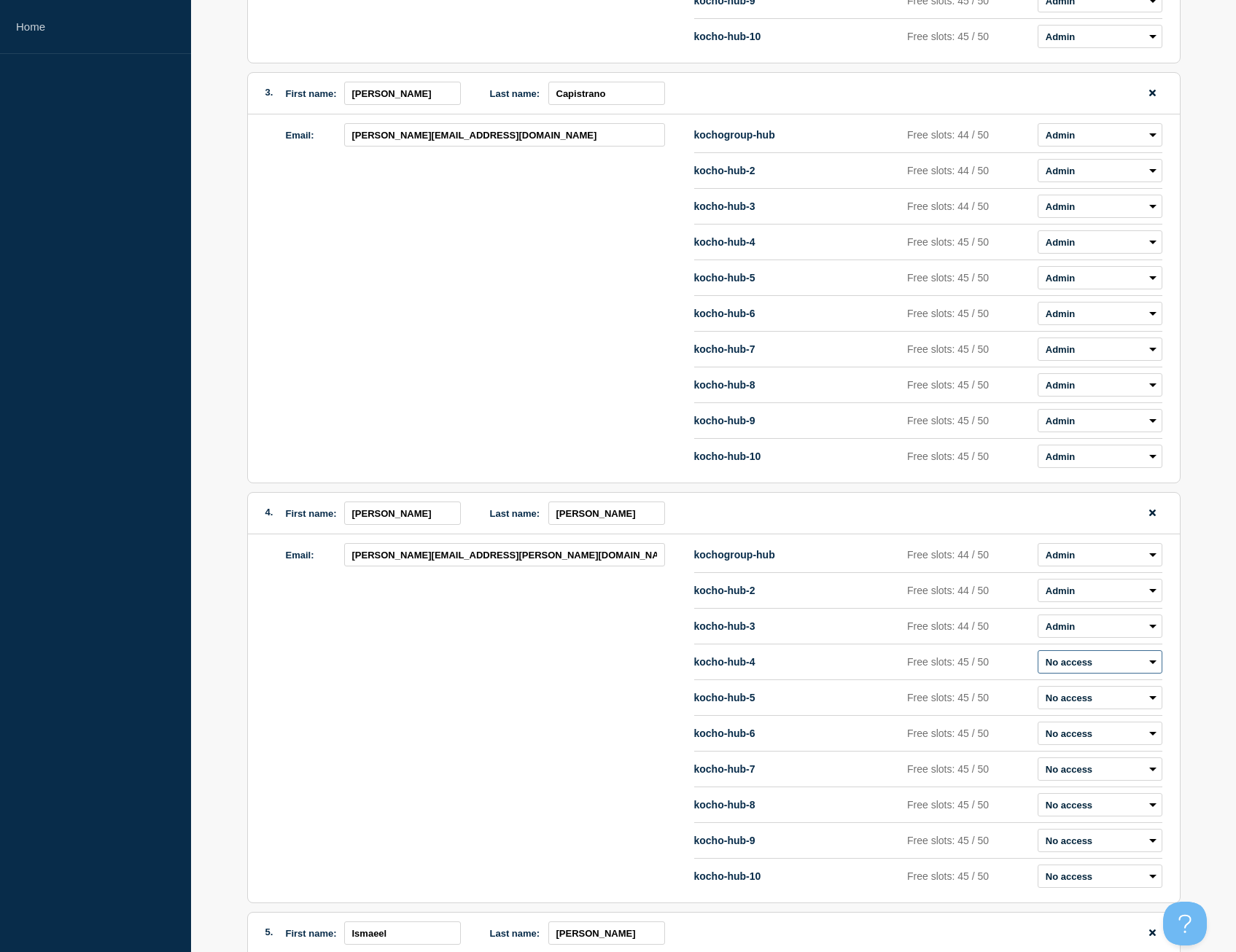
select select "1"
click at [1038, 654] on select "Admin Manager Editor No access" at bounding box center [1100, 661] width 125 height 23
click at [1078, 700] on select "Admin Manager Editor No access" at bounding box center [1100, 698] width 125 height 23
select select "1"
click at [1038, 689] on select "Admin Manager Editor No access" at bounding box center [1100, 698] width 125 height 23
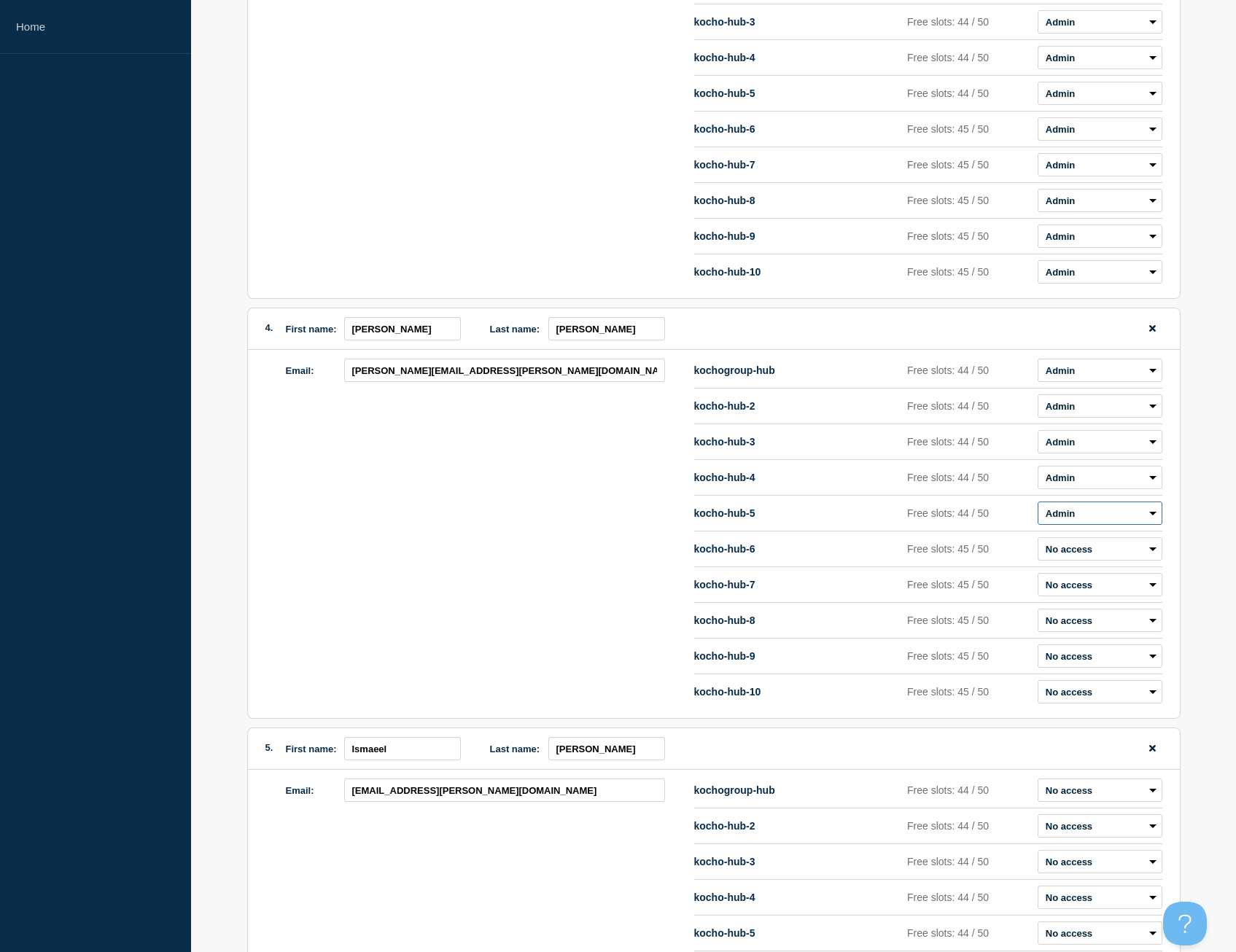
scroll to position [1269, 0]
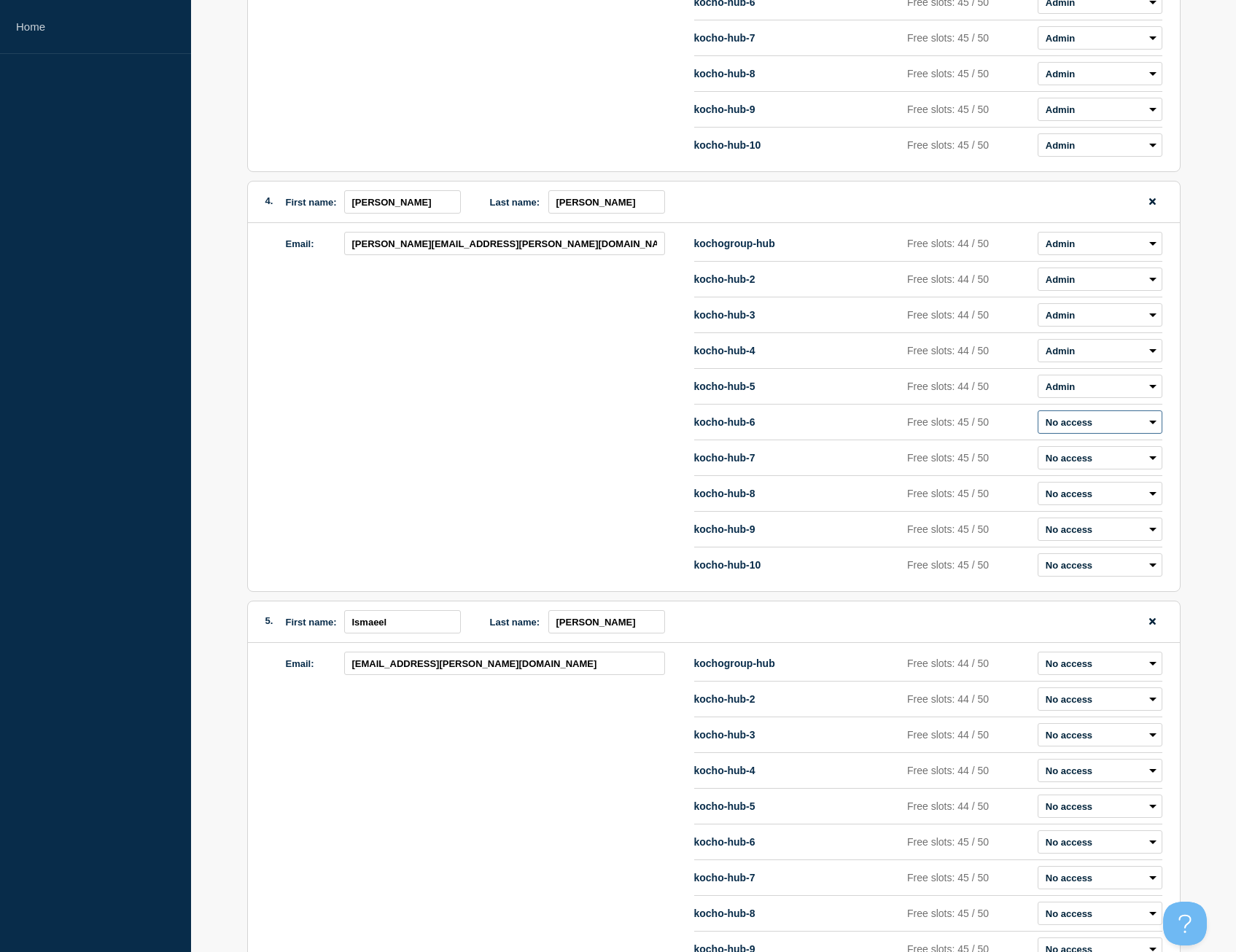
click at [1150, 426] on select "Admin Manager Editor No access" at bounding box center [1100, 422] width 125 height 23
select select "1"
click at [1038, 415] on select "Admin Manager Editor No access" at bounding box center [1100, 422] width 125 height 23
click at [1129, 461] on select "Admin Manager Editor No access" at bounding box center [1100, 457] width 125 height 23
select select "1"
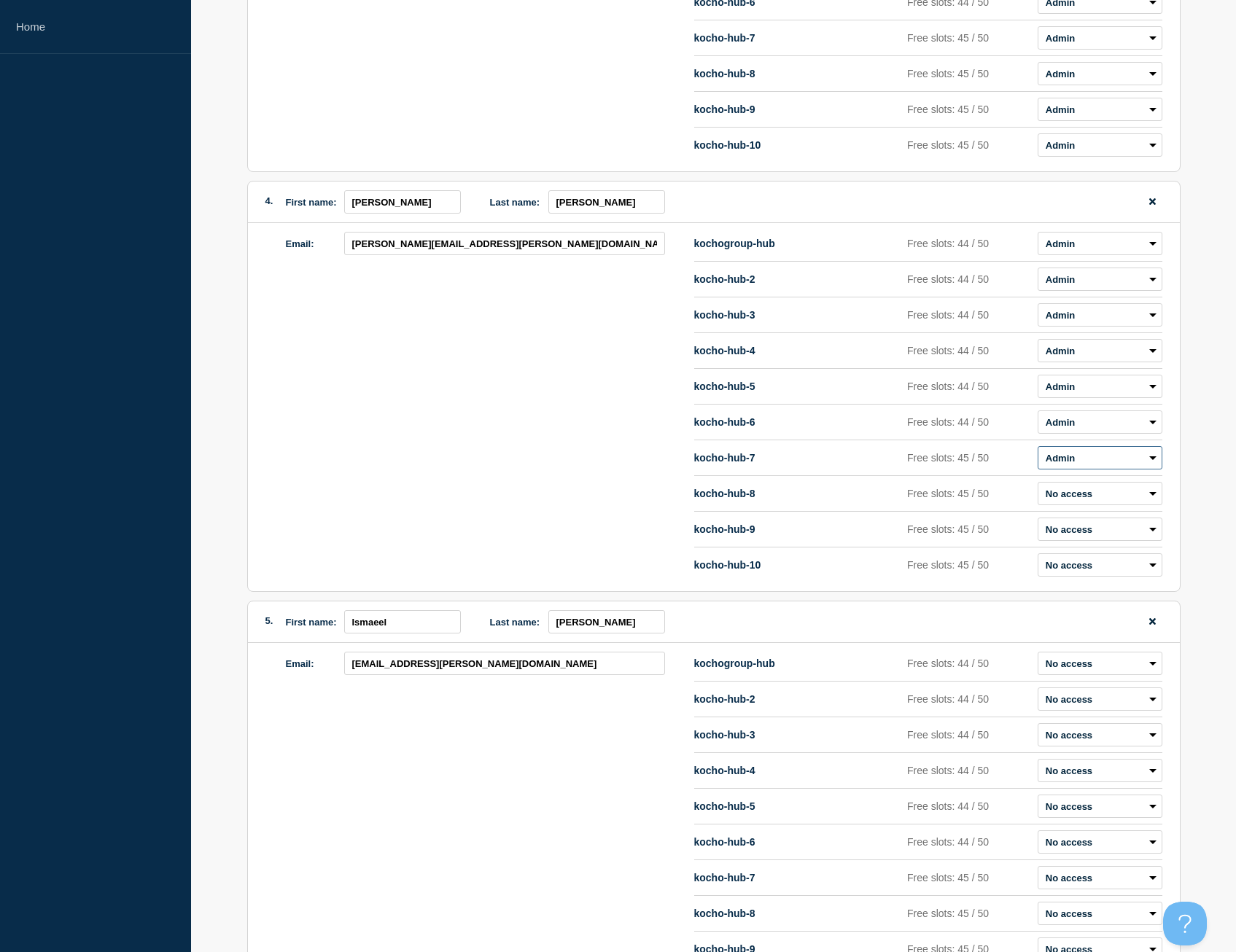
click at [1038, 450] on select "Admin Manager Editor No access" at bounding box center [1100, 457] width 125 height 23
click at [1125, 500] on select "Admin Manager Editor No access" at bounding box center [1100, 493] width 125 height 23
select select "1"
click at [1038, 485] on select "Admin Manager Editor No access" at bounding box center [1100, 493] width 125 height 23
click at [1117, 548] on li "kocho-hub-9 Free slots: 45 / 50 Admin Manager Editor No access" at bounding box center [928, 529] width 468 height 35
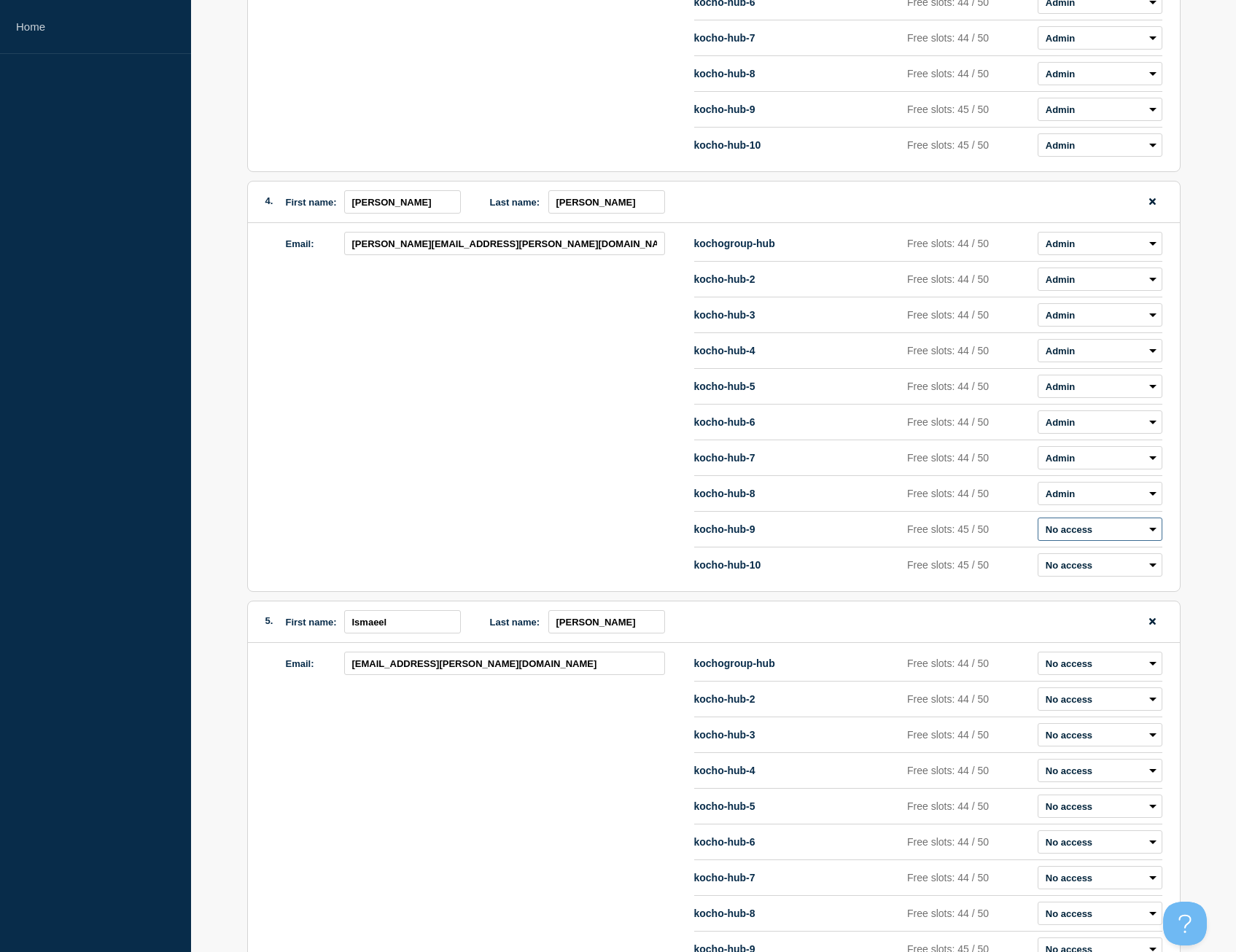
click at [1129, 539] on select "Admin Manager Editor No access" at bounding box center [1100, 529] width 125 height 23
select select "1"
click at [1038, 522] on select "Admin Manager Editor No access" at bounding box center [1100, 529] width 125 height 23
click at [1119, 568] on select "Admin Manager Editor No access" at bounding box center [1100, 564] width 125 height 23
select select "1"
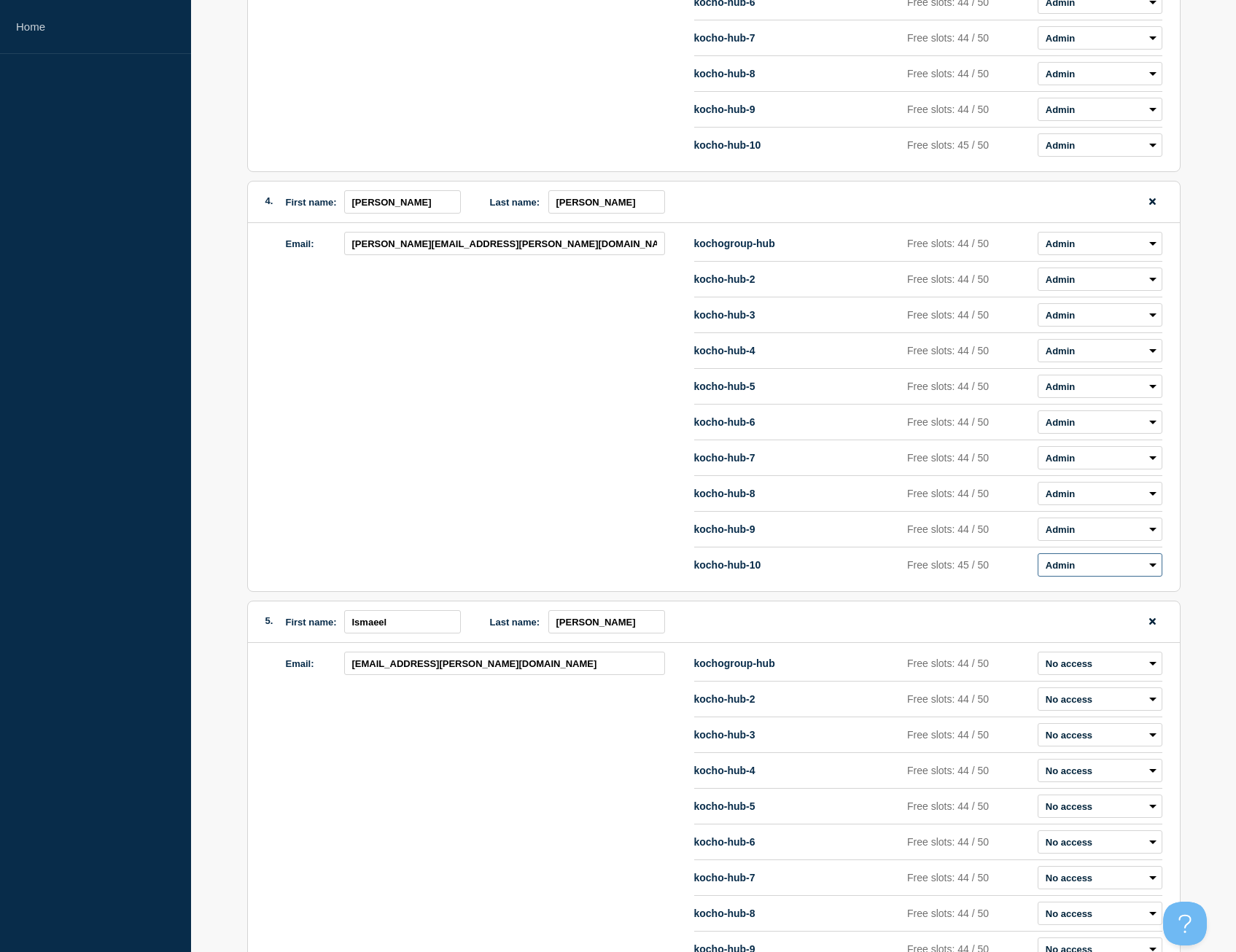
click at [1038, 557] on select "Admin Manager Editor No access" at bounding box center [1100, 564] width 125 height 23
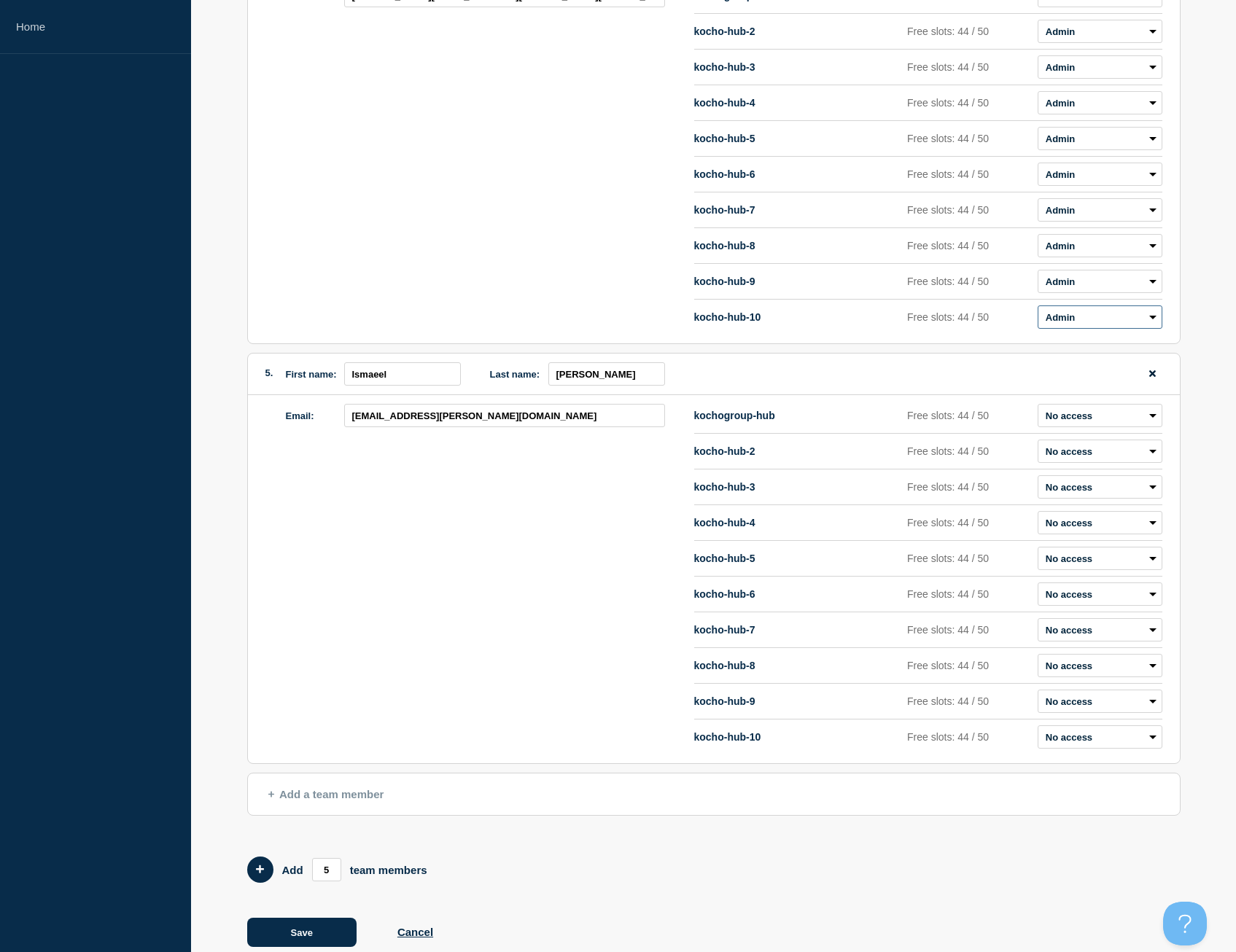
scroll to position [1535, 0]
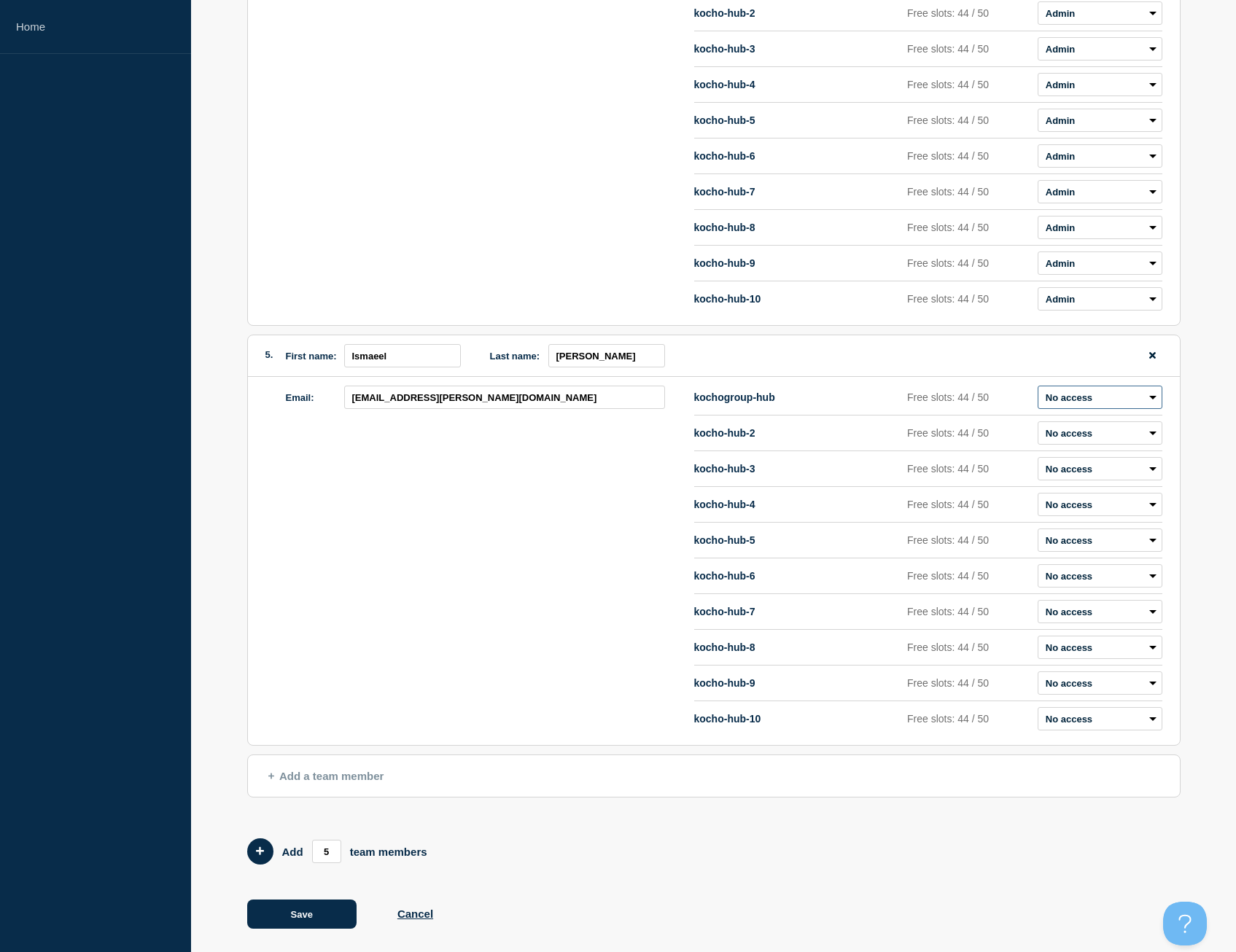
click at [1096, 397] on select "Admin Manager Editor No access" at bounding box center [1100, 397] width 125 height 23
select select "1"
click at [1038, 389] on select "Admin Manager Editor No access" at bounding box center [1100, 397] width 125 height 23
click at [1093, 433] on select "Admin Manager Editor No access" at bounding box center [1100, 432] width 125 height 23
select select "1"
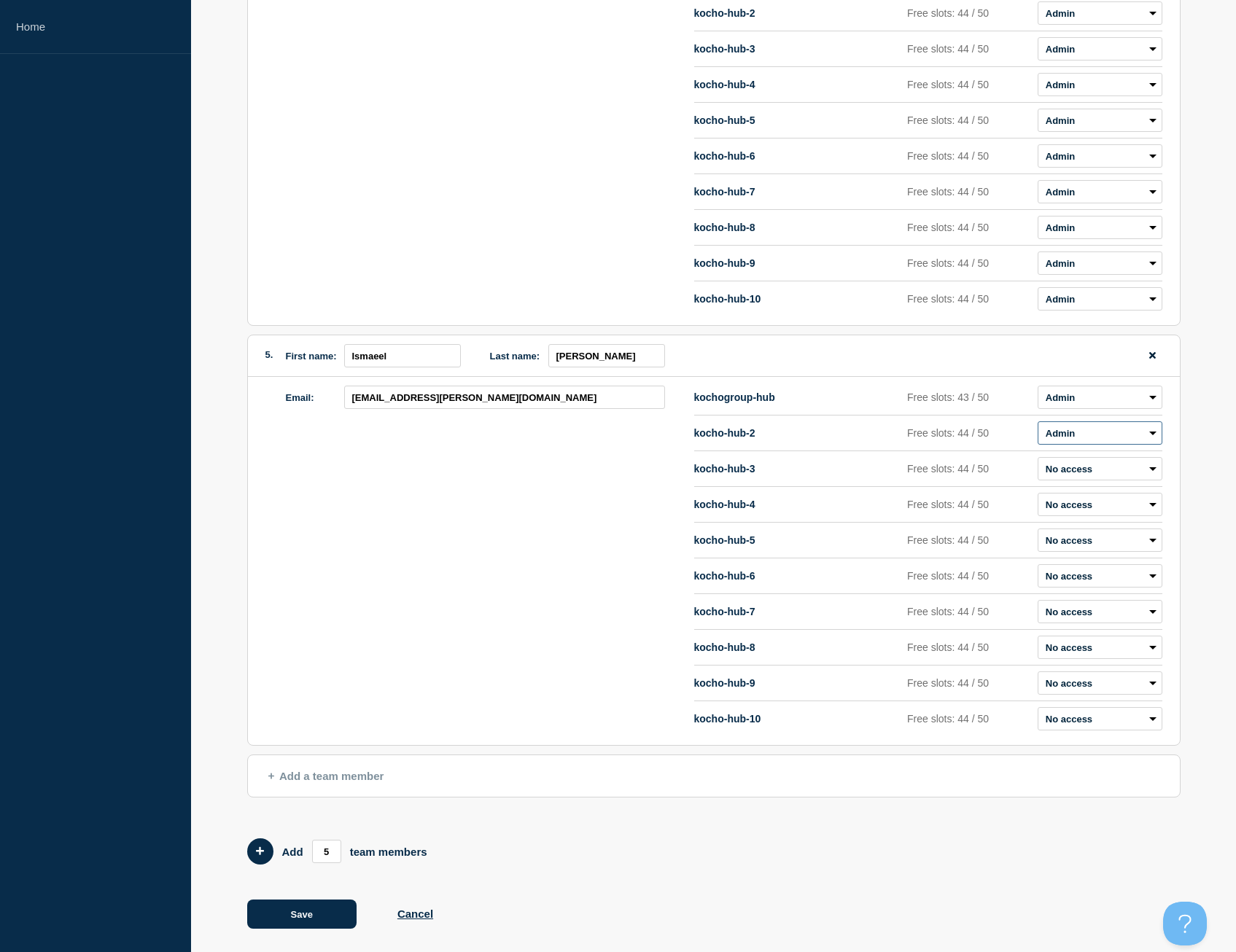
click at [1038, 425] on select "Admin Manager Editor No access" at bounding box center [1100, 432] width 125 height 23
click at [1099, 468] on select "Admin Manager Editor No access" at bounding box center [1100, 469] width 125 height 23
select select "1"
click at [1038, 461] on select "Admin Manager Editor No access" at bounding box center [1100, 469] width 125 height 23
click at [1095, 505] on select "Admin Manager Editor No access" at bounding box center [1100, 504] width 125 height 23
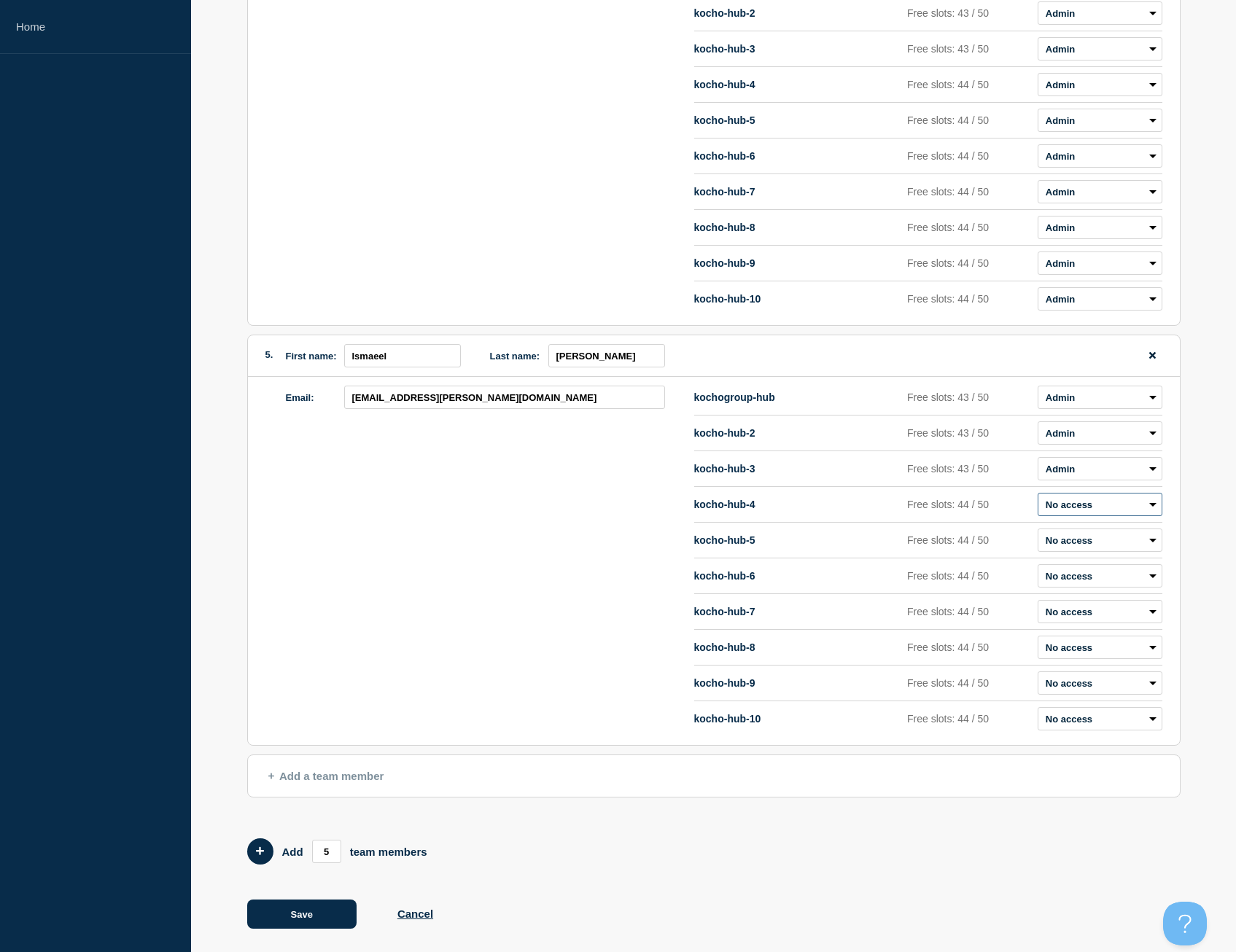
select select "1"
click at [1038, 496] on select "Admin Manager Editor No access" at bounding box center [1100, 504] width 125 height 23
click at [1099, 537] on select "Admin Manager Editor No access" at bounding box center [1100, 539] width 125 height 23
select select "1"
click at [1038, 532] on select "Admin Manager Editor No access" at bounding box center [1100, 539] width 125 height 23
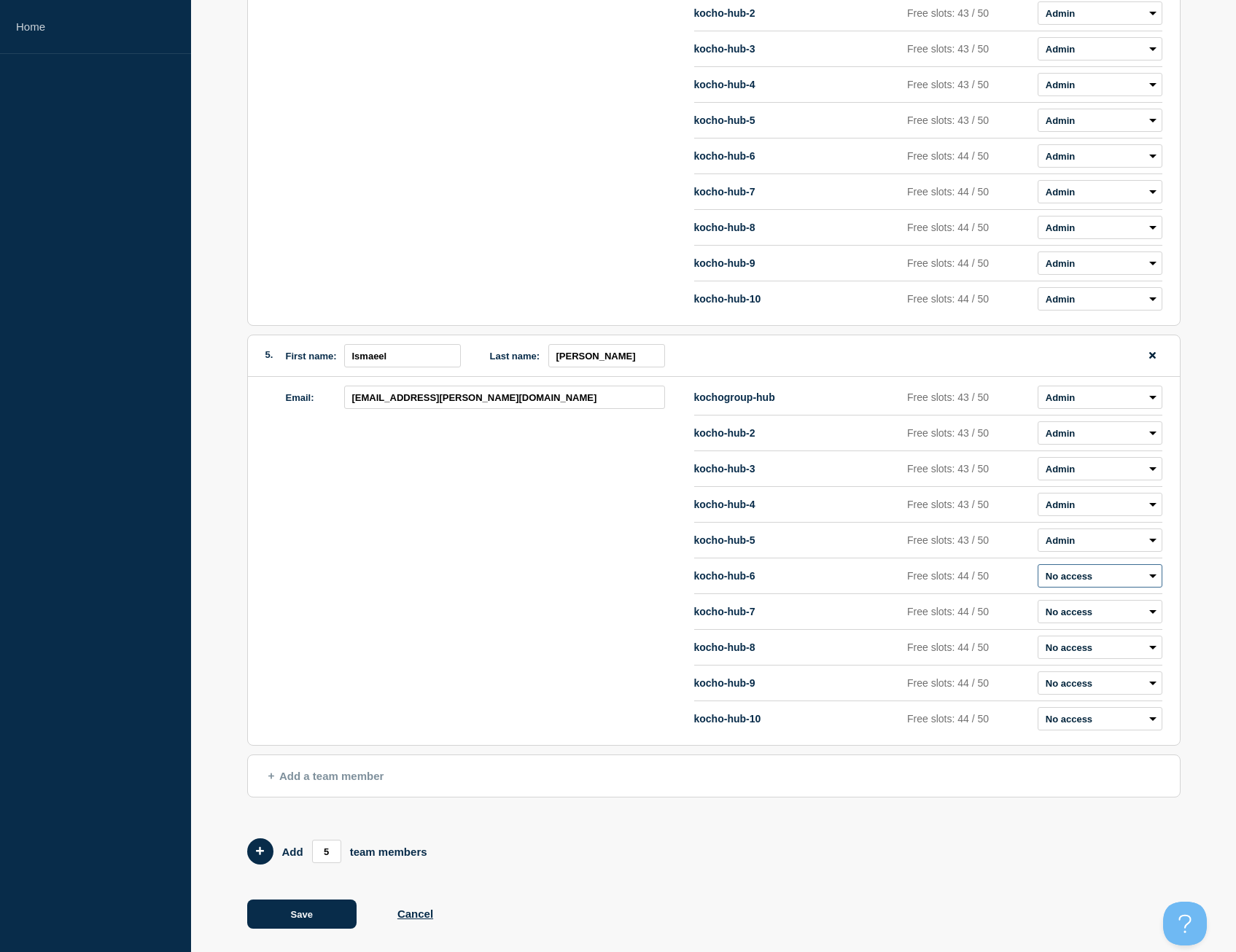
click at [1089, 572] on select "Admin Manager Editor No access" at bounding box center [1100, 576] width 125 height 23
select select "1"
click at [1038, 568] on select "Admin Manager Editor No access" at bounding box center [1100, 576] width 125 height 23
click at [1078, 612] on select "Admin Manager Editor No access" at bounding box center [1100, 611] width 125 height 23
select select "1"
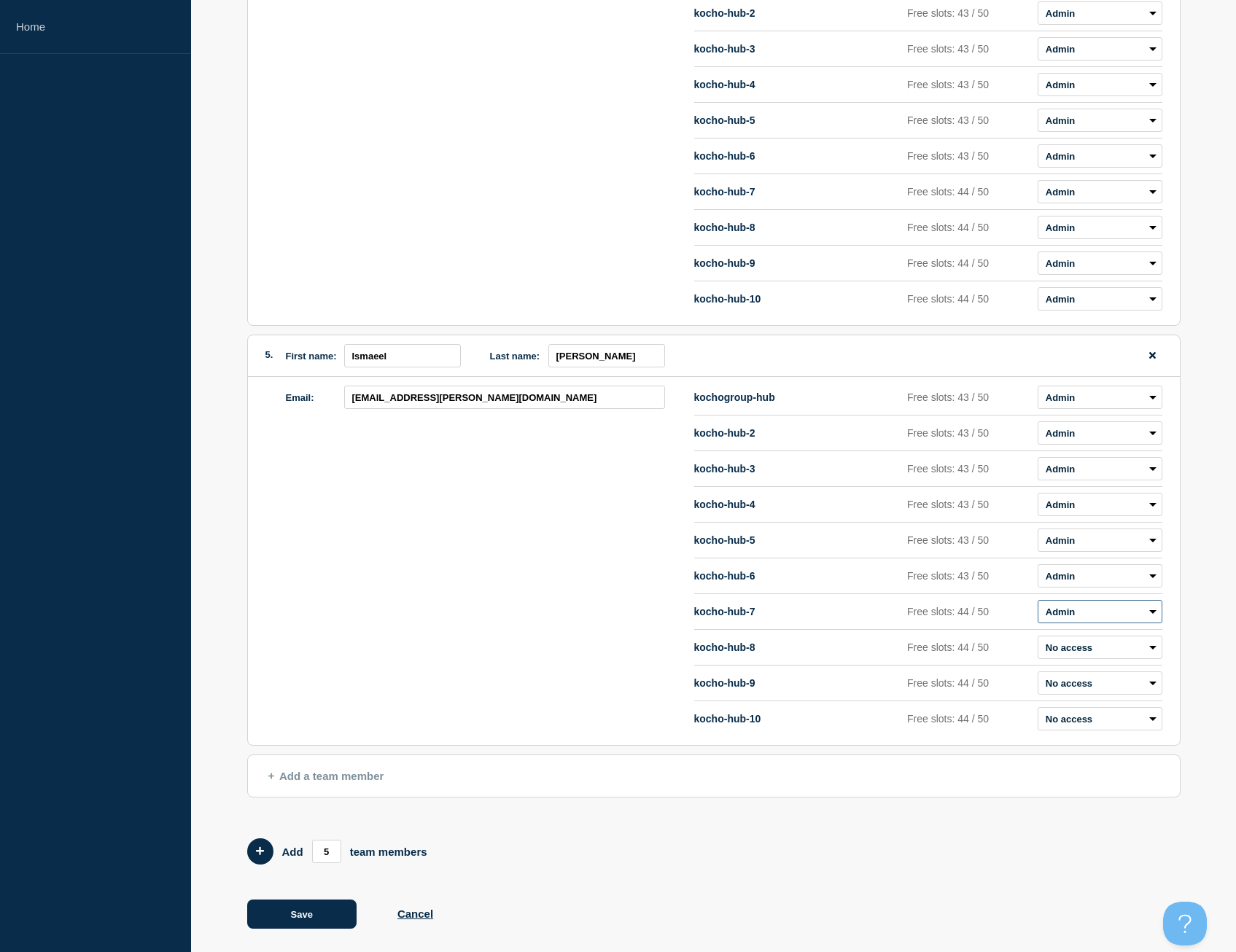
click at [1038, 604] on select "Admin Manager Editor No access" at bounding box center [1100, 611] width 125 height 23
click at [1079, 653] on select "Admin Manager Editor No access" at bounding box center [1100, 647] width 125 height 23
select select "1"
click at [1038, 639] on select "Admin Manager Editor No access" at bounding box center [1100, 647] width 125 height 23
click at [1080, 686] on select "Admin Manager Editor No access" at bounding box center [1100, 683] width 125 height 23
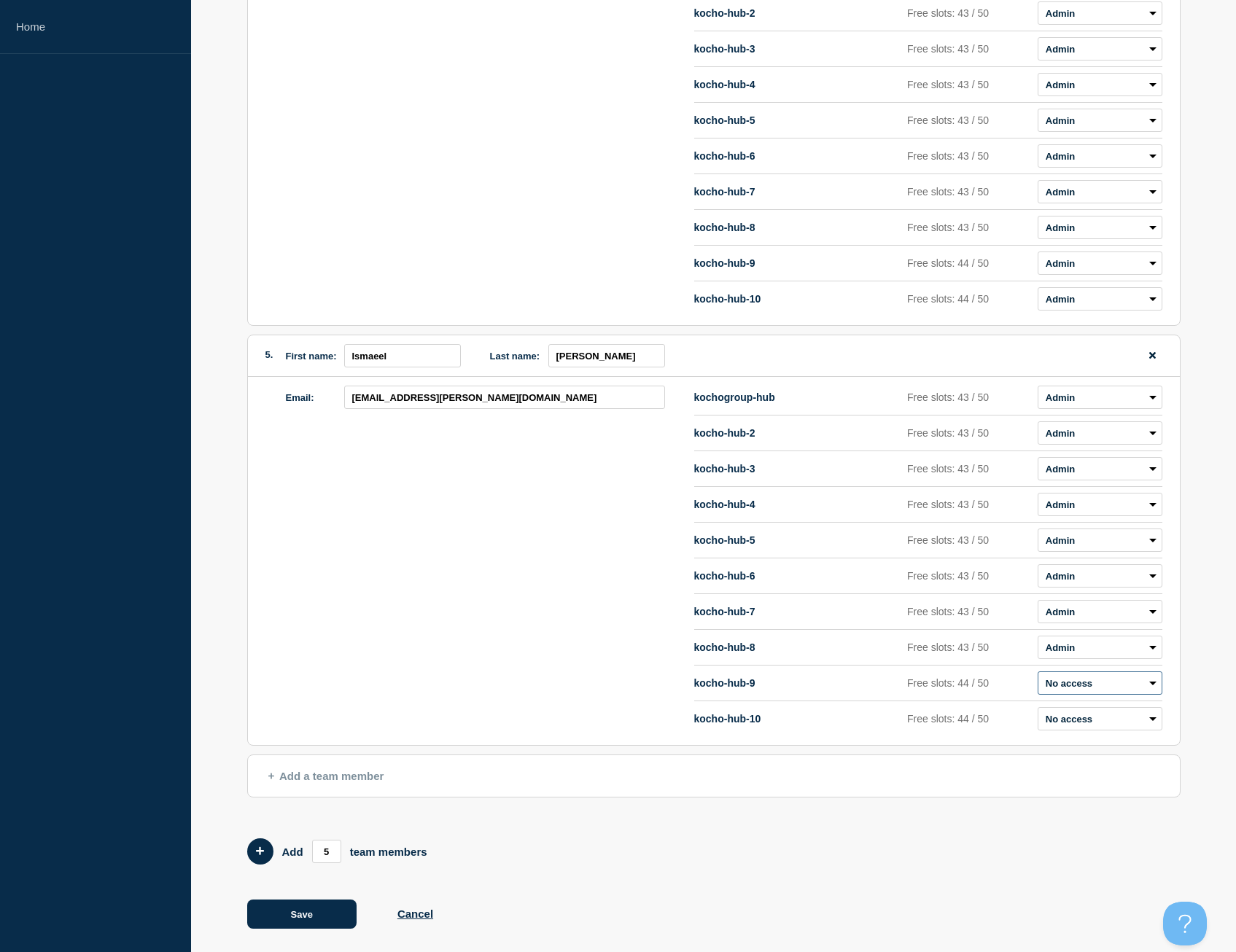
select select "1"
click at [1038, 675] on select "Admin Manager Editor No access" at bounding box center [1100, 683] width 125 height 23
click at [1077, 717] on select "Admin Manager Editor No access" at bounding box center [1100, 718] width 125 height 23
select select "1"
click at [1038, 711] on select "Admin Manager Editor No access" at bounding box center [1100, 718] width 125 height 23
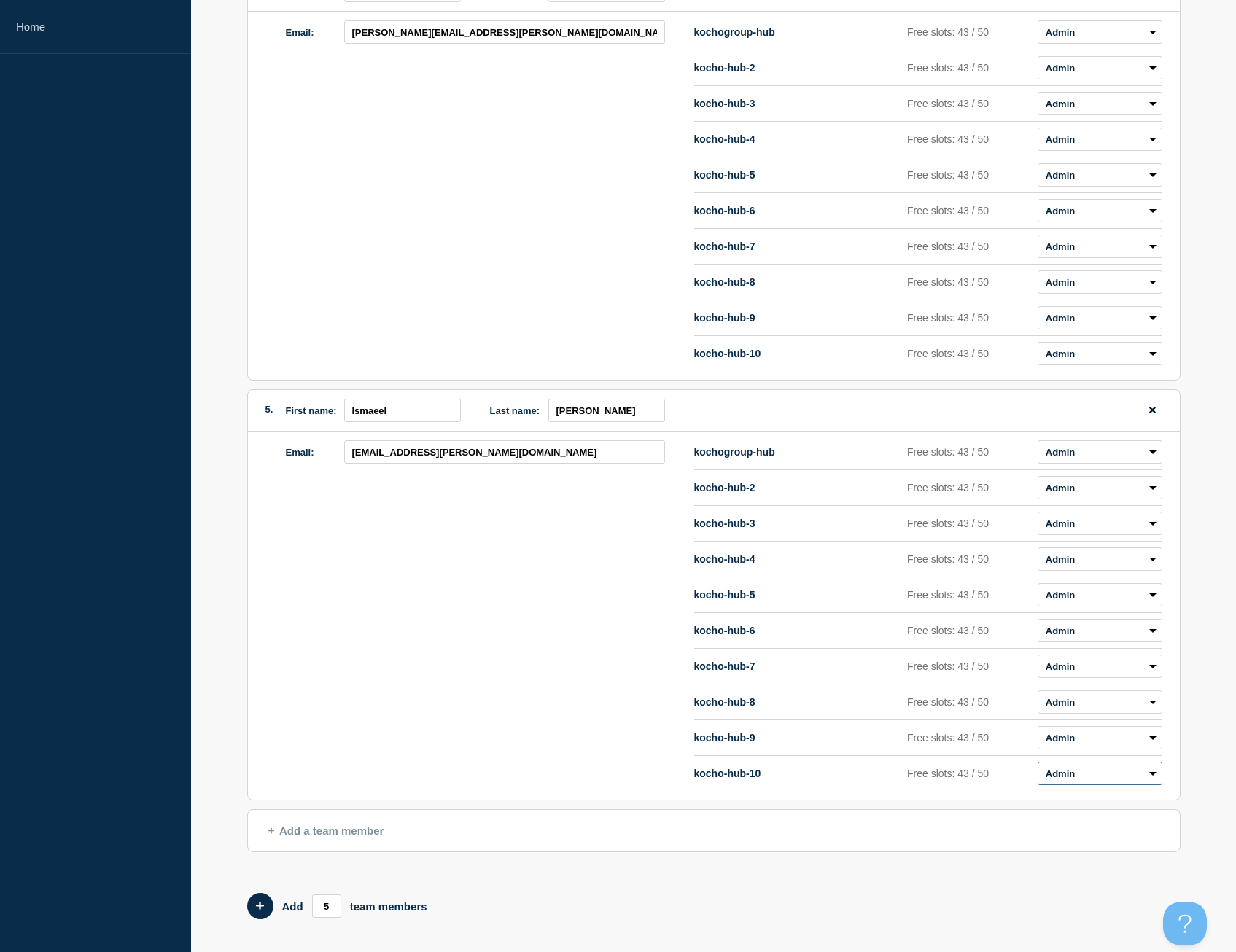
scroll to position [1550, 0]
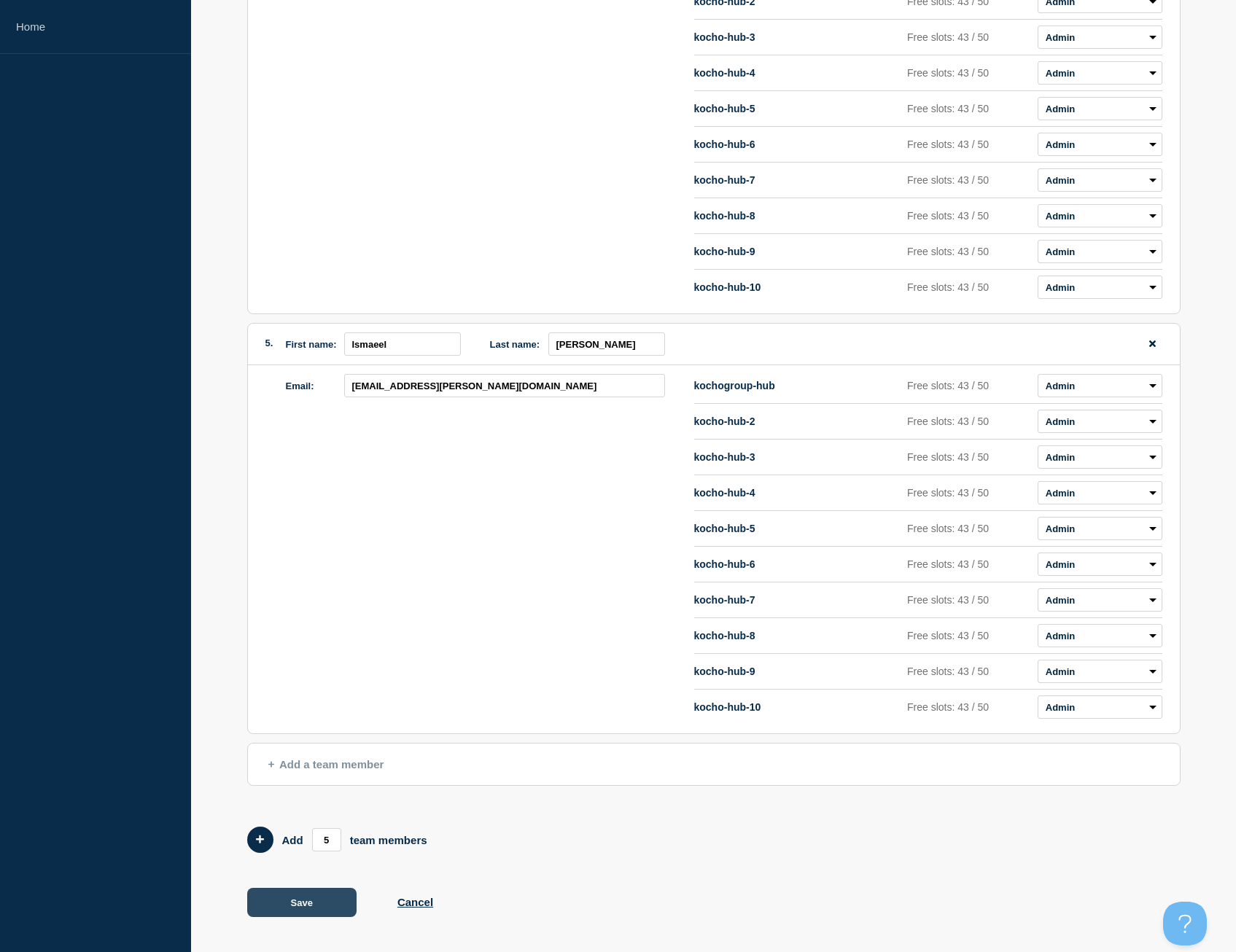
click at [321, 893] on button "Save" at bounding box center [301, 902] width 109 height 29
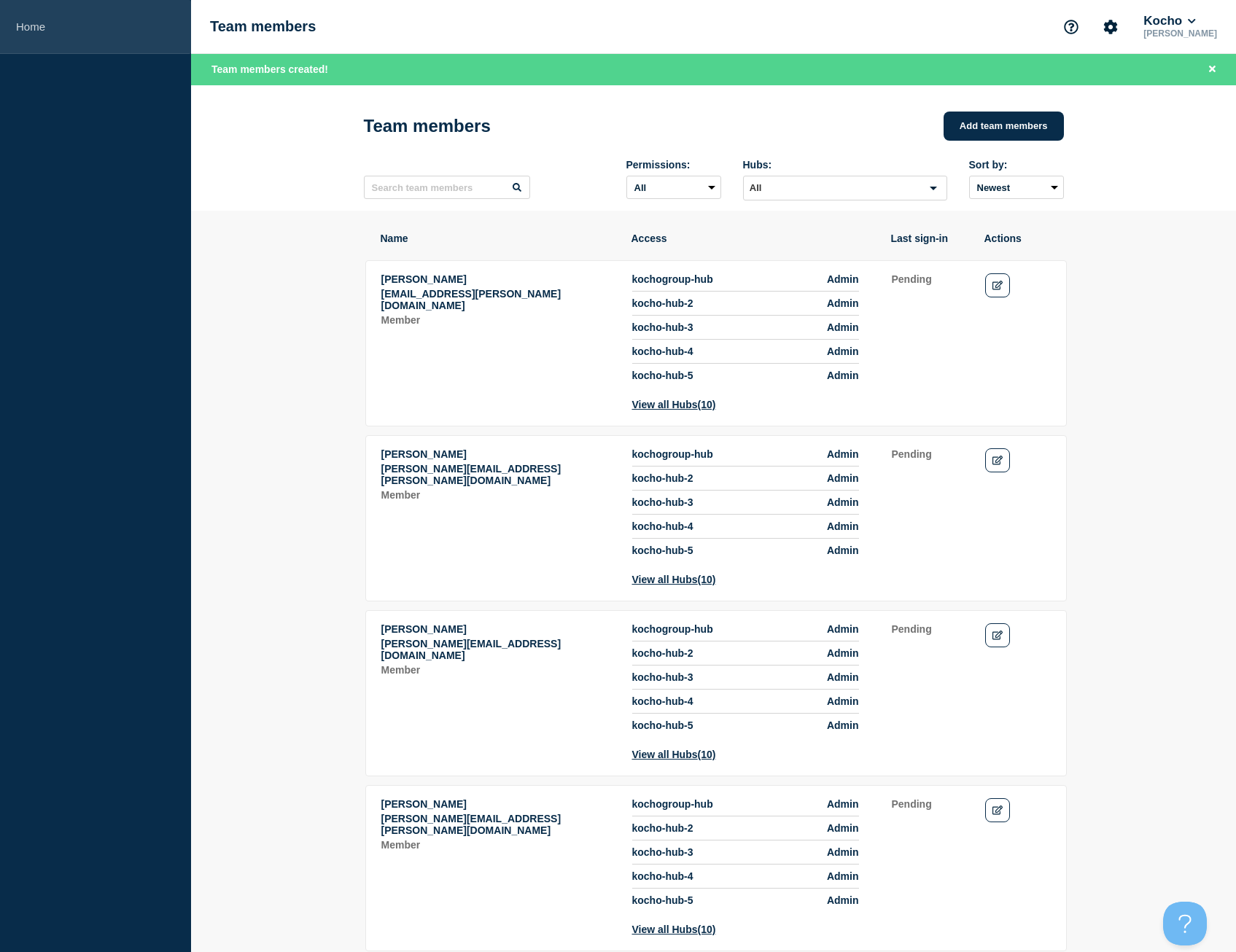
click at [43, 26] on link "Home" at bounding box center [95, 27] width 191 height 54
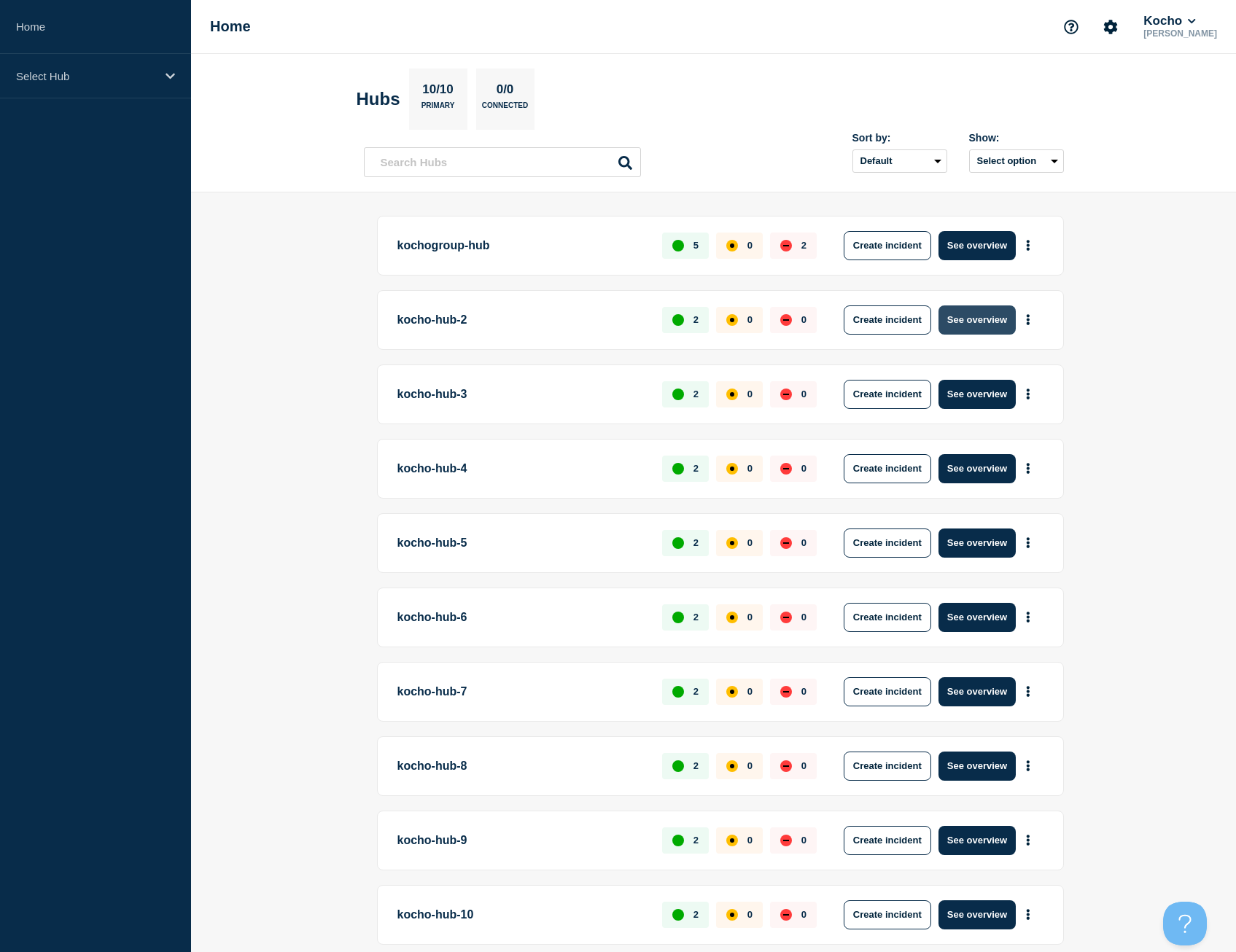
click at [989, 325] on button "See overview" at bounding box center [976, 320] width 77 height 29
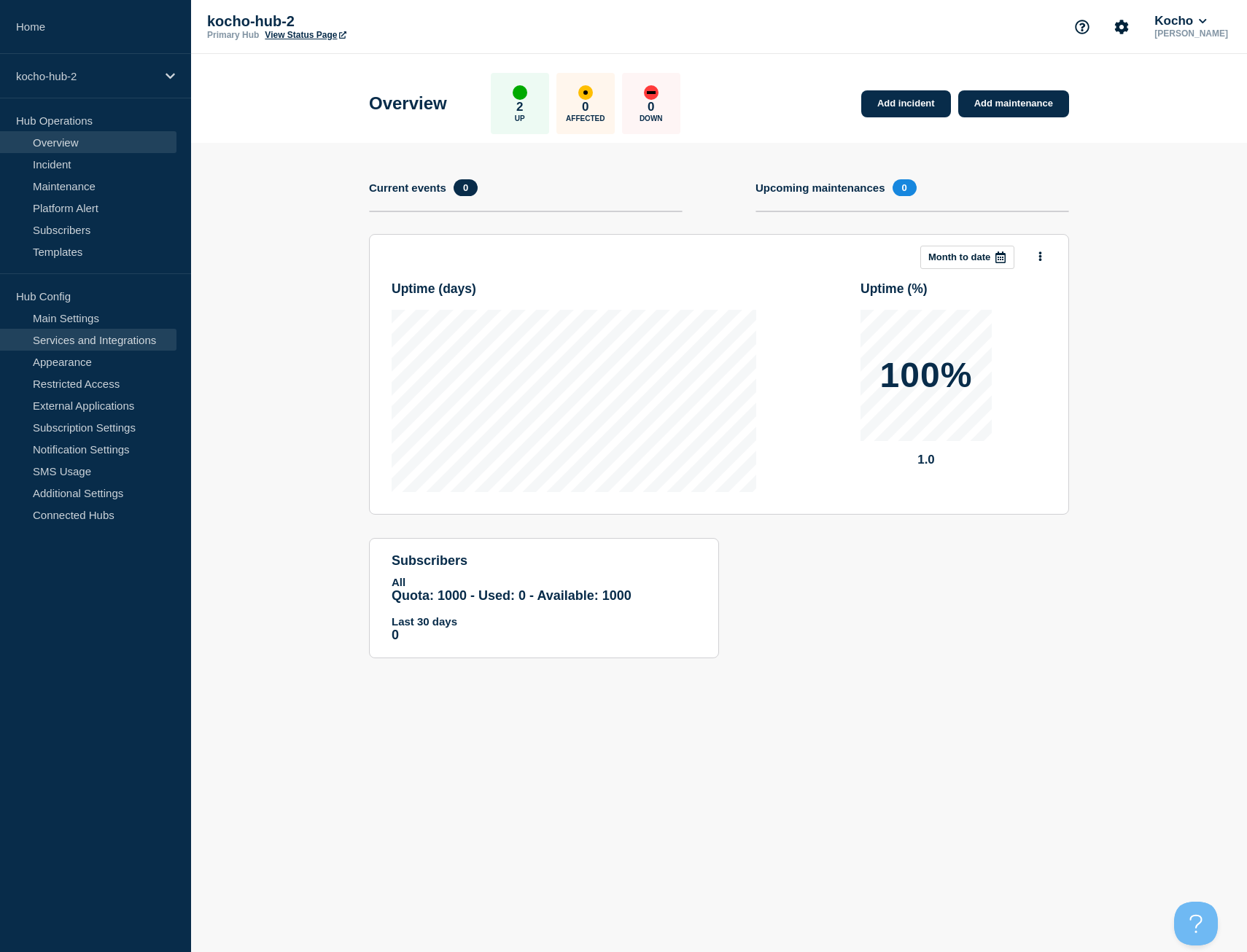
click at [89, 344] on link "Services and Integrations" at bounding box center [88, 339] width 176 height 21
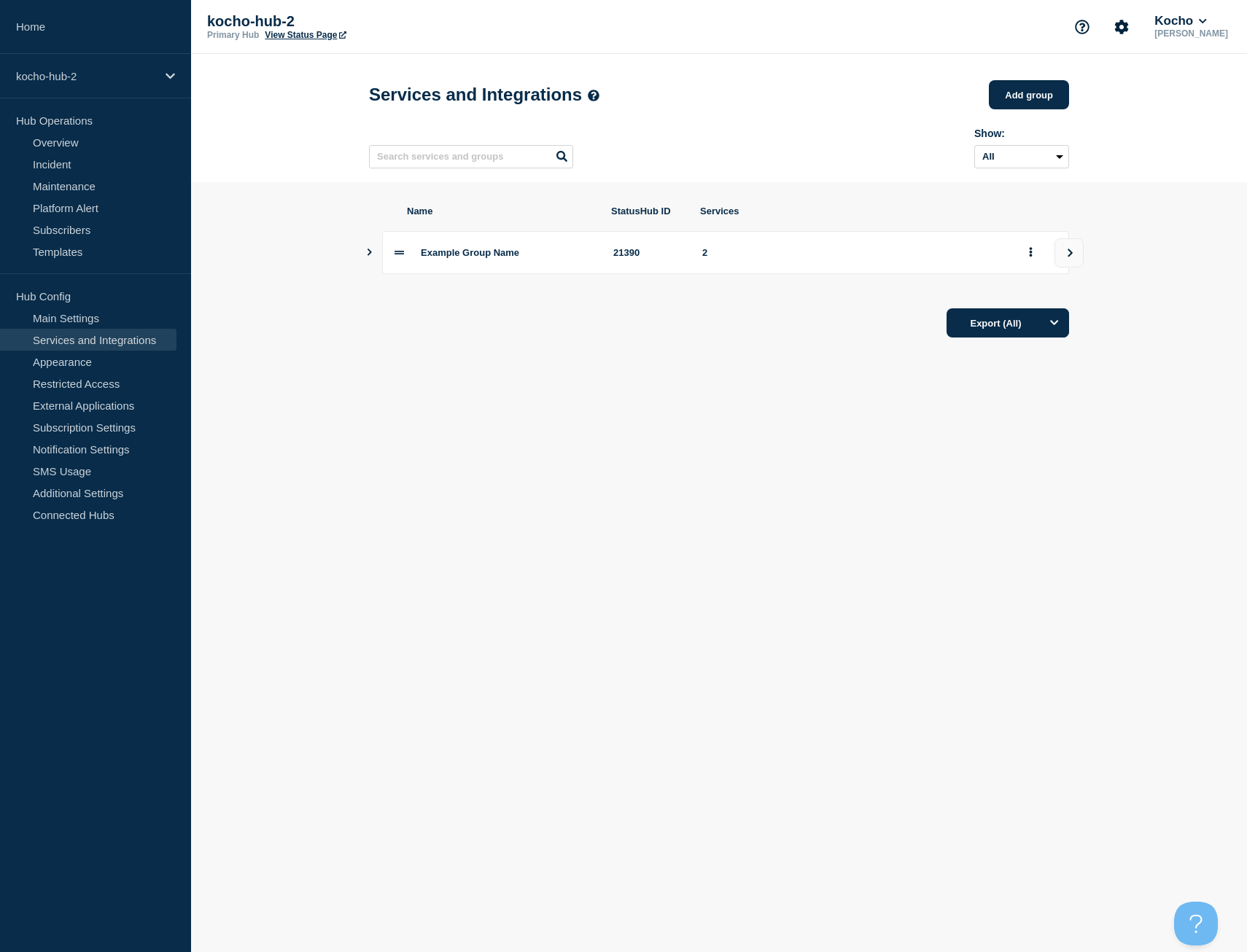
click at [425, 253] on span "Example Group Name" at bounding box center [471, 252] width 99 height 11
click at [1030, 250] on button "group actions" at bounding box center [1032, 252] width 19 height 22
click at [1025, 284] on button "Edit" at bounding box center [1039, 285] width 73 height 22
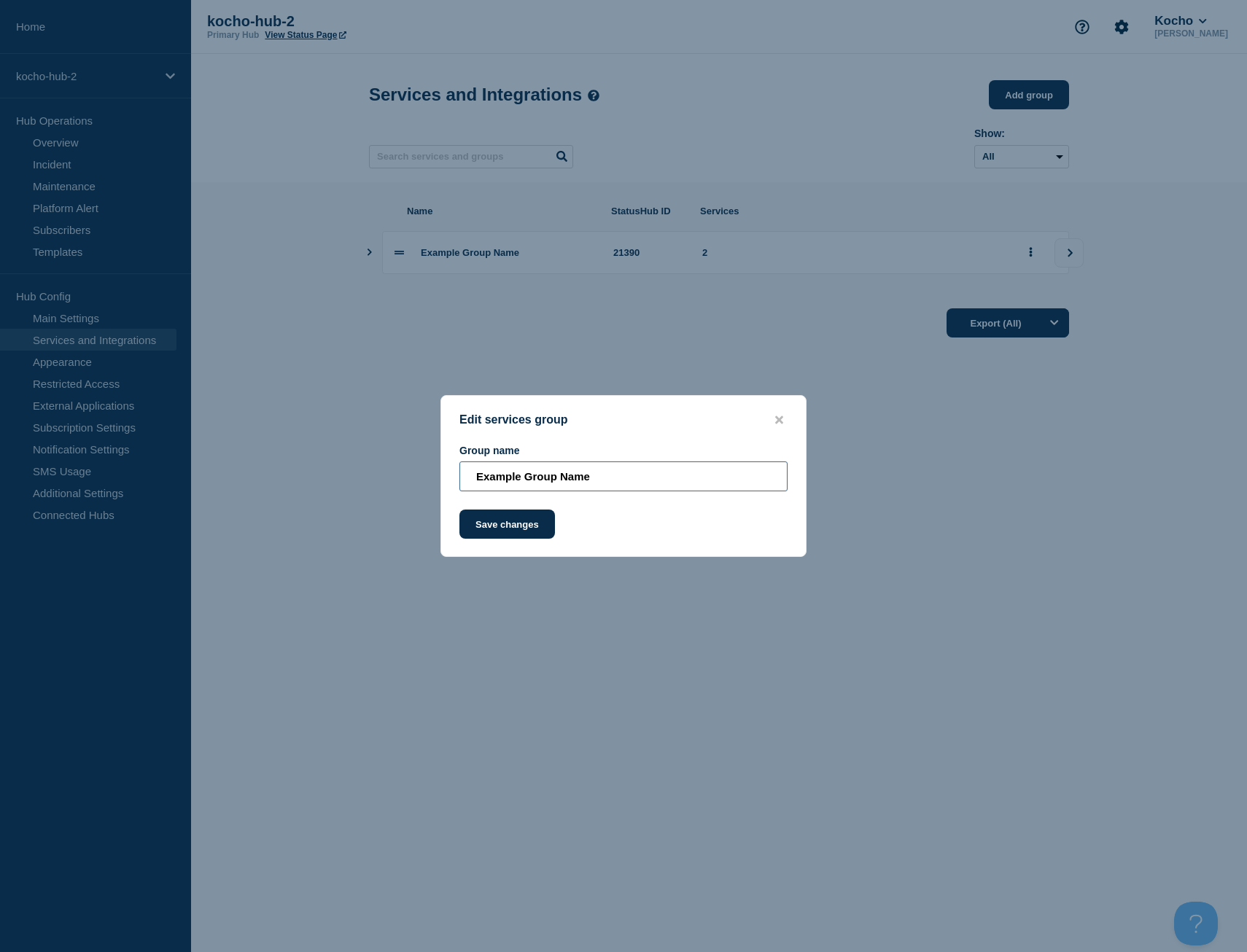
click at [606, 475] on input "Example Group Name" at bounding box center [624, 476] width 328 height 30
type input "Sites"
click at [505, 522] on button "Save changes" at bounding box center [507, 524] width 96 height 29
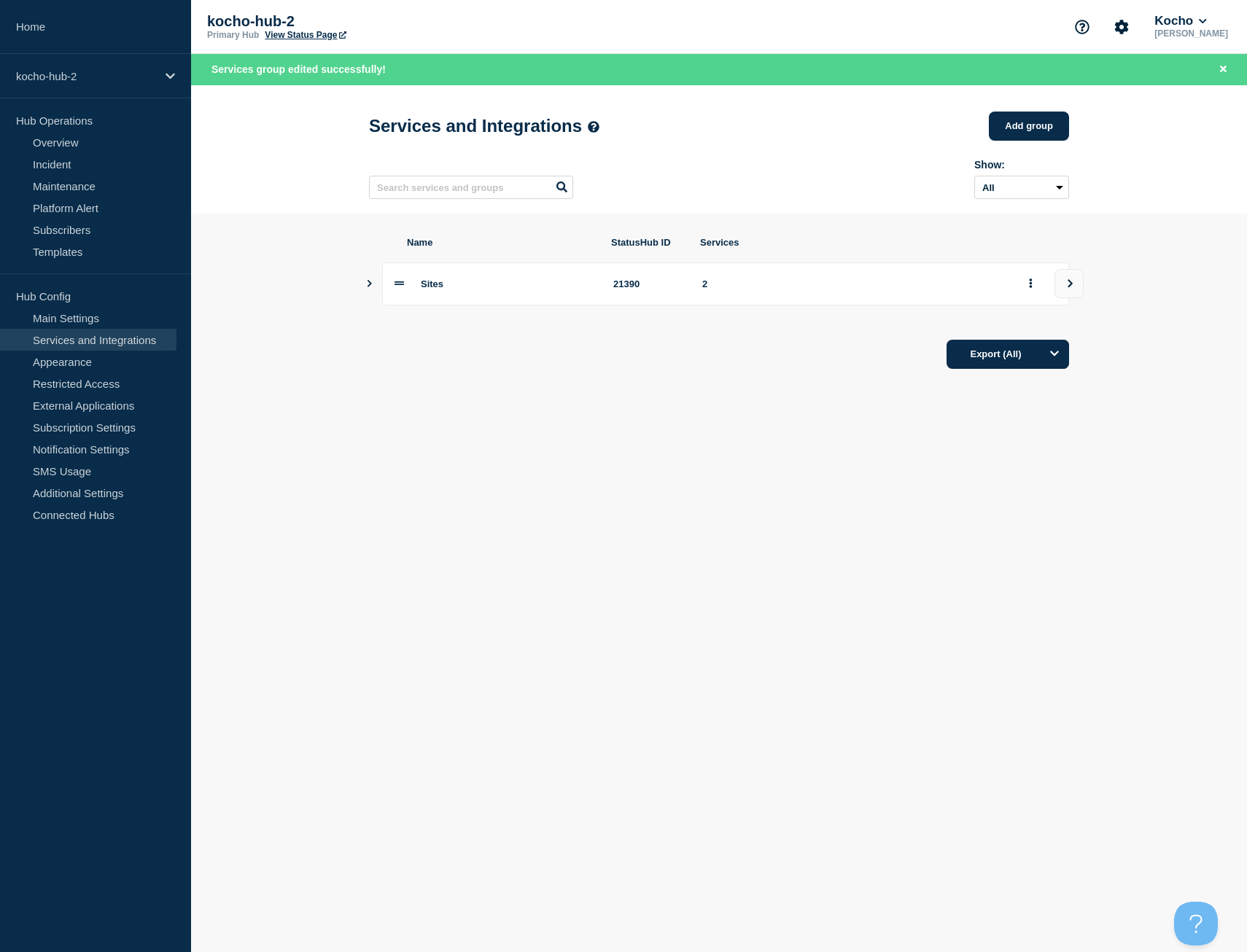
click at [361, 284] on section "Name StatusHub ID Services Sites 21390 2 Export (All)" at bounding box center [719, 303] width 1056 height 179
click at [365, 287] on icon "Show services" at bounding box center [369, 284] width 9 height 7
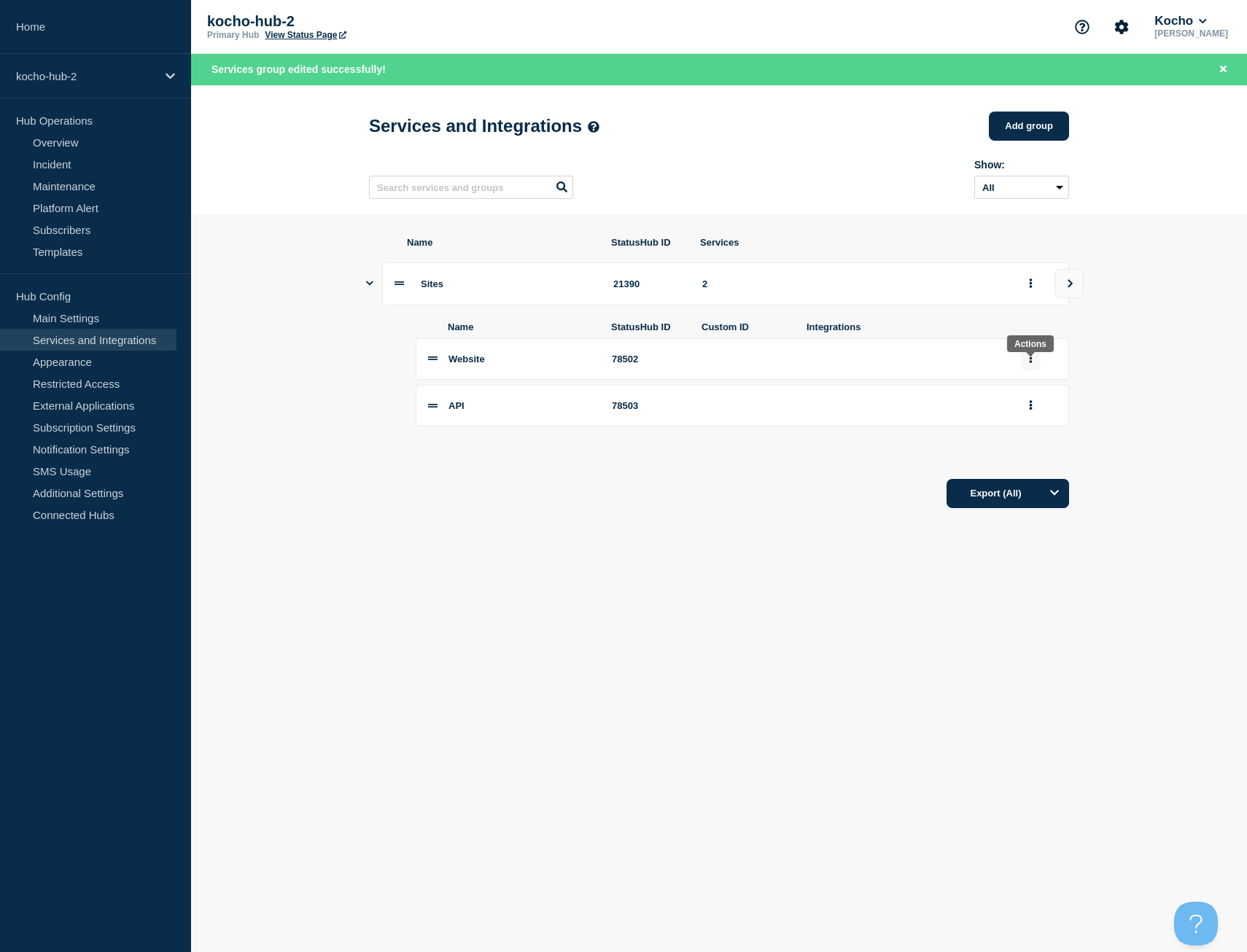
click at [1027, 360] on button "group actions" at bounding box center [1032, 359] width 19 height 22
click at [1026, 394] on button "Edit" at bounding box center [1039, 386] width 73 height 22
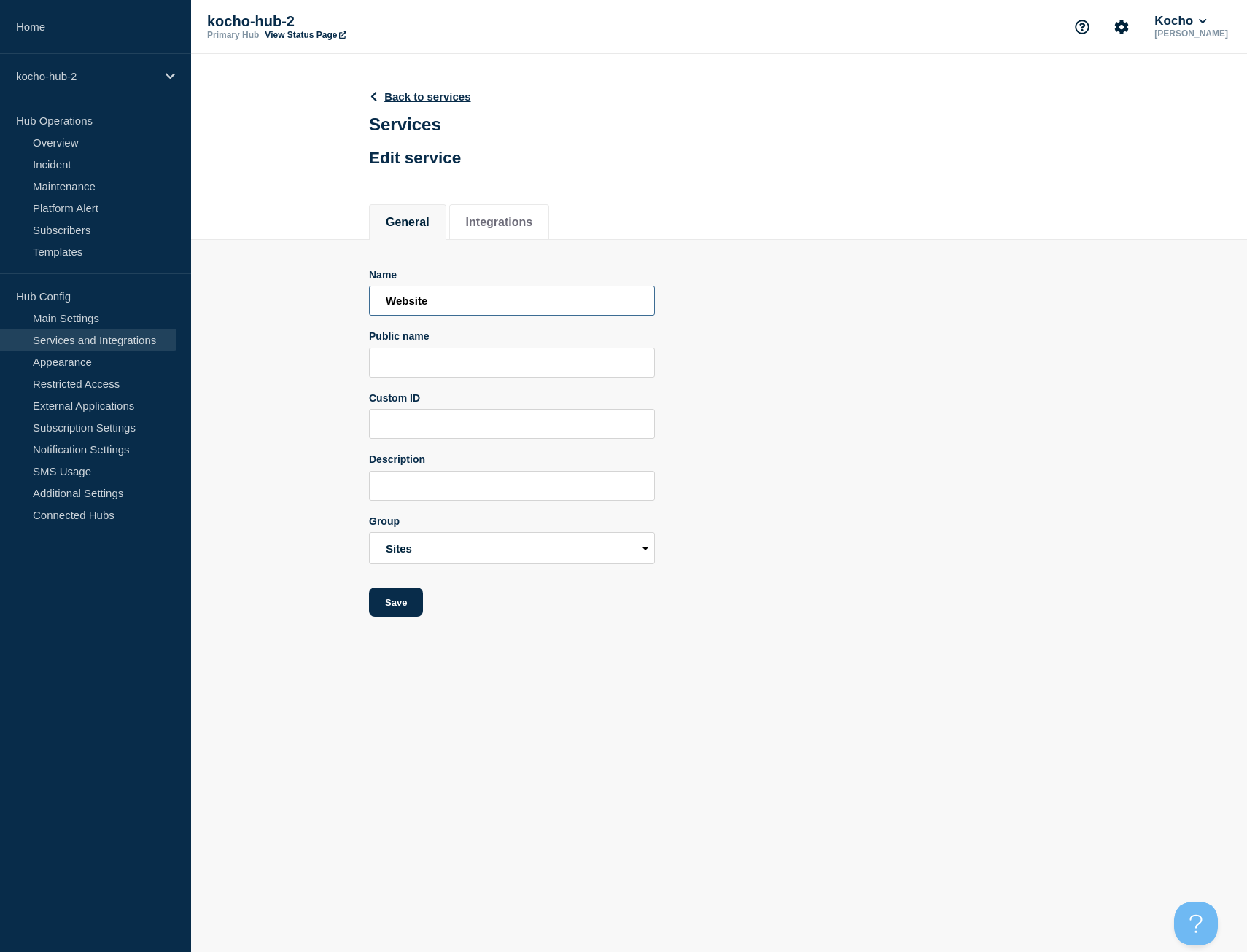
click at [428, 306] on input "Website" at bounding box center [512, 301] width 286 height 30
type input "Schimitar Park"
click at [459, 357] on input "Public name" at bounding box center [512, 362] width 286 height 30
type input "SP"
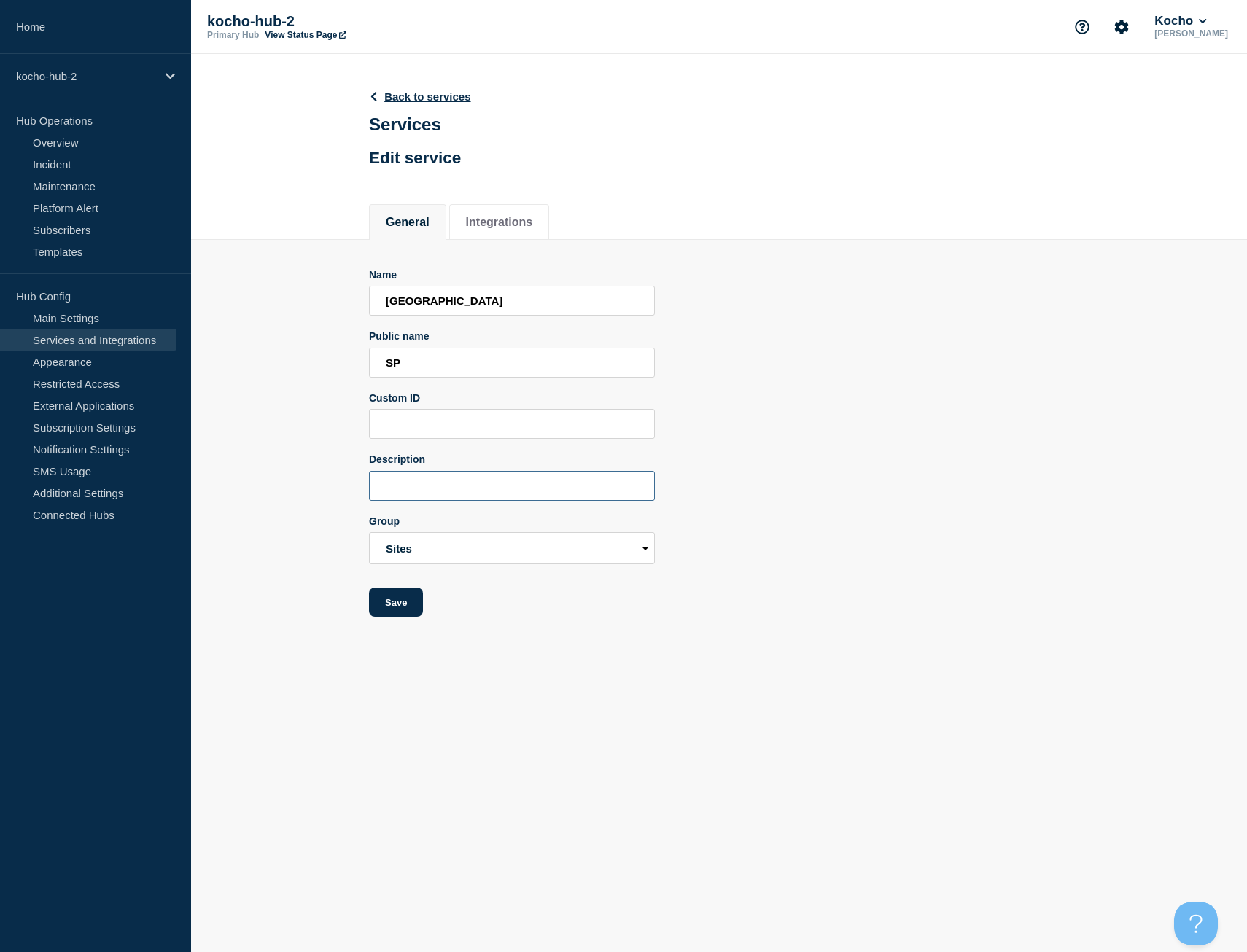
click at [437, 495] on input "Description" at bounding box center [512, 486] width 286 height 30
type input "Head Office"
click at [377, 602] on button "Save" at bounding box center [396, 602] width 54 height 29
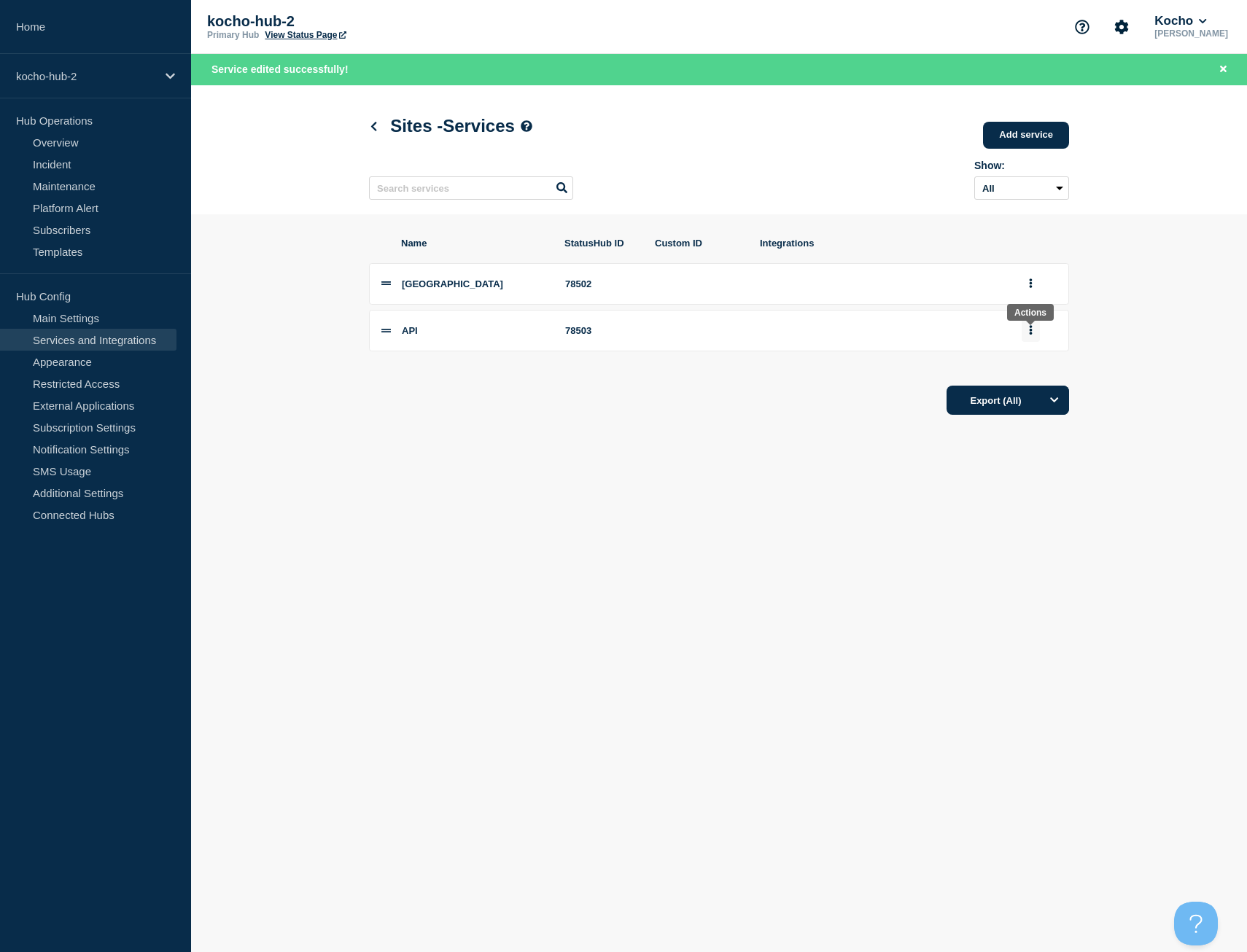
click at [1033, 334] on icon "group actions" at bounding box center [1031, 330] width 4 height 9
click at [1033, 357] on button "Edit" at bounding box center [1039, 357] width 73 height 22
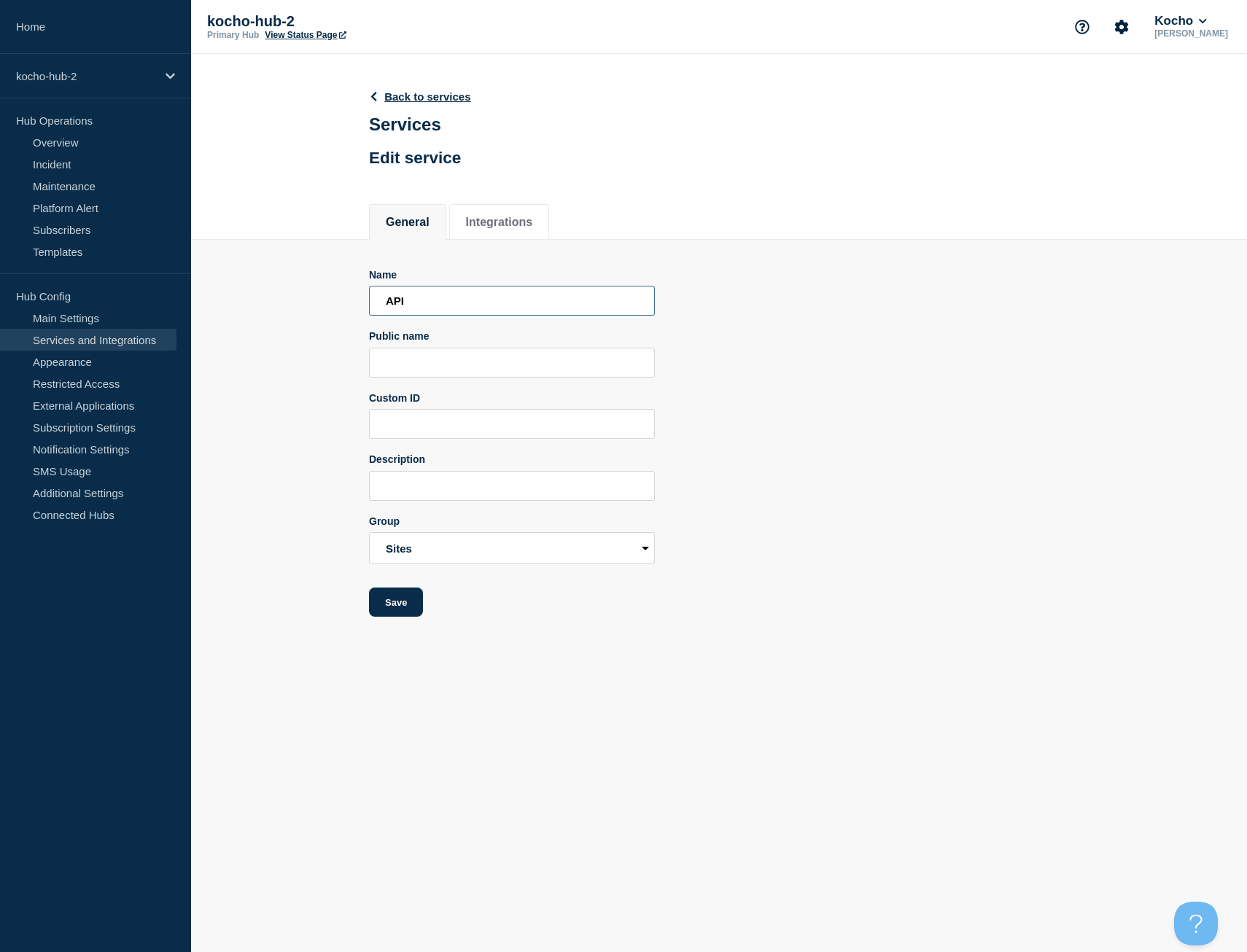
click at [393, 305] on input "API" at bounding box center [512, 301] width 286 height 30
click at [393, 299] on input "API" at bounding box center [512, 301] width 286 height 30
click at [393, 300] on input "API" at bounding box center [512, 301] width 286 height 30
type input "Spire Green"
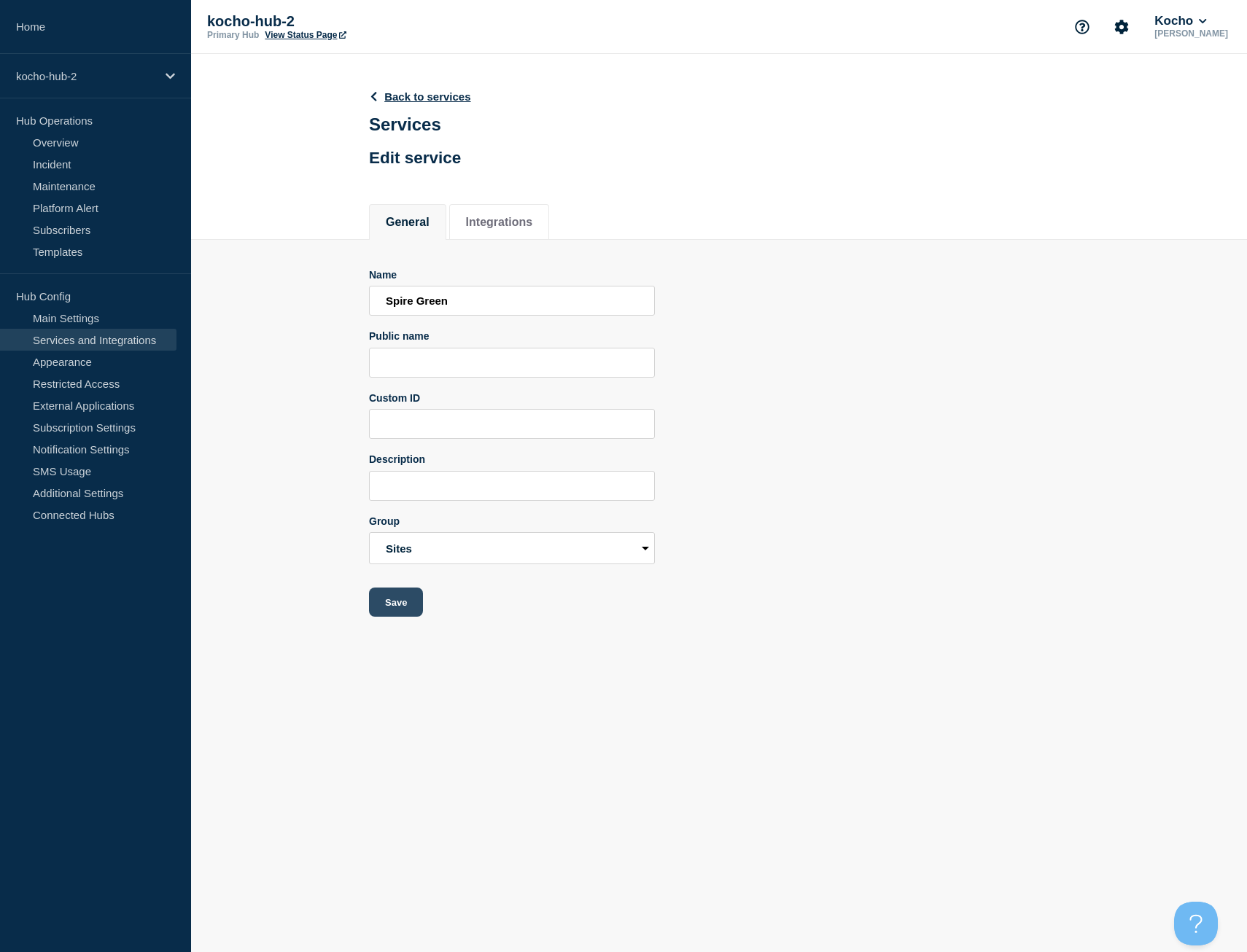
click at [418, 605] on button "Save" at bounding box center [396, 602] width 54 height 29
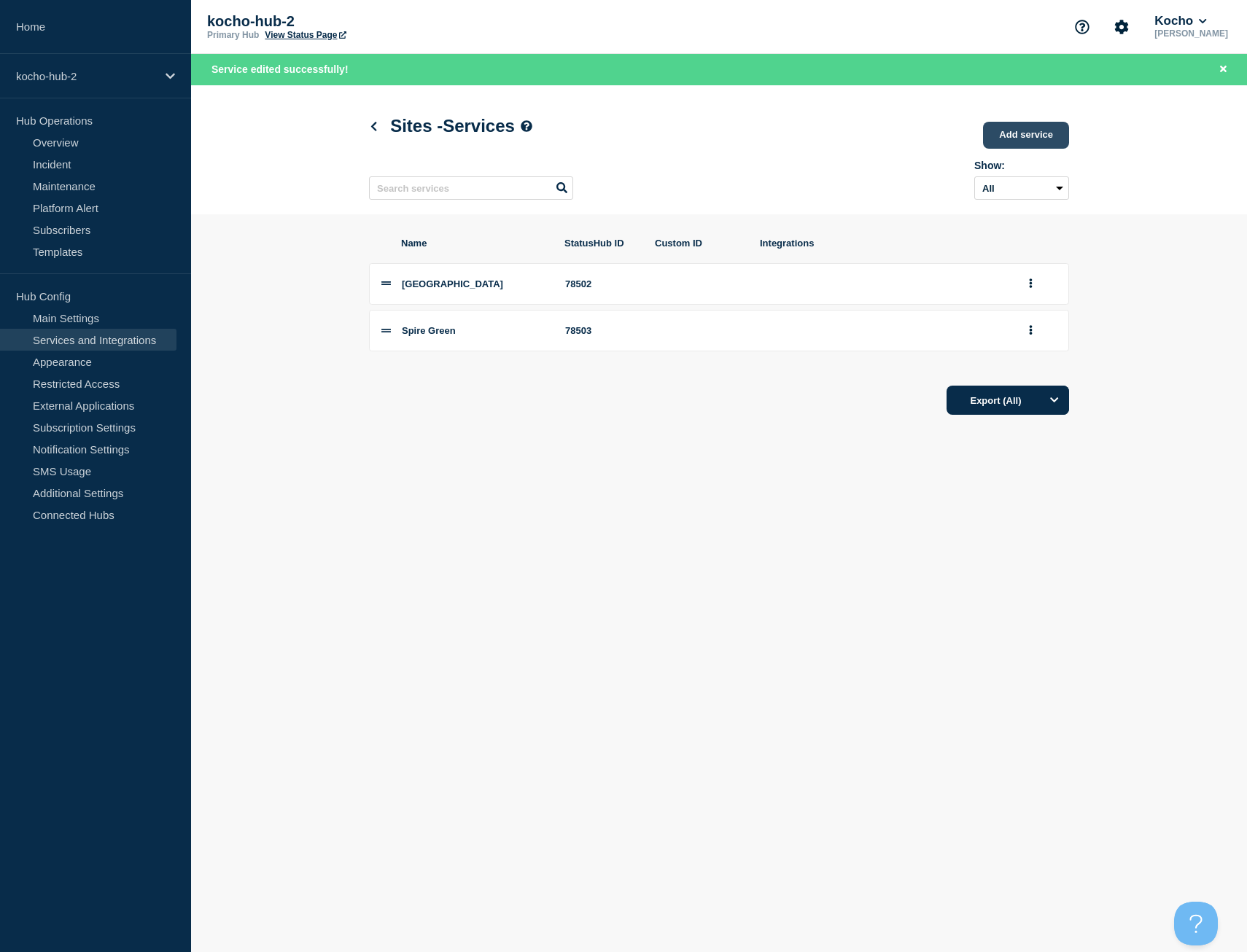
click at [1042, 149] on link "Add service" at bounding box center [1026, 135] width 86 height 27
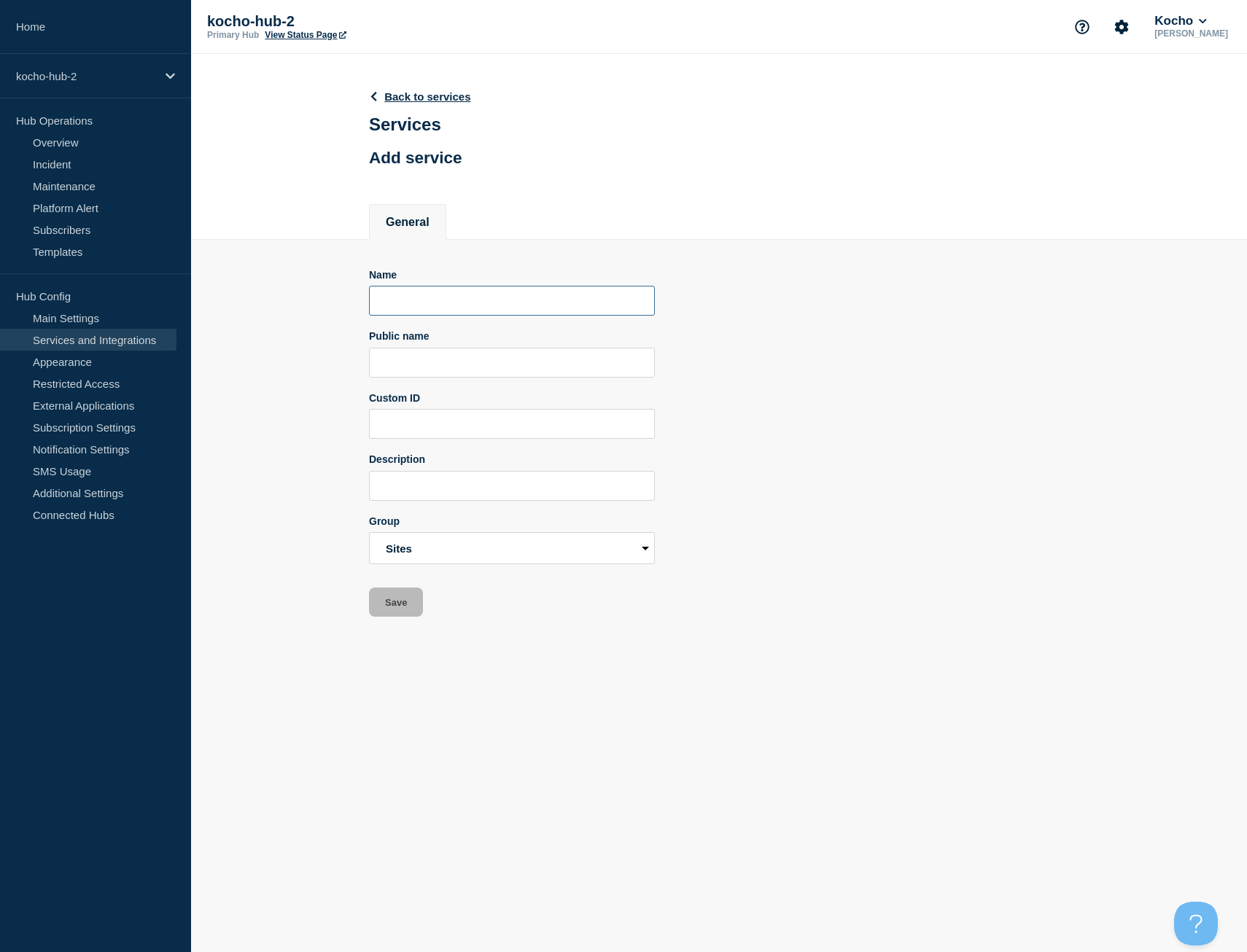
click at [446, 297] on input "Name" at bounding box center [512, 301] width 286 height 30
type input "Glasgow"
click at [391, 606] on button "Save" at bounding box center [396, 602] width 54 height 29
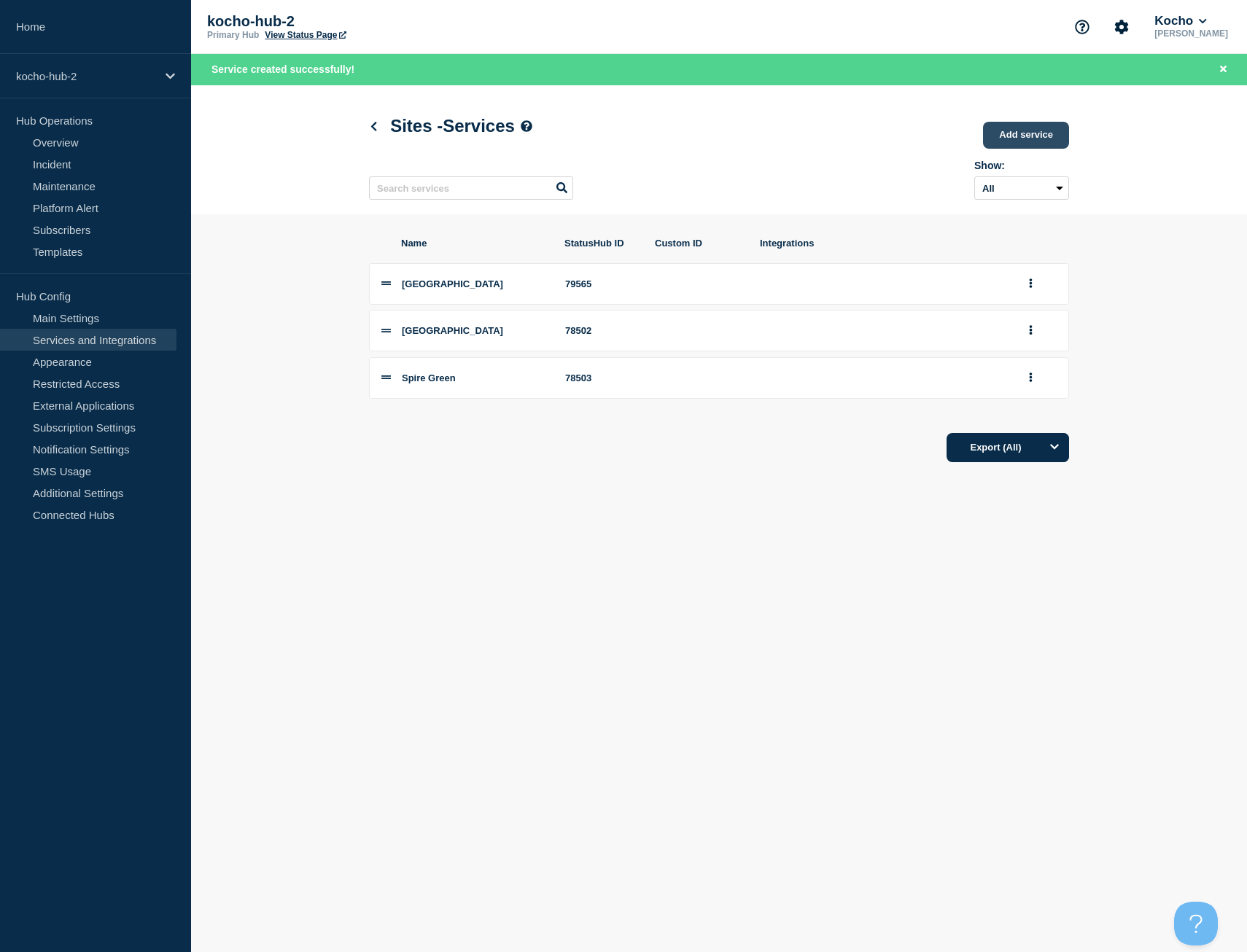
click at [1011, 143] on link "Add service" at bounding box center [1026, 135] width 86 height 27
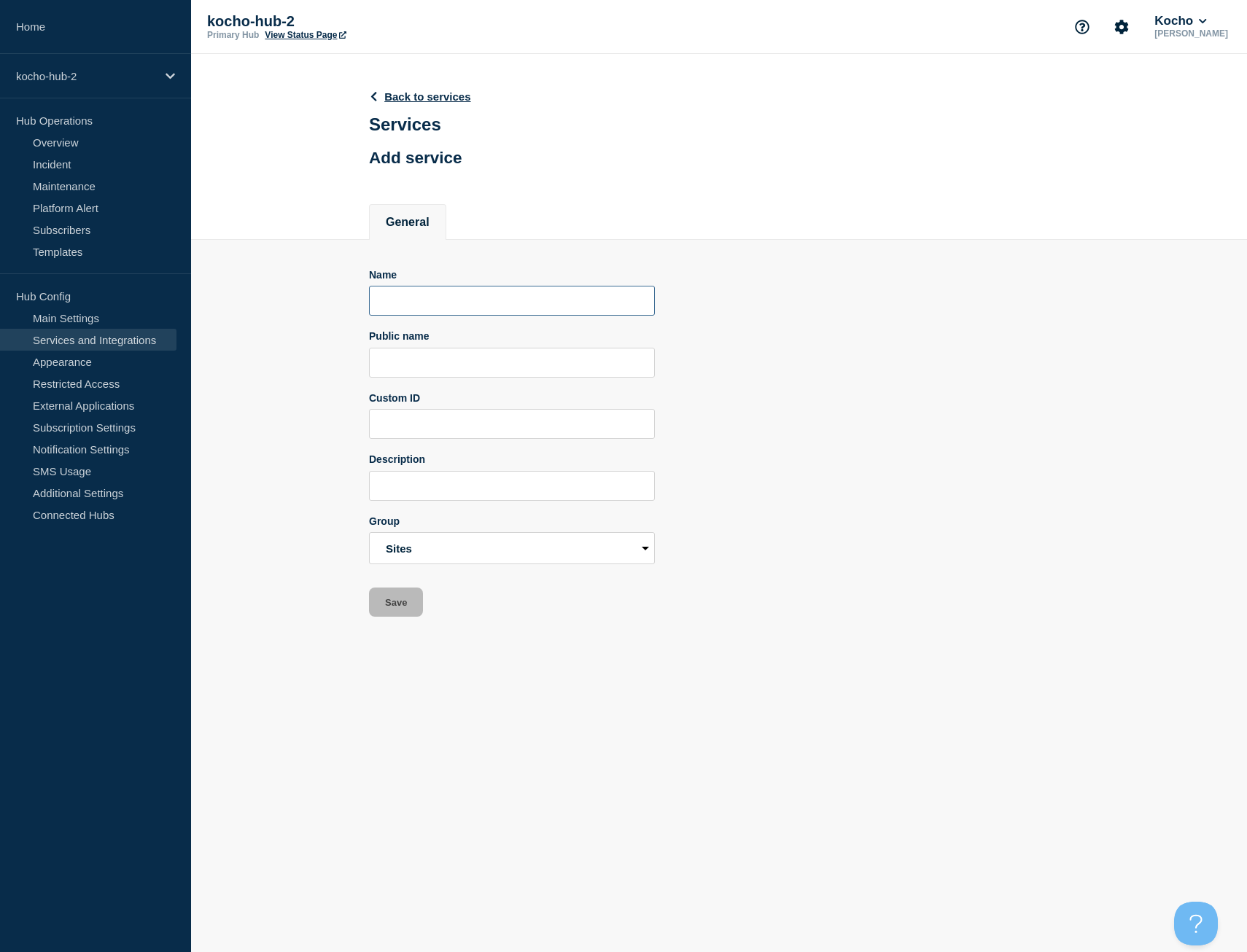
click at [415, 302] on input "Name" at bounding box center [512, 301] width 286 height 30
type input "Derby"
click at [397, 613] on button "Save" at bounding box center [396, 602] width 54 height 29
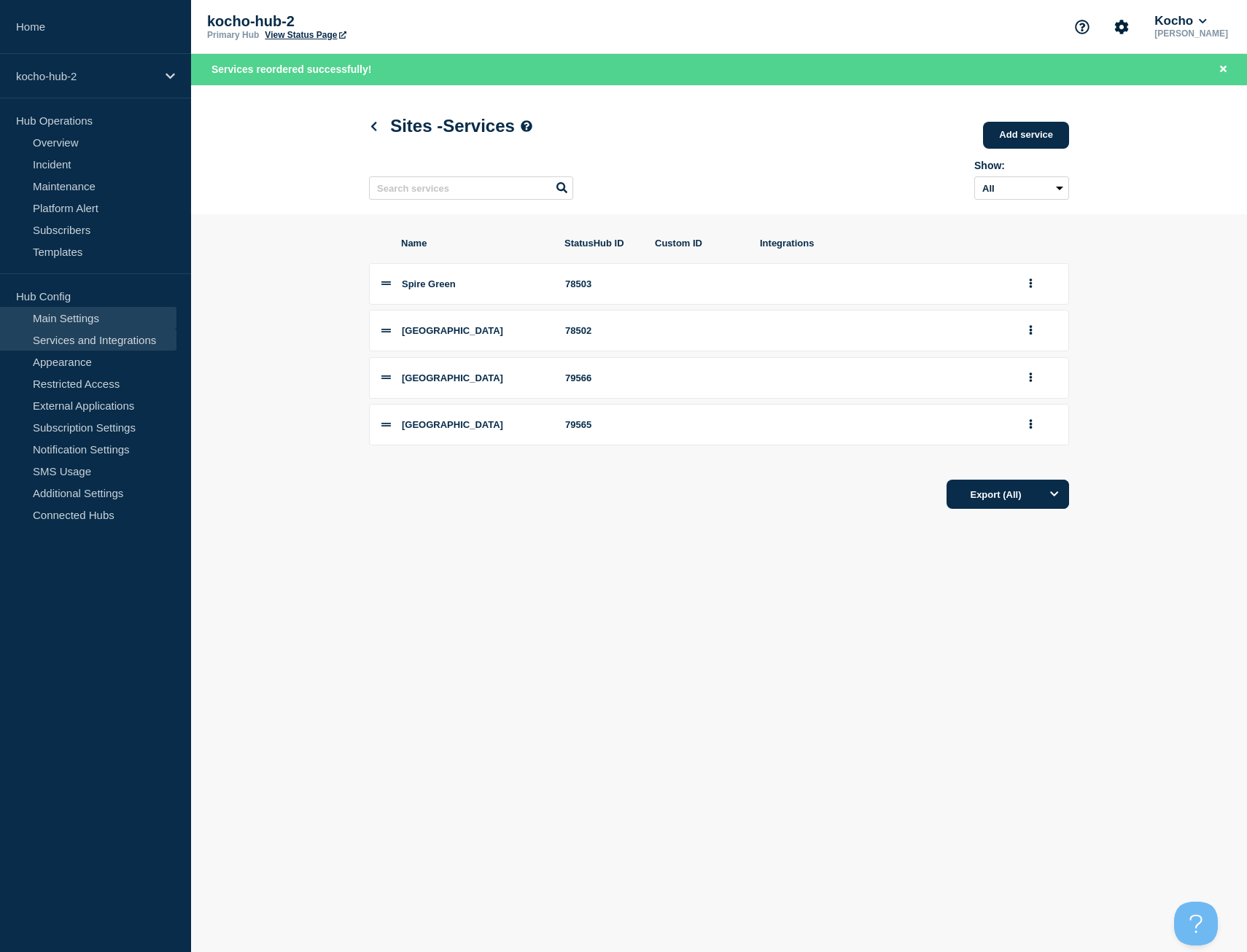
click at [75, 320] on link "Main Settings" at bounding box center [88, 318] width 176 height 21
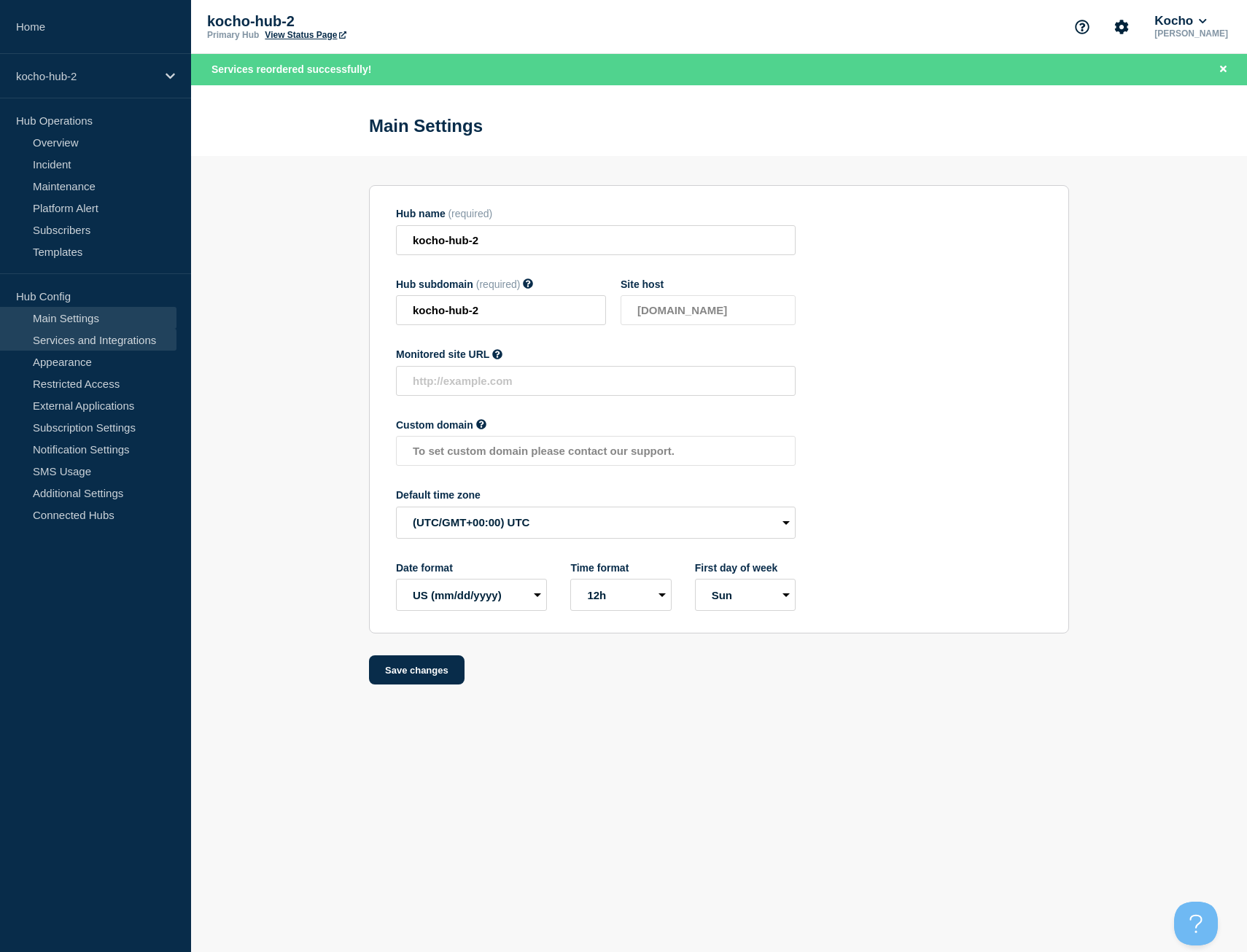
click at [78, 330] on link "Services and Integrations" at bounding box center [88, 339] width 176 height 21
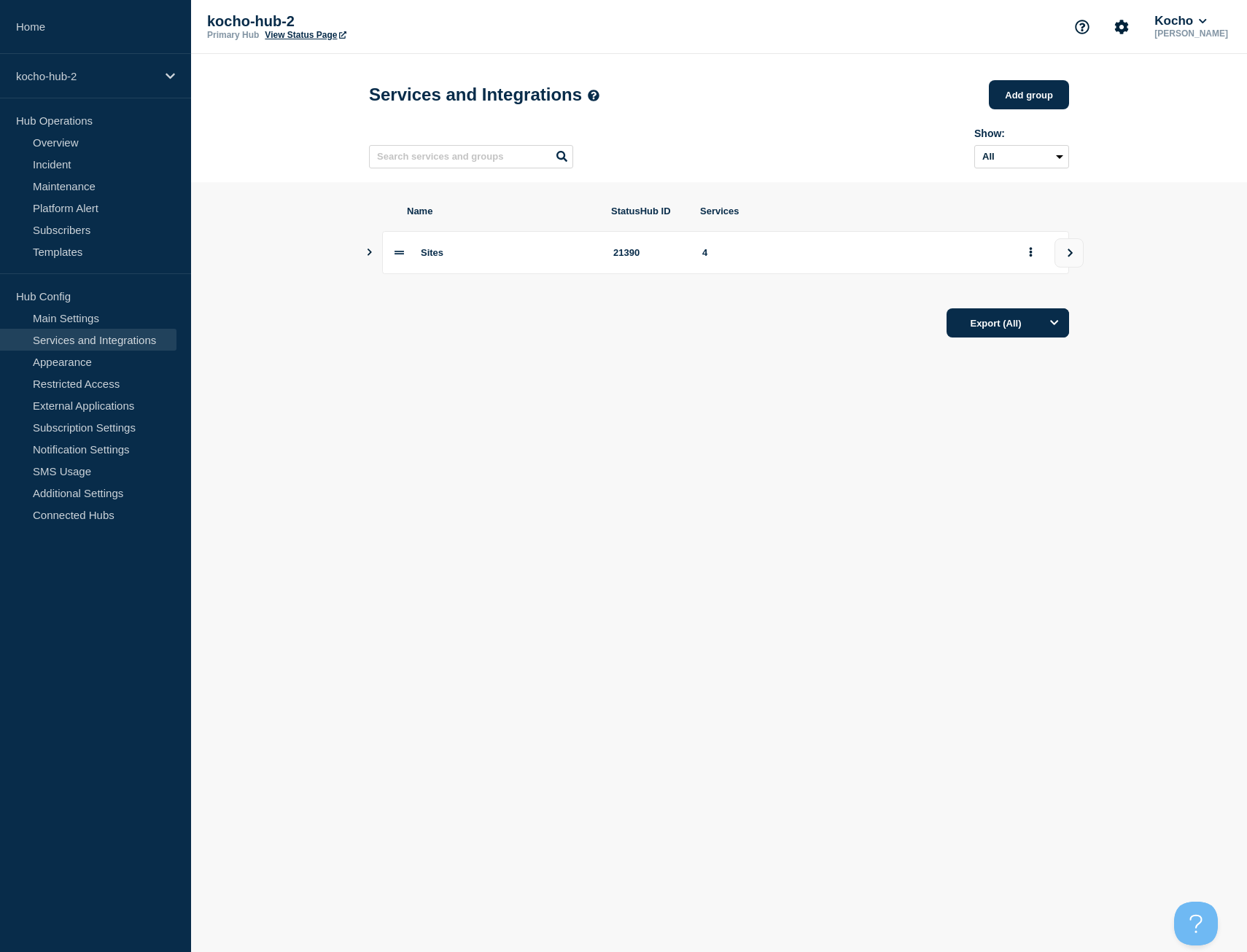
click at [371, 263] on button "Show services" at bounding box center [370, 252] width 7 height 43
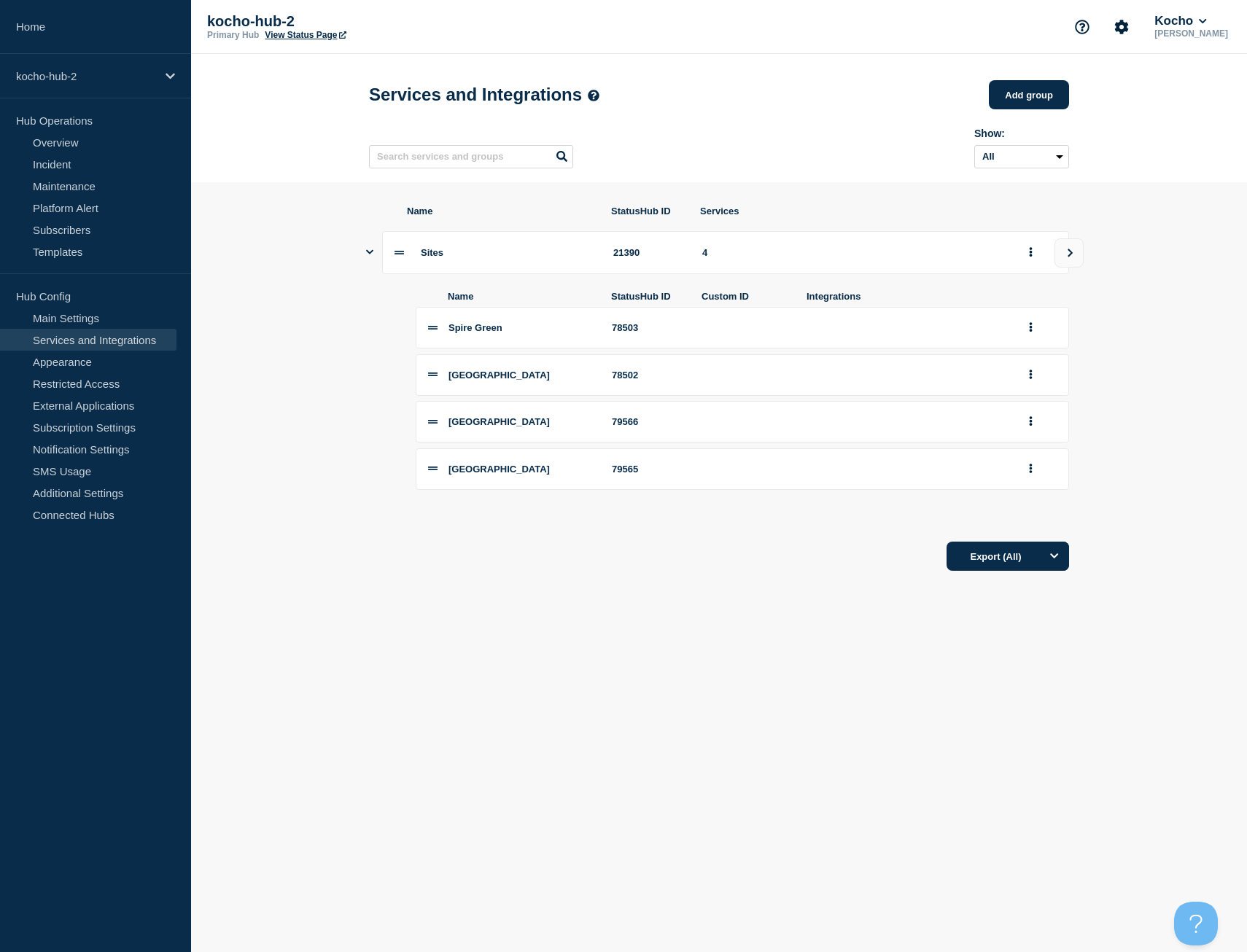
click at [371, 257] on icon "Show services" at bounding box center [370, 252] width 7 height 9
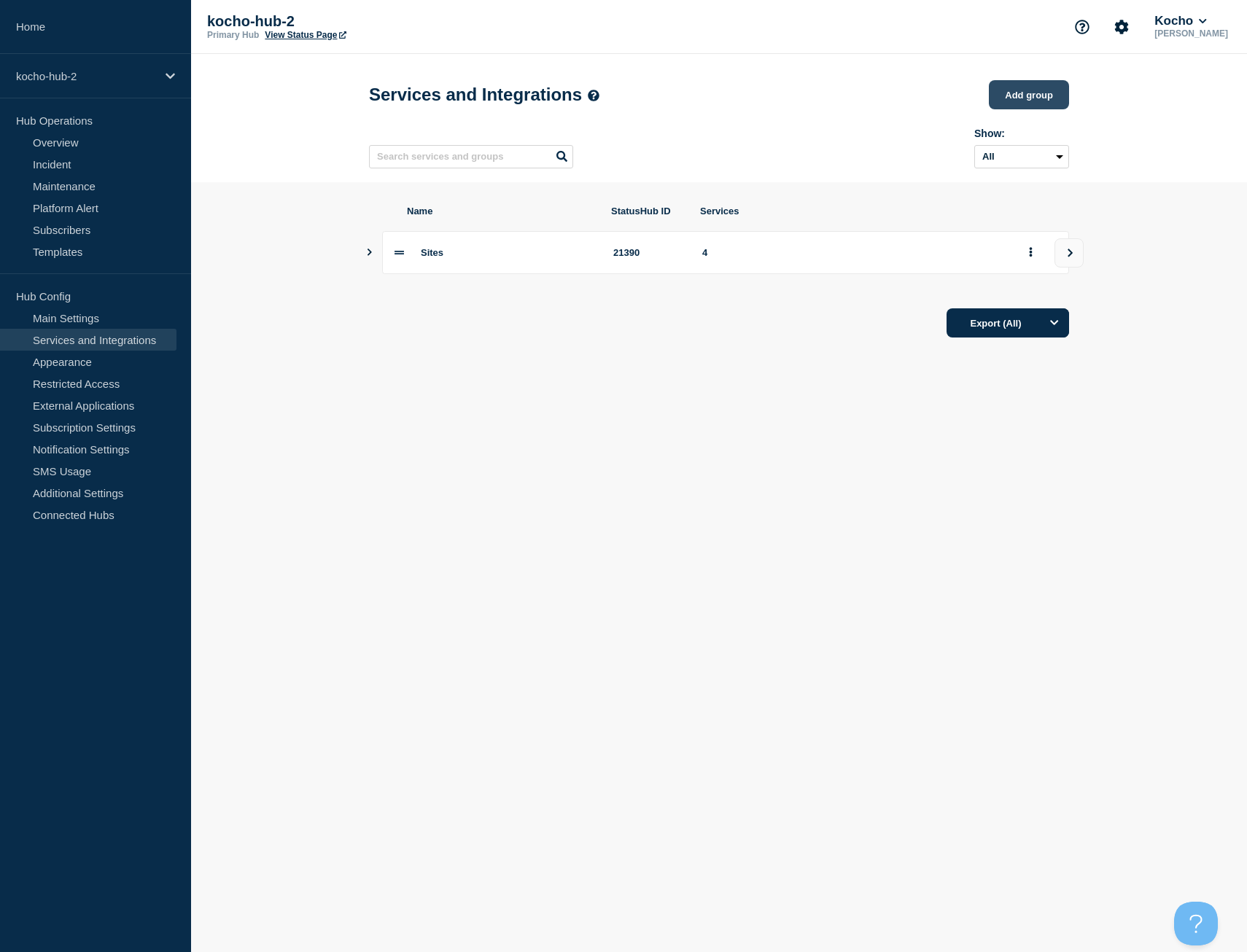
click at [1014, 96] on button "Add group" at bounding box center [1029, 94] width 80 height 29
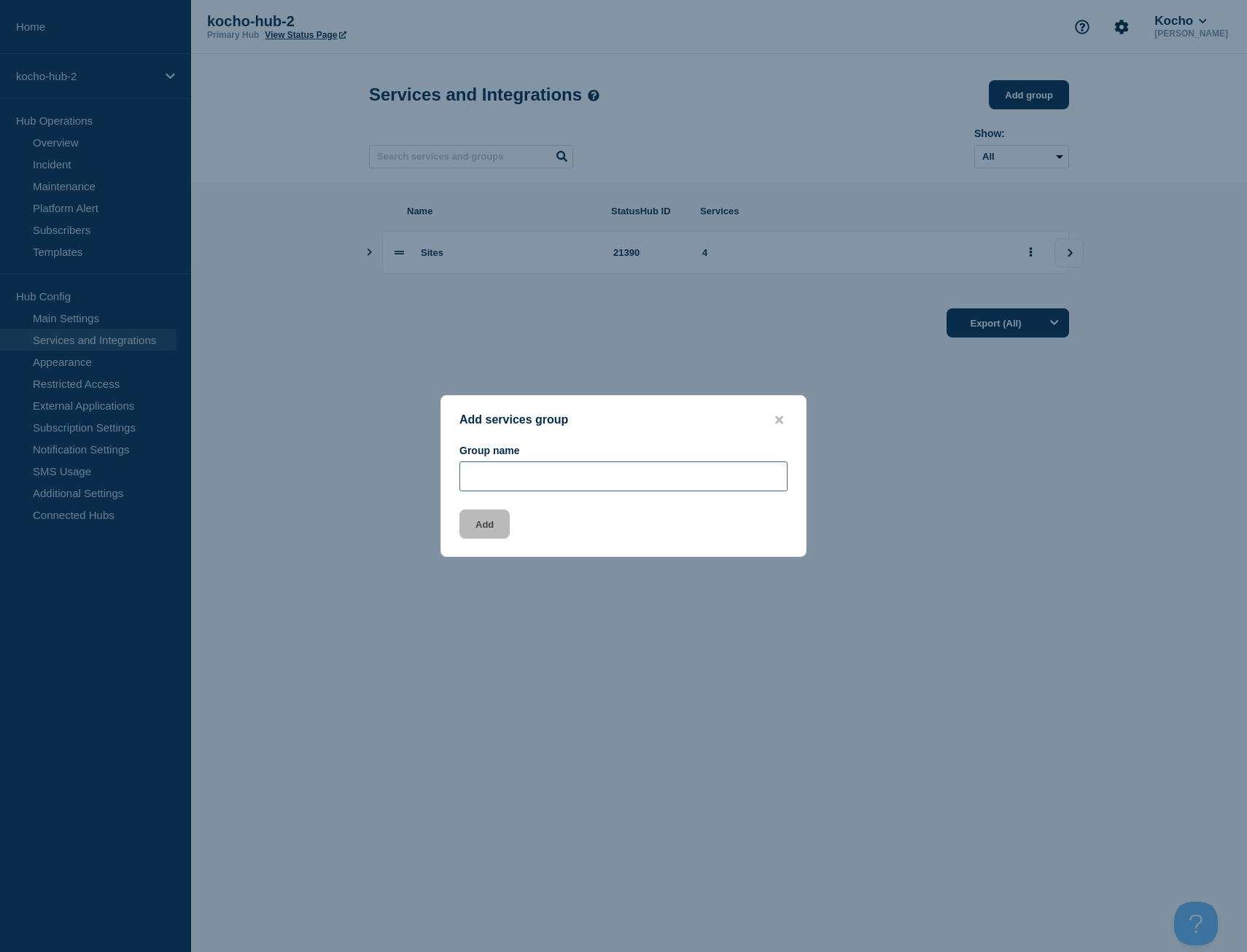
click at [541, 473] on input "Group name" at bounding box center [624, 476] width 328 height 30
type input "Services"
click at [489, 524] on button "Add" at bounding box center [485, 524] width 50 height 29
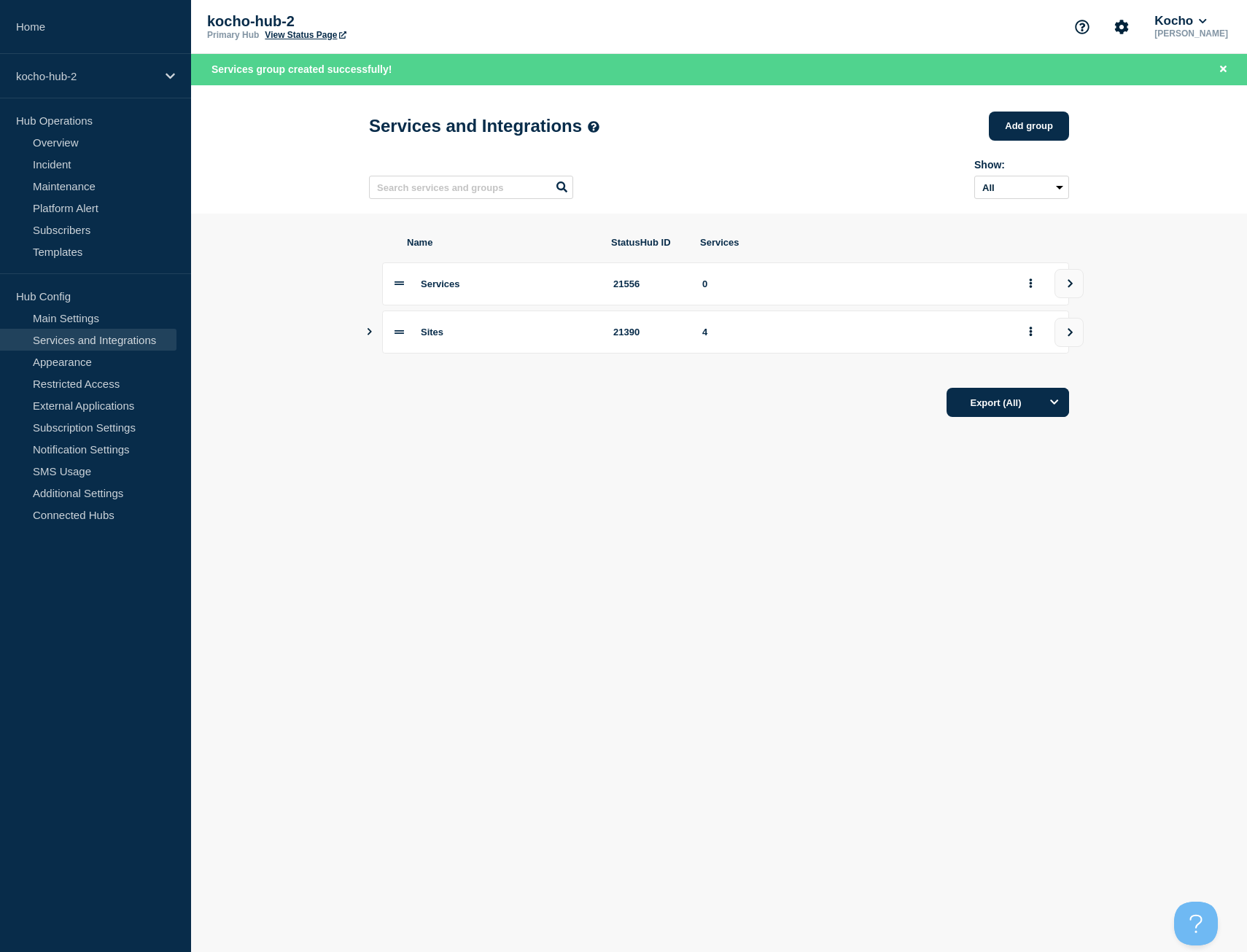
click at [367, 335] on icon "Show services" at bounding box center [369, 332] width 9 height 7
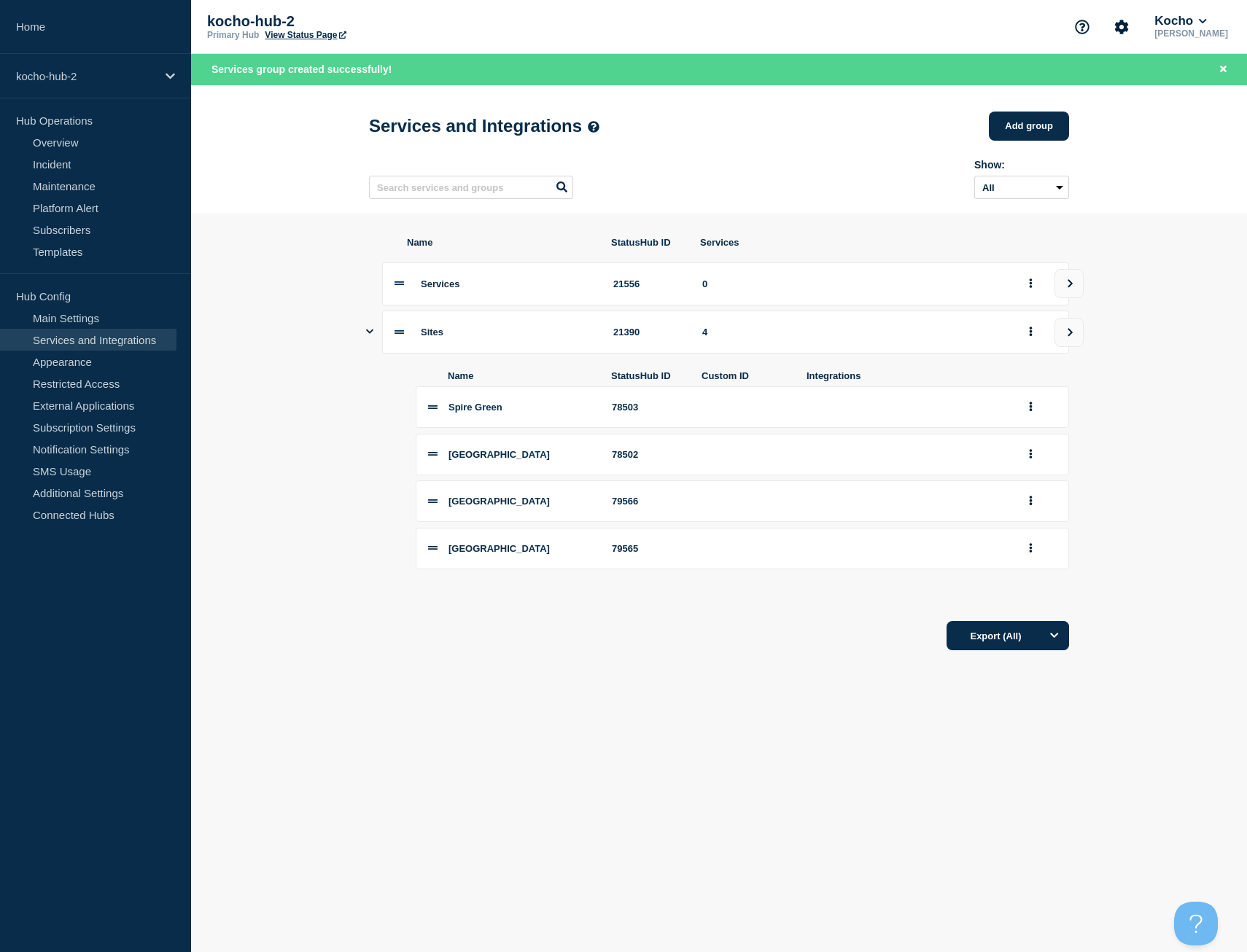
click at [403, 288] on icon at bounding box center [399, 283] width 9 height 9
click at [1062, 291] on button "view group" at bounding box center [1069, 283] width 29 height 29
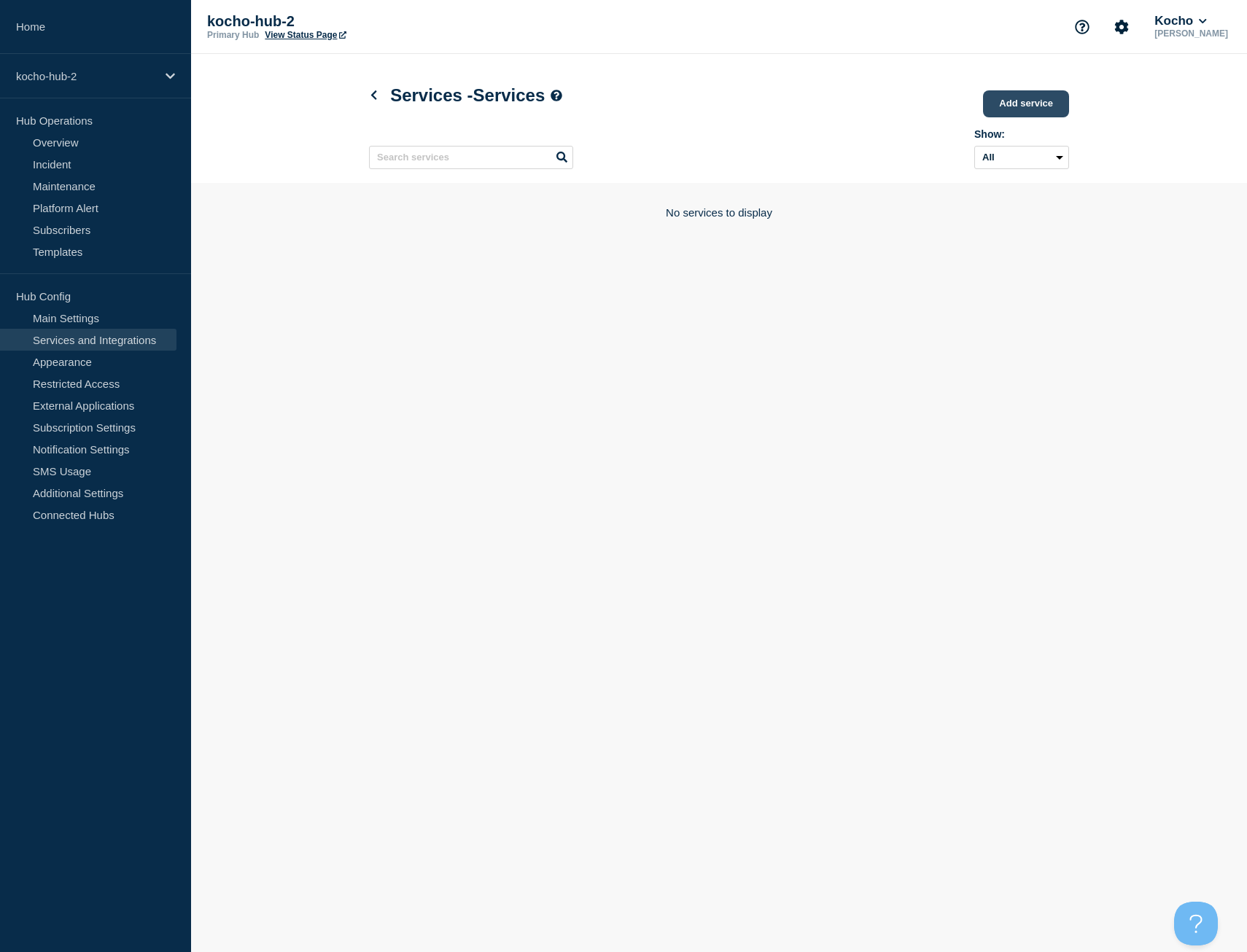
click at [1002, 111] on link "Add service" at bounding box center [1026, 103] width 86 height 27
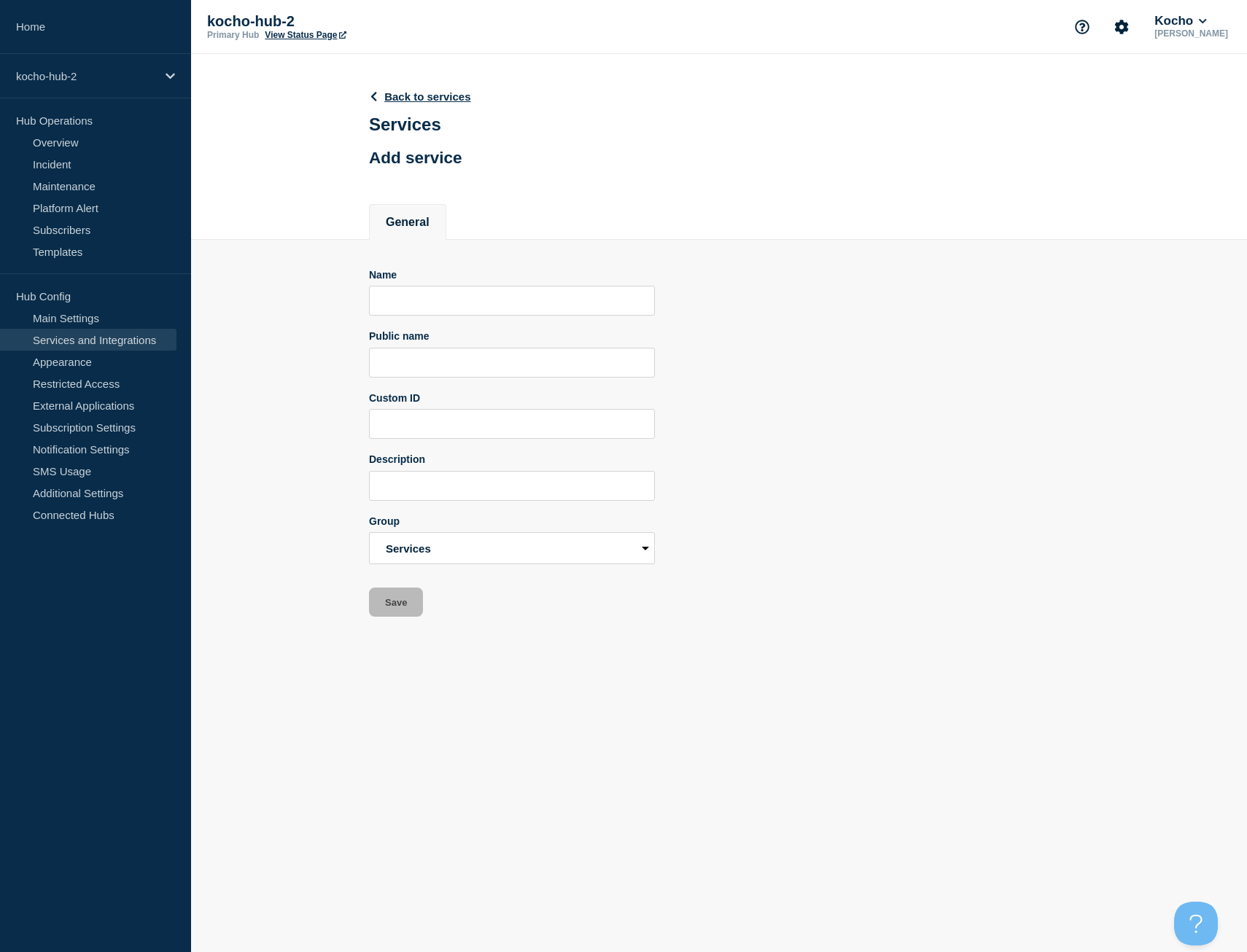
click at [528, 320] on form "Name Public name Custom ID Description Group Services Sites Save" at bounding box center [512, 443] width 286 height 348
click at [525, 314] on input "Name" at bounding box center [512, 301] width 286 height 30
type input "Navision"
click at [394, 603] on button "Save" at bounding box center [396, 602] width 54 height 29
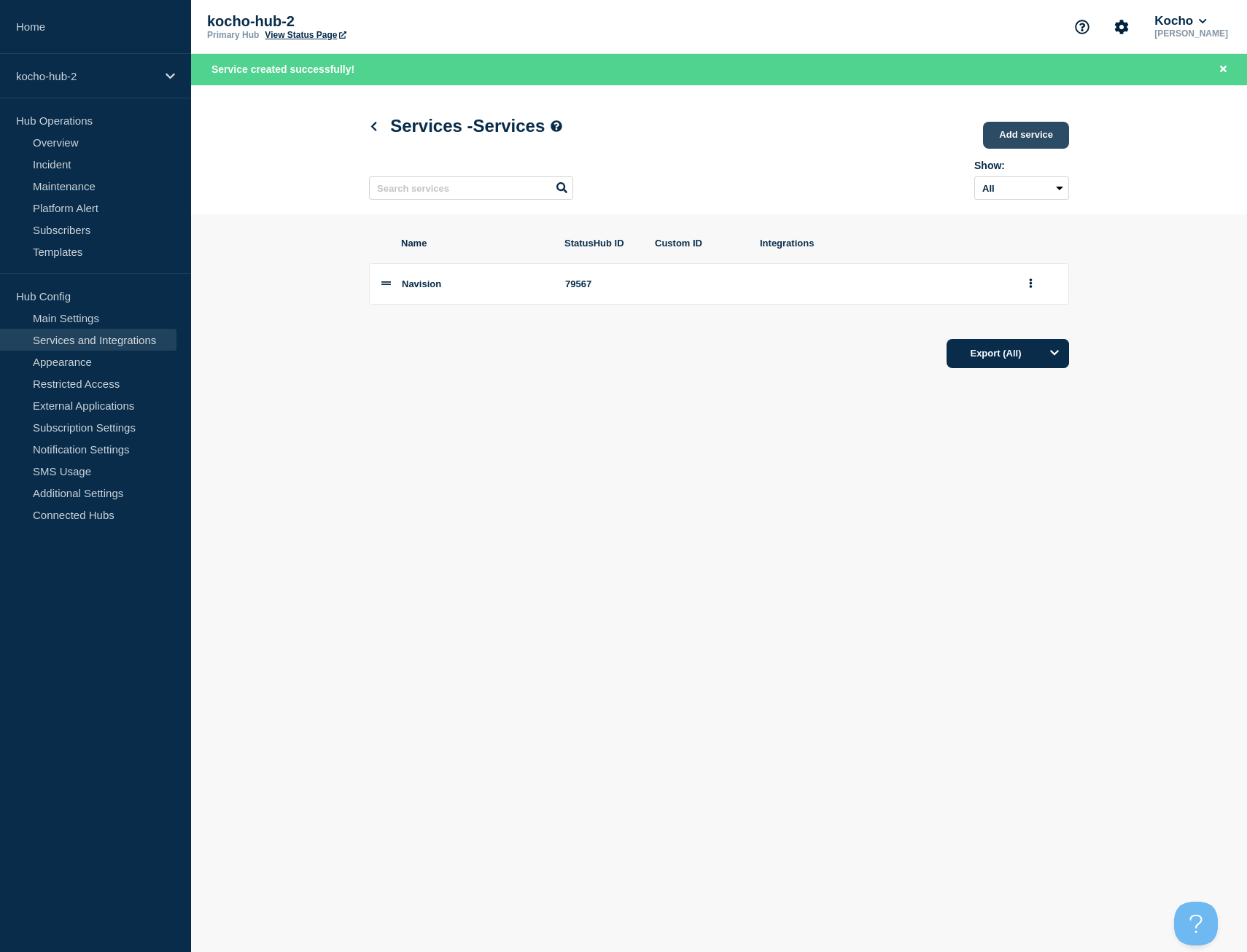
click at [1046, 137] on link "Add service" at bounding box center [1026, 135] width 86 height 27
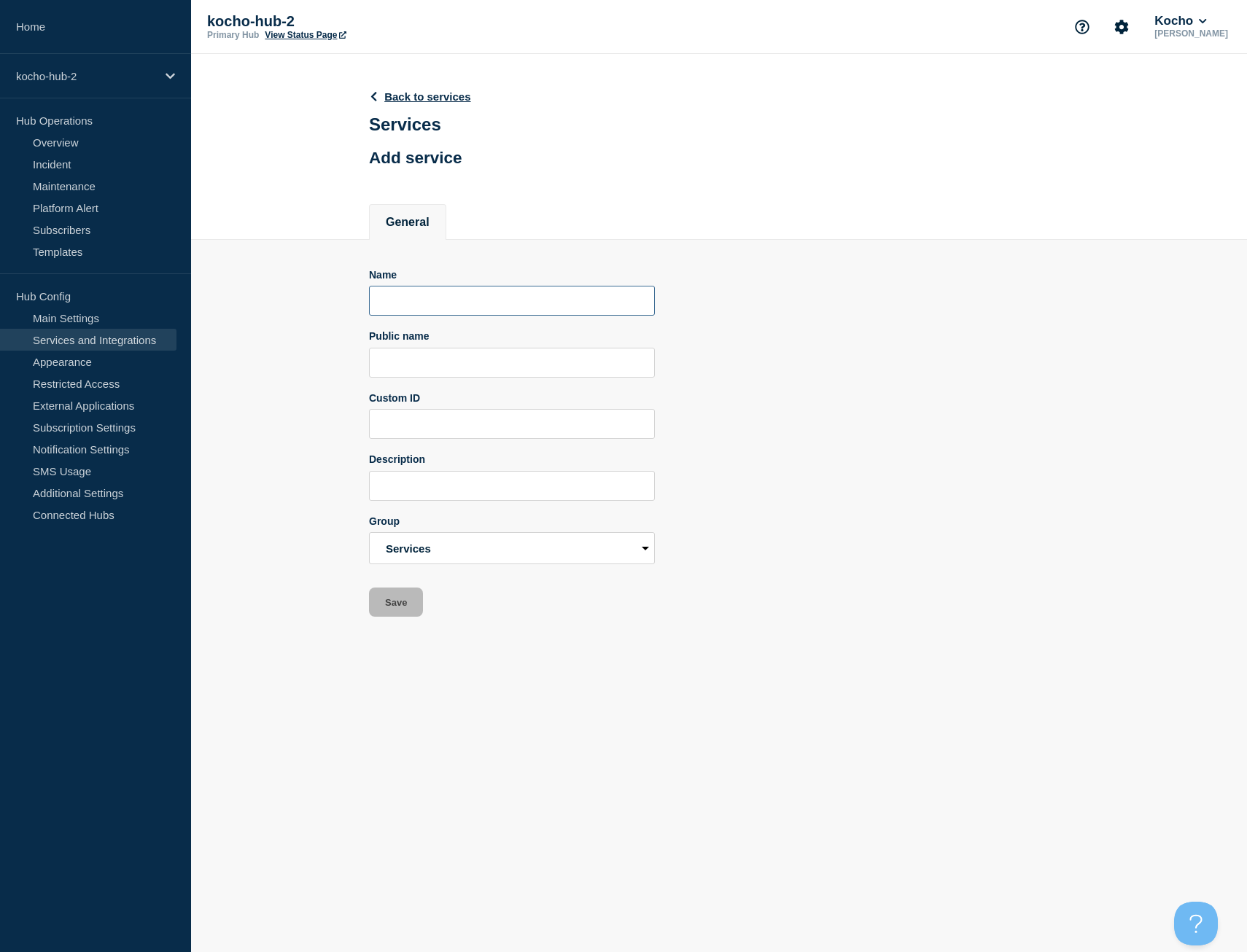
click at [407, 300] on input "Name" at bounding box center [512, 301] width 286 height 30
type input "Business Central"
click at [388, 615] on button "Save" at bounding box center [396, 602] width 54 height 29
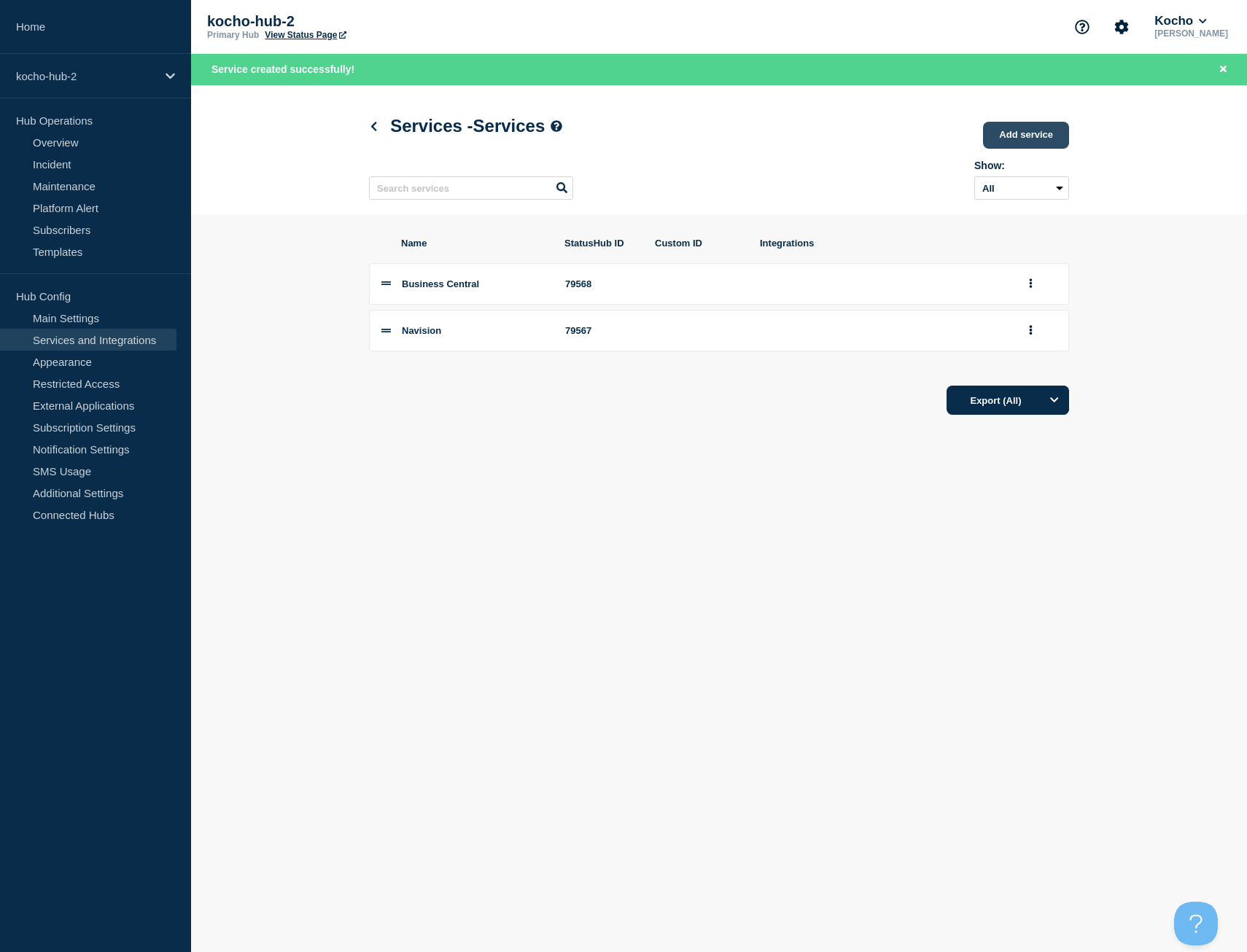
click at [1025, 133] on link "Add service" at bounding box center [1026, 135] width 86 height 27
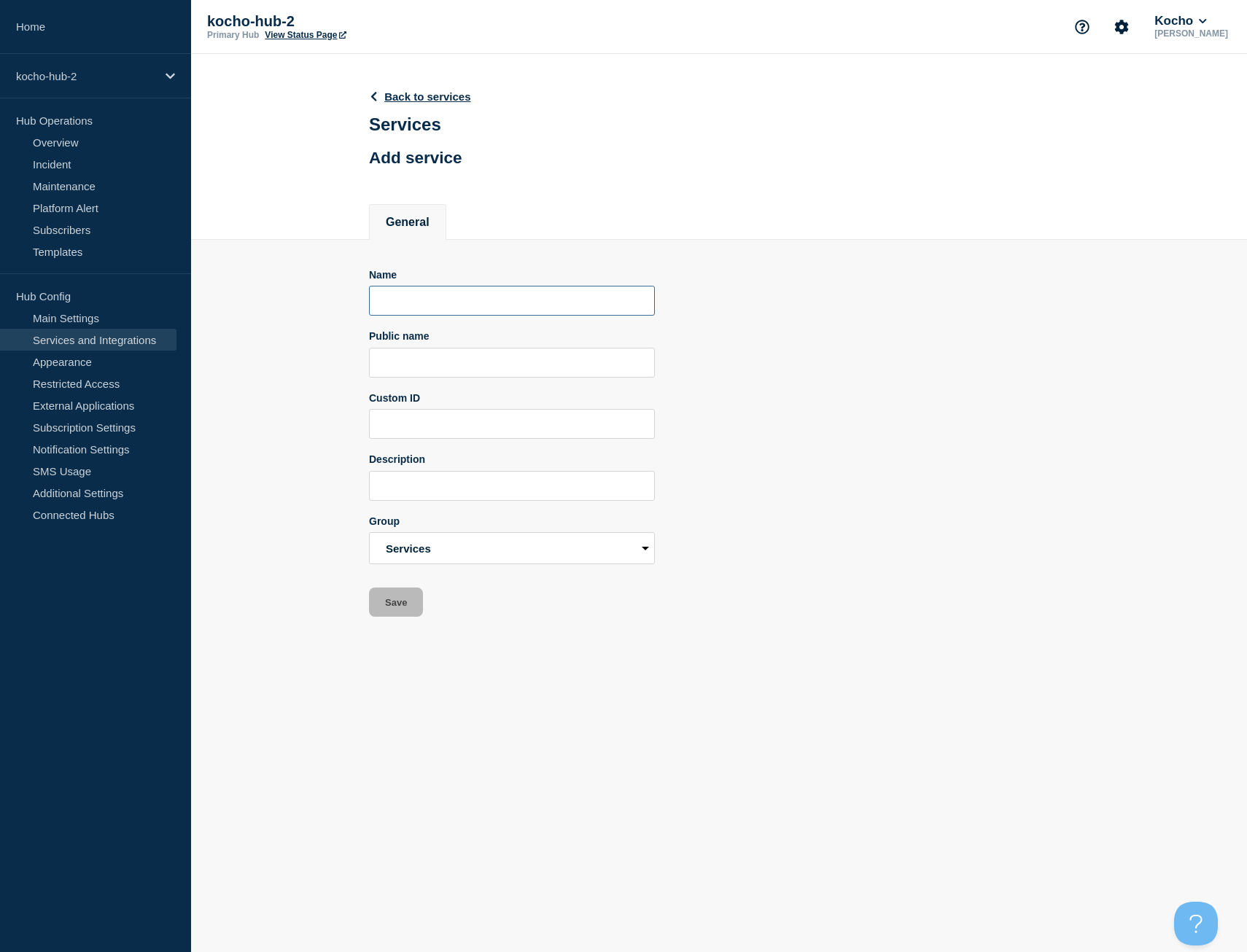
click at [523, 298] on input "Name" at bounding box center [512, 301] width 286 height 30
type input "IVS"
click at [391, 624] on main "Back to services Services Add service General Name IVS Public name Custom ID De…" at bounding box center [719, 347] width 1056 height 585
click at [395, 617] on button "Save" at bounding box center [396, 602] width 54 height 29
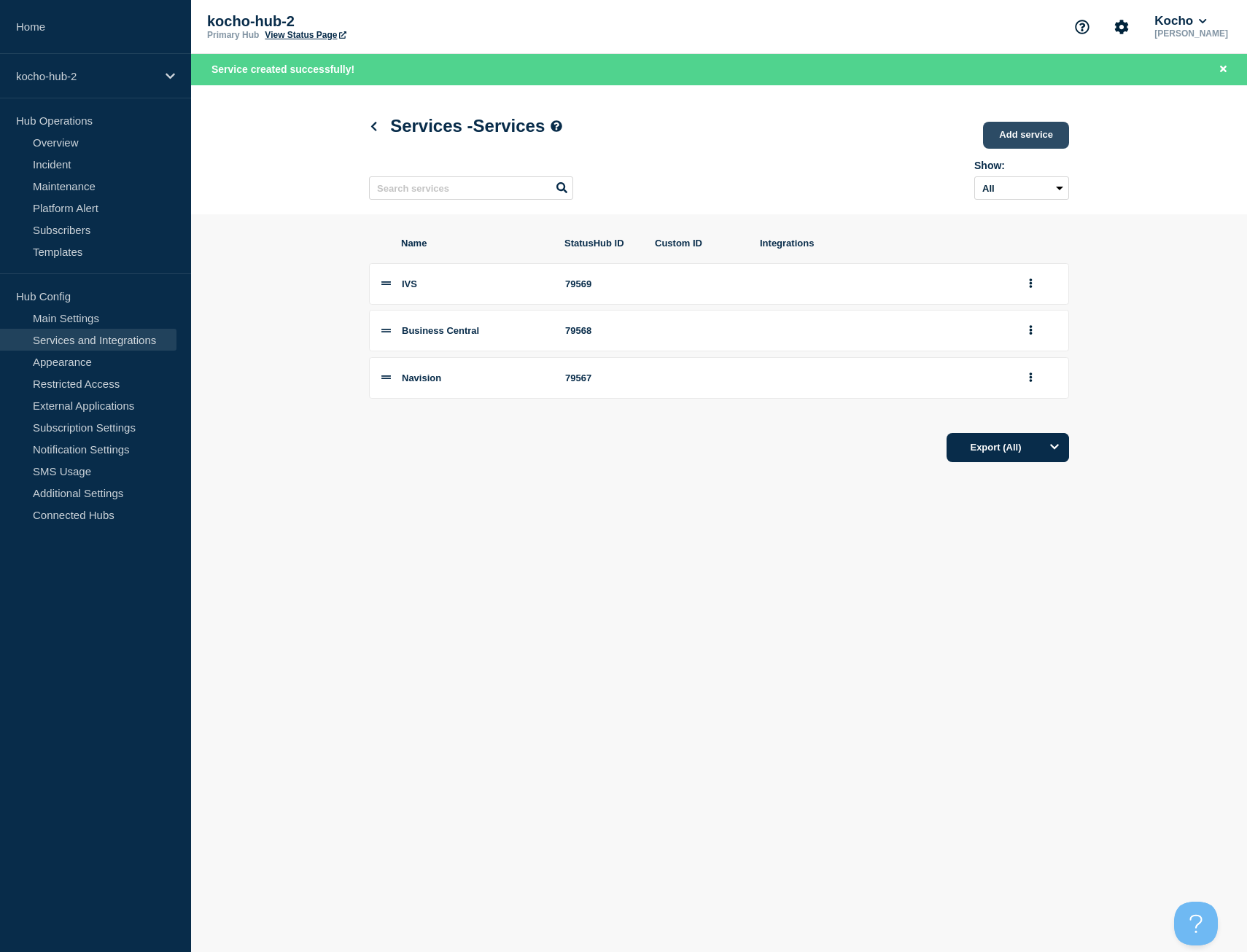
click at [1008, 143] on link "Add service" at bounding box center [1026, 135] width 86 height 27
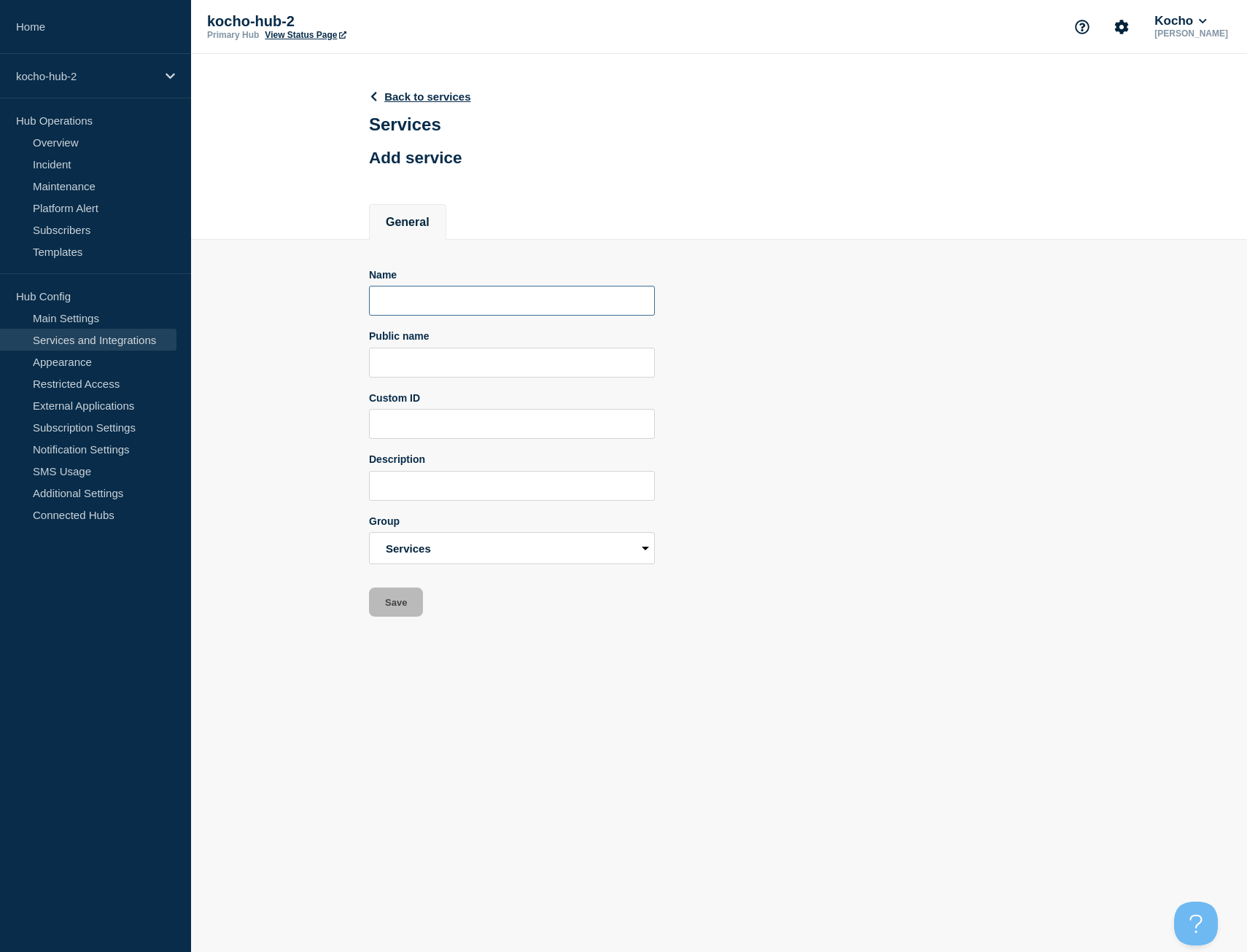
click at [608, 316] on input "Name" at bounding box center [512, 301] width 286 height 30
type input "Patient Portal"
click at [396, 612] on button "Save" at bounding box center [396, 602] width 54 height 29
